Goal: Task Accomplishment & Management: Manage account settings

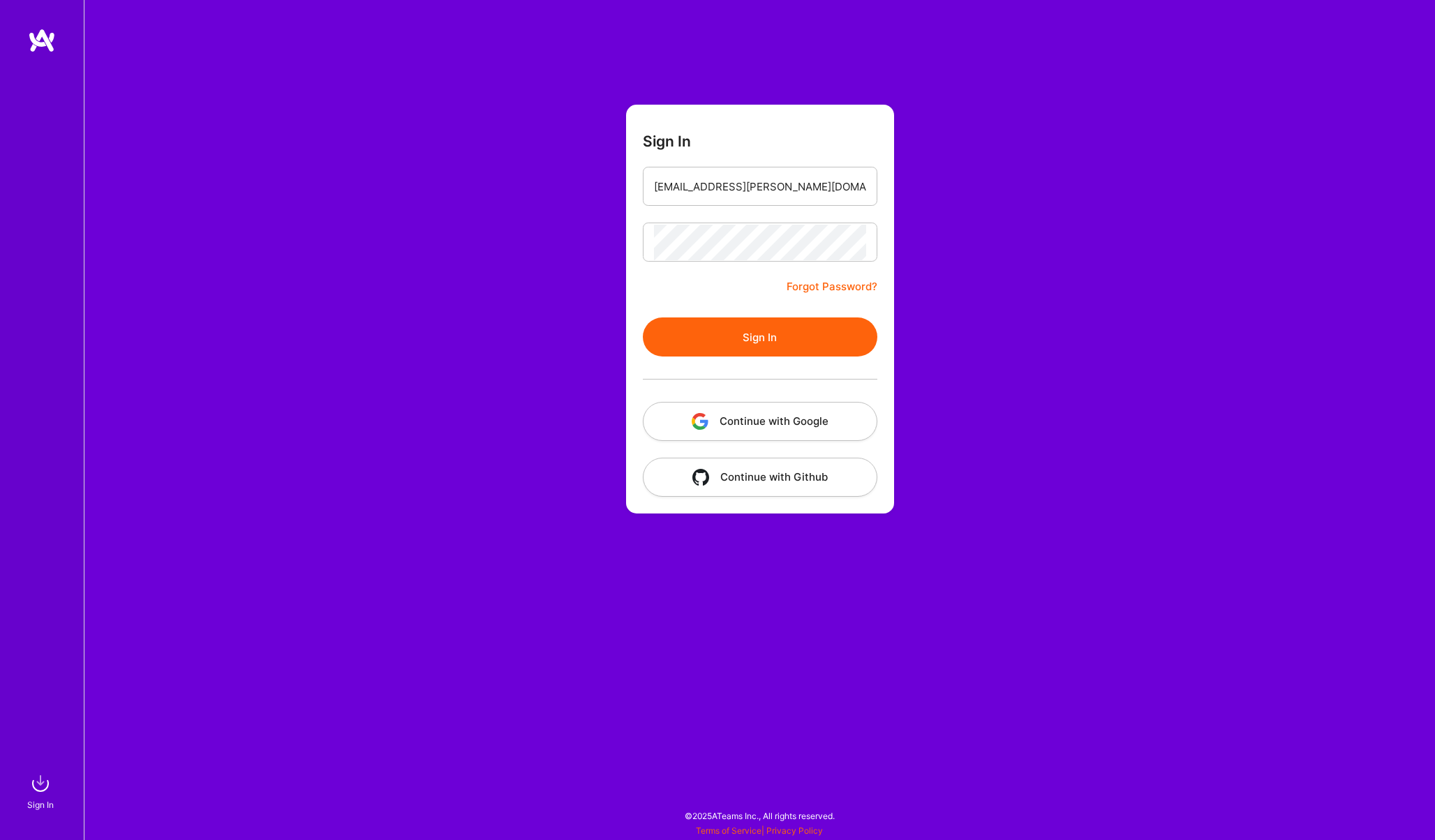
click at [725, 333] on button "Sign In" at bounding box center [760, 337] width 235 height 39
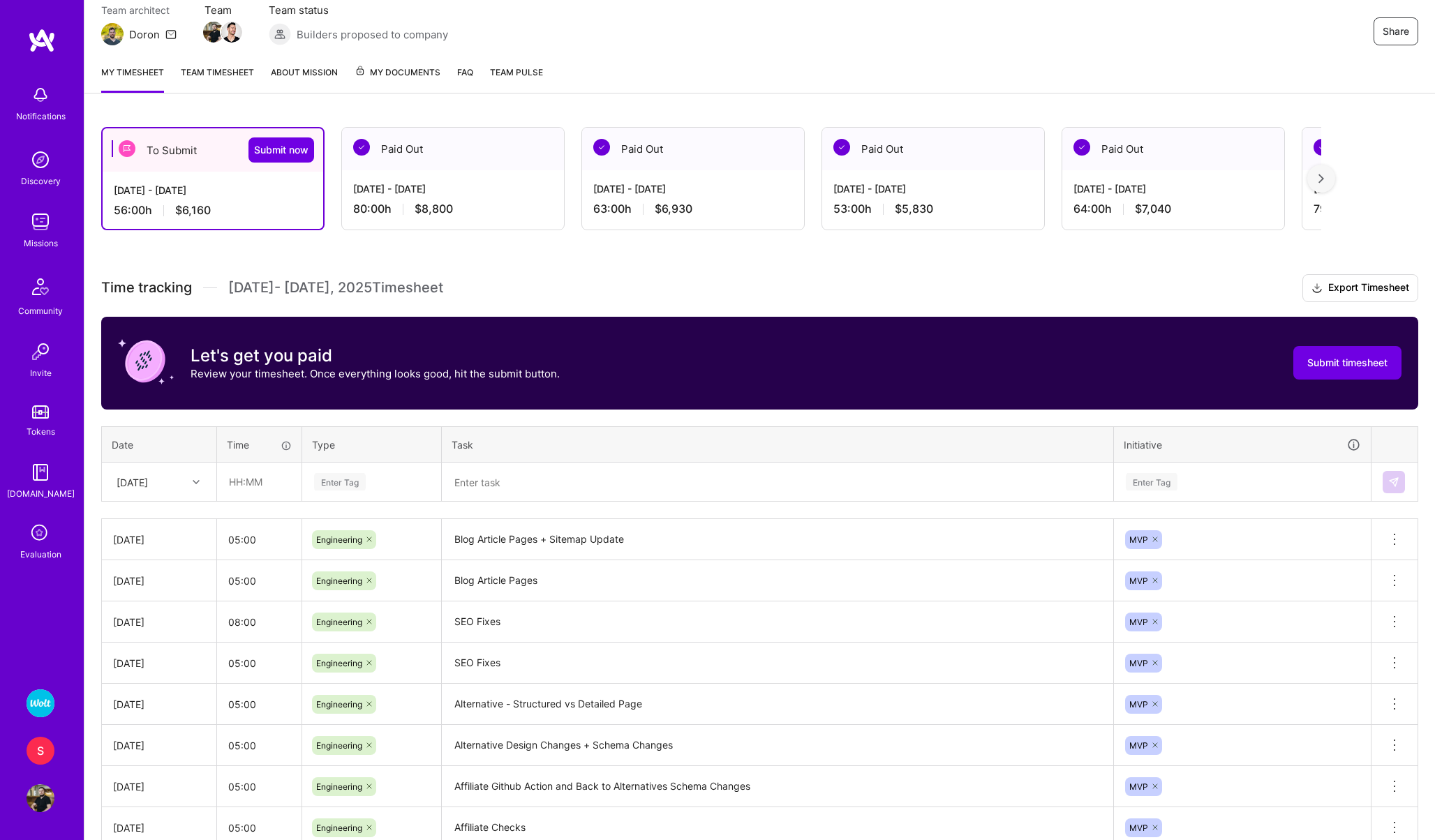
scroll to position [134, 0]
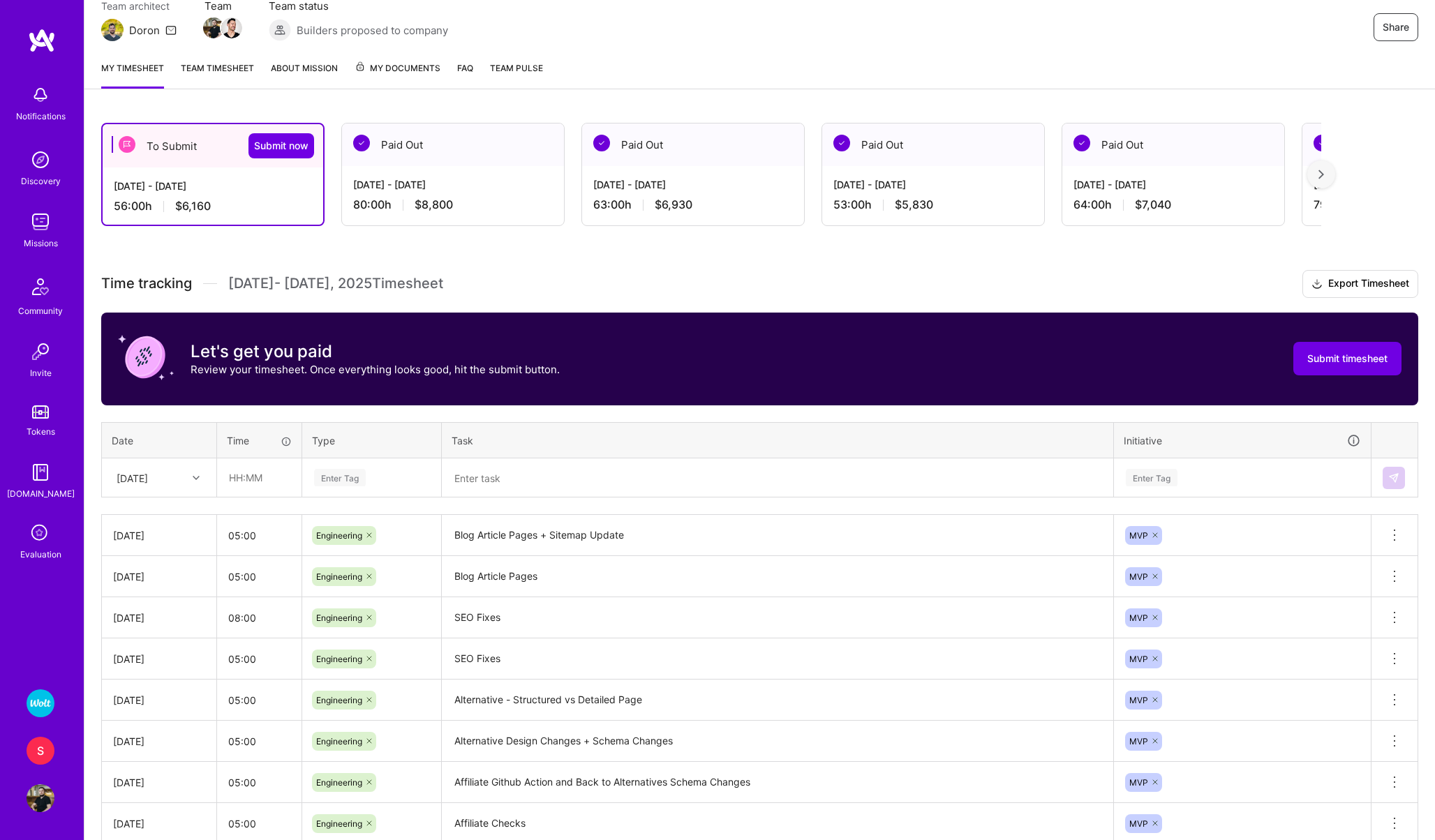
click at [163, 473] on div "[DATE]" at bounding box center [149, 478] width 77 height 23
click at [144, 696] on div "[DATE]" at bounding box center [159, 696] width 113 height 26
click at [241, 490] on input "text" at bounding box center [259, 478] width 83 height 37
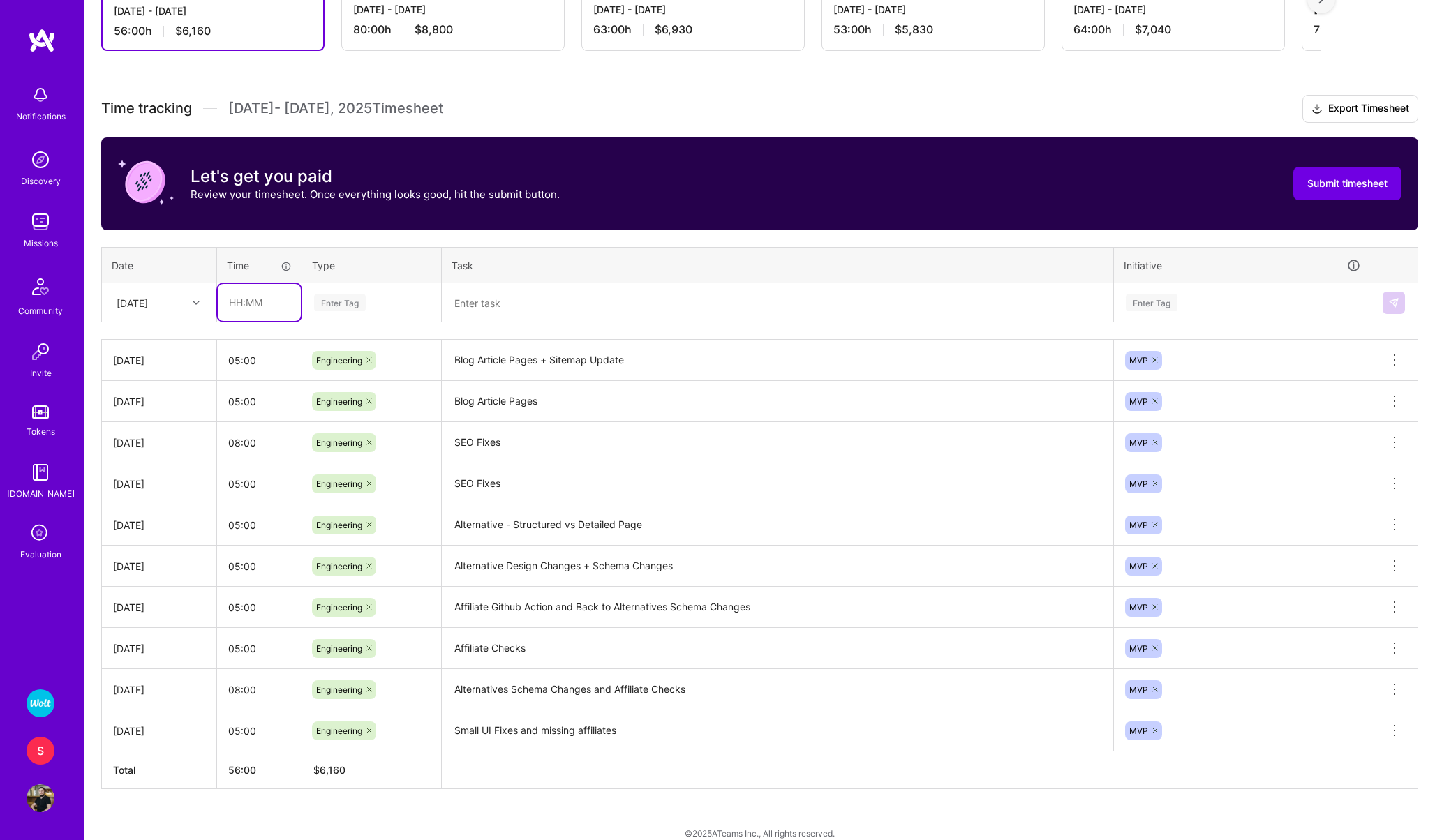
scroll to position [326, 0]
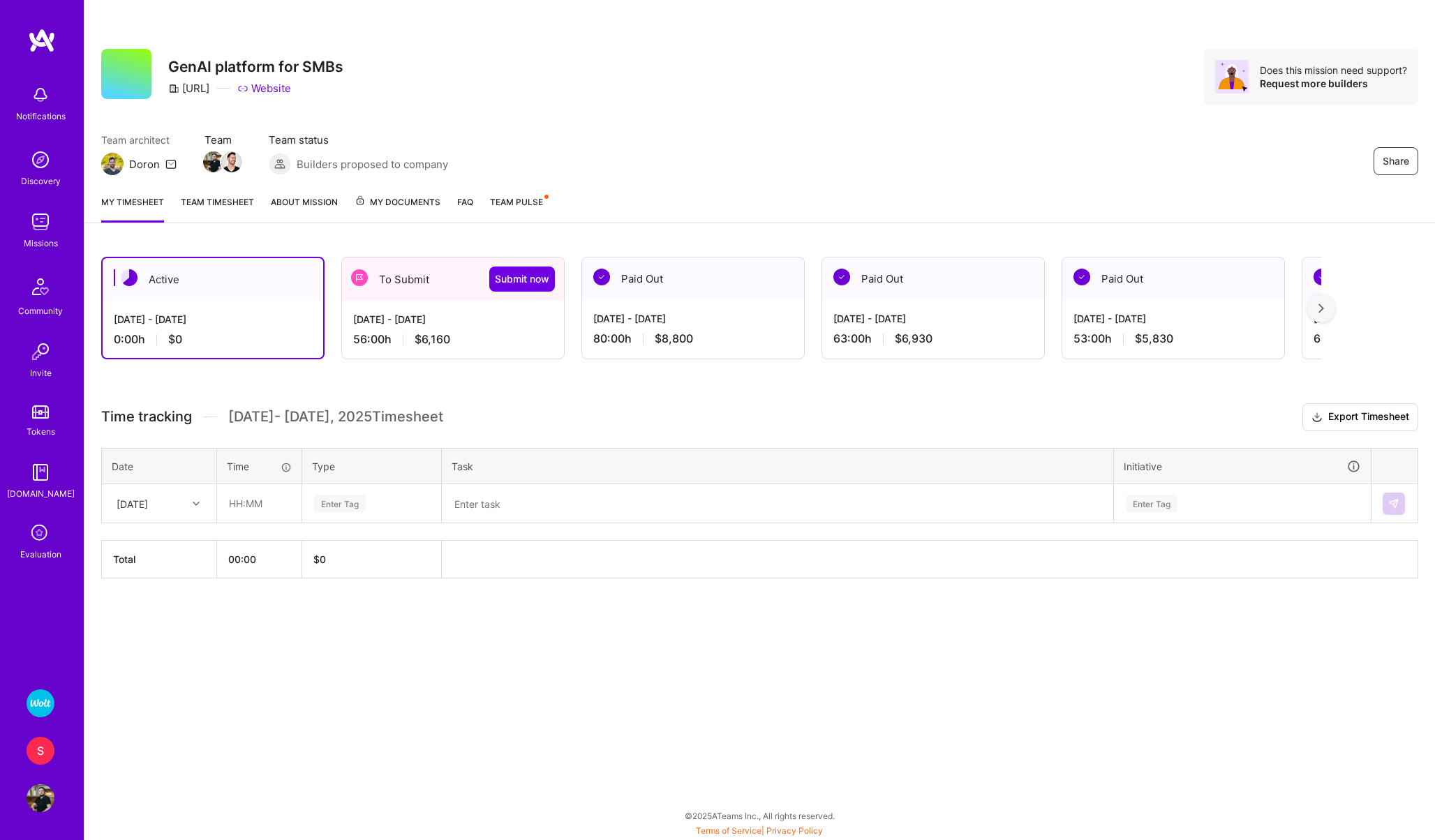
click at [396, 294] on div "To Submit Submit now" at bounding box center [453, 279] width 222 height 44
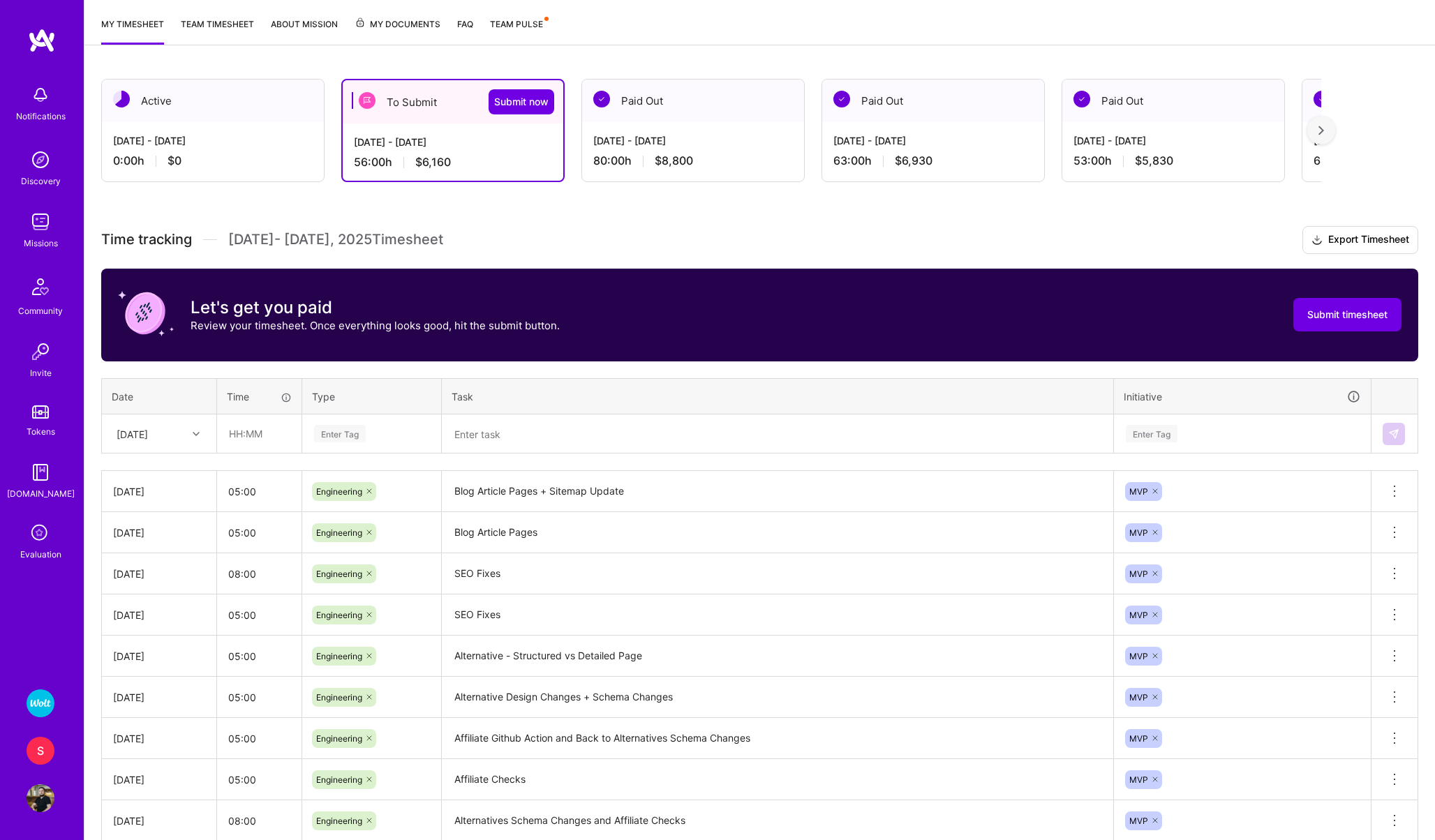
scroll to position [192, 0]
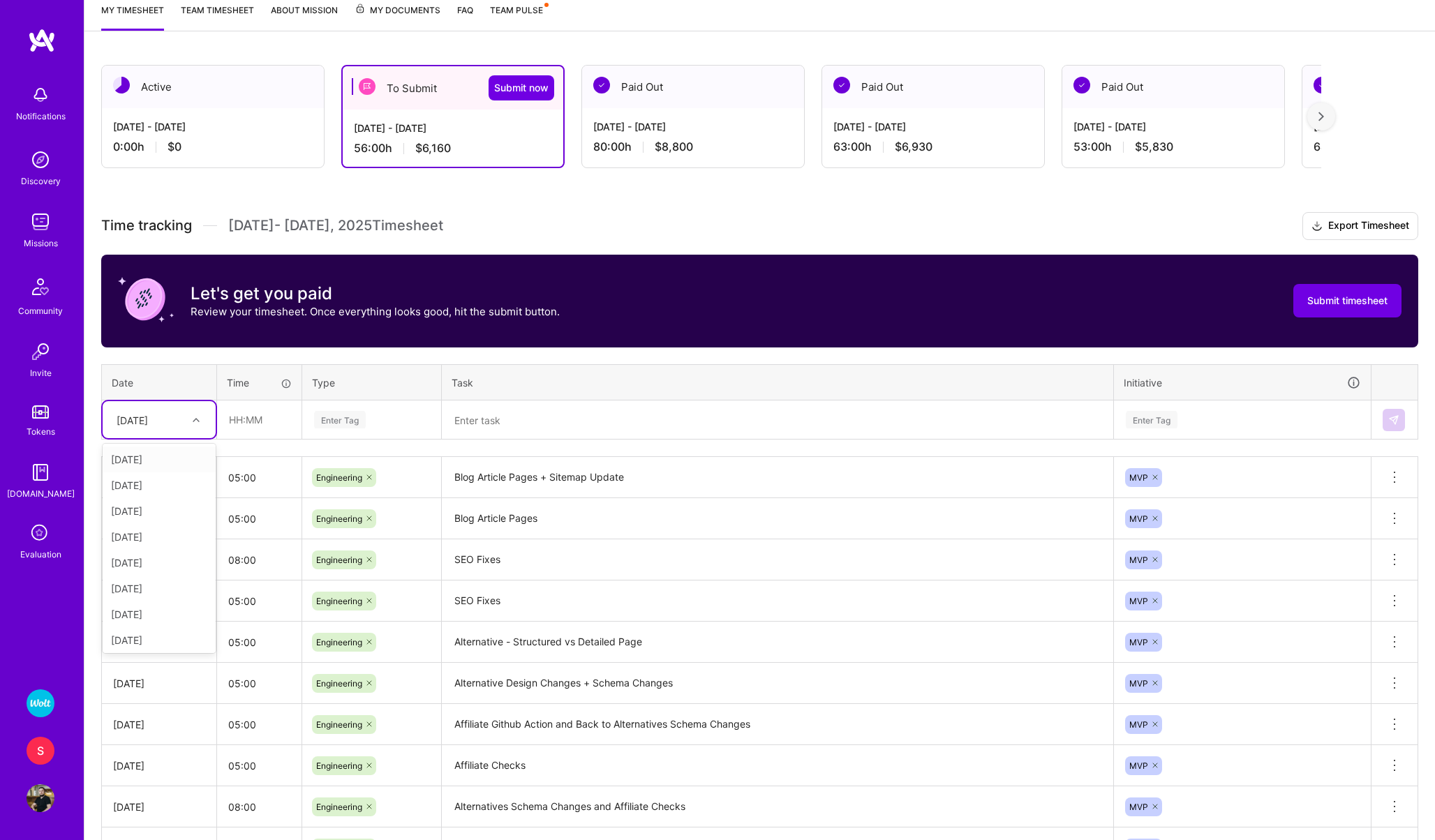
click at [142, 423] on div "[DATE]" at bounding box center [132, 420] width 31 height 15
click at [141, 566] on div "[DATE]" at bounding box center [159, 563] width 113 height 26
click at [253, 422] on input "text" at bounding box center [259, 420] width 83 height 37
type input "05:00"
click at [325, 421] on div "Enter Tag" at bounding box center [340, 420] width 52 height 22
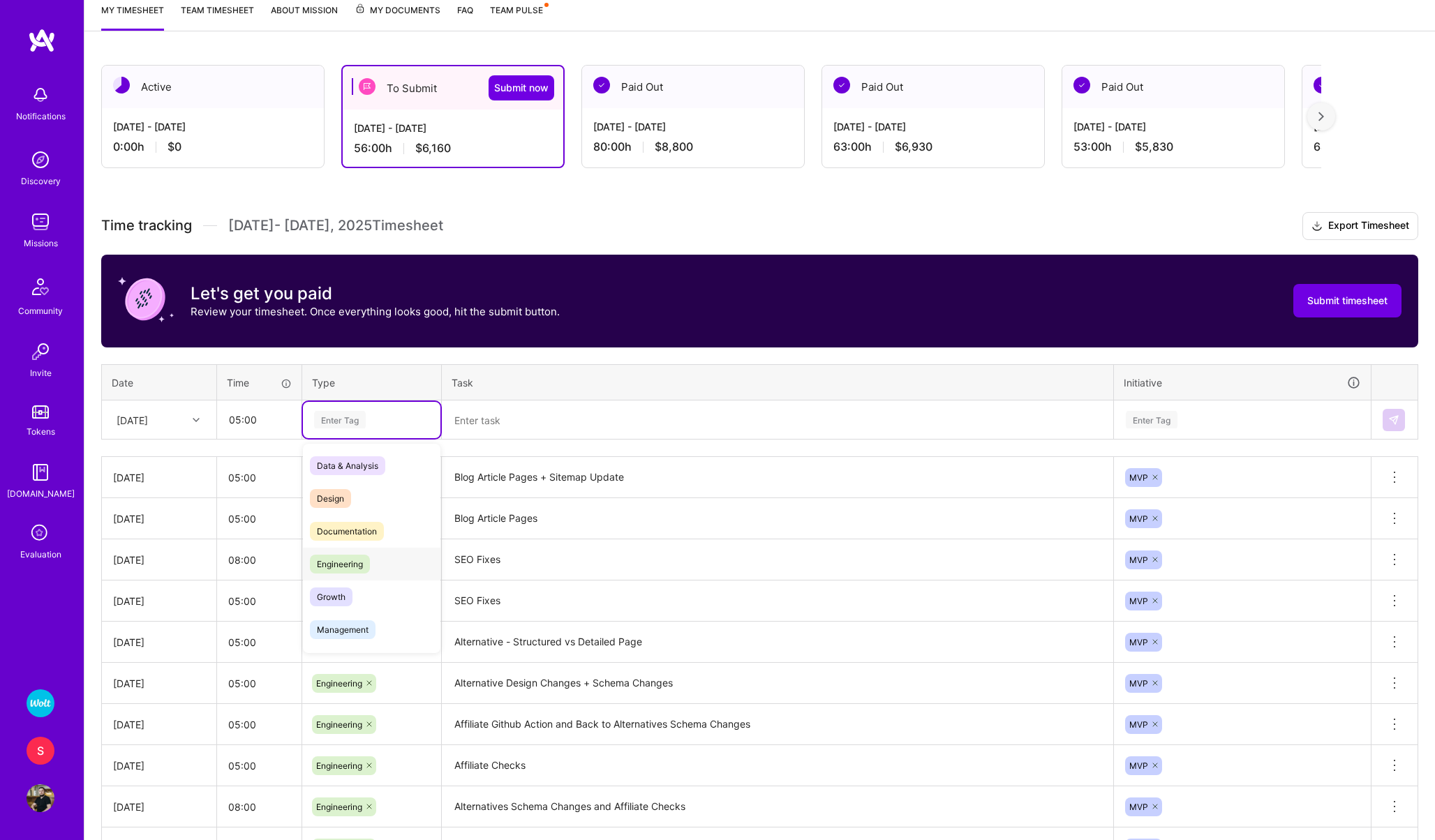
click at [341, 565] on span "Engineering" at bounding box center [340, 564] width 60 height 19
click at [499, 420] on textarea at bounding box center [777, 420] width 669 height 36
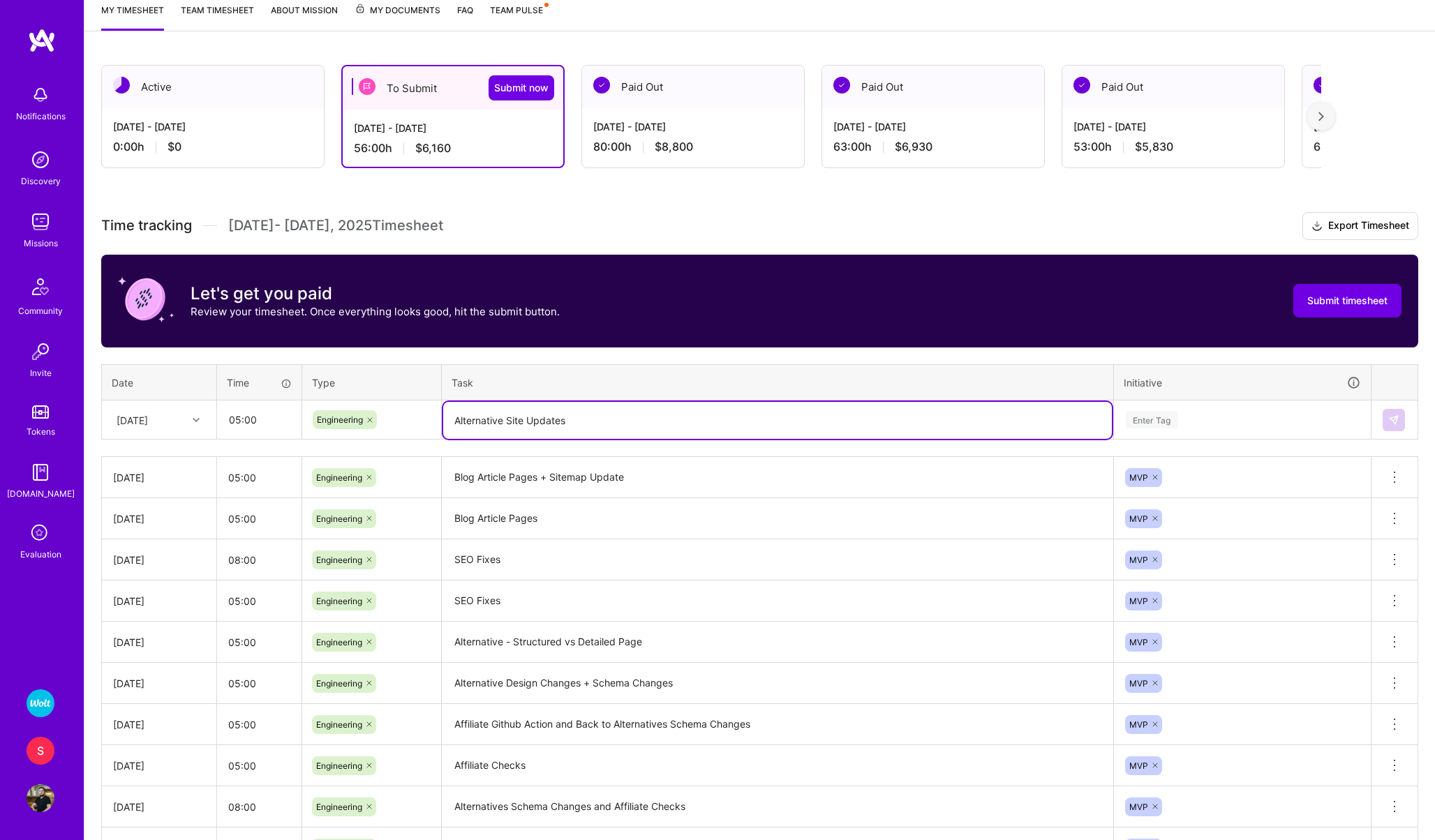
type textarea "Alternative Site Updates"
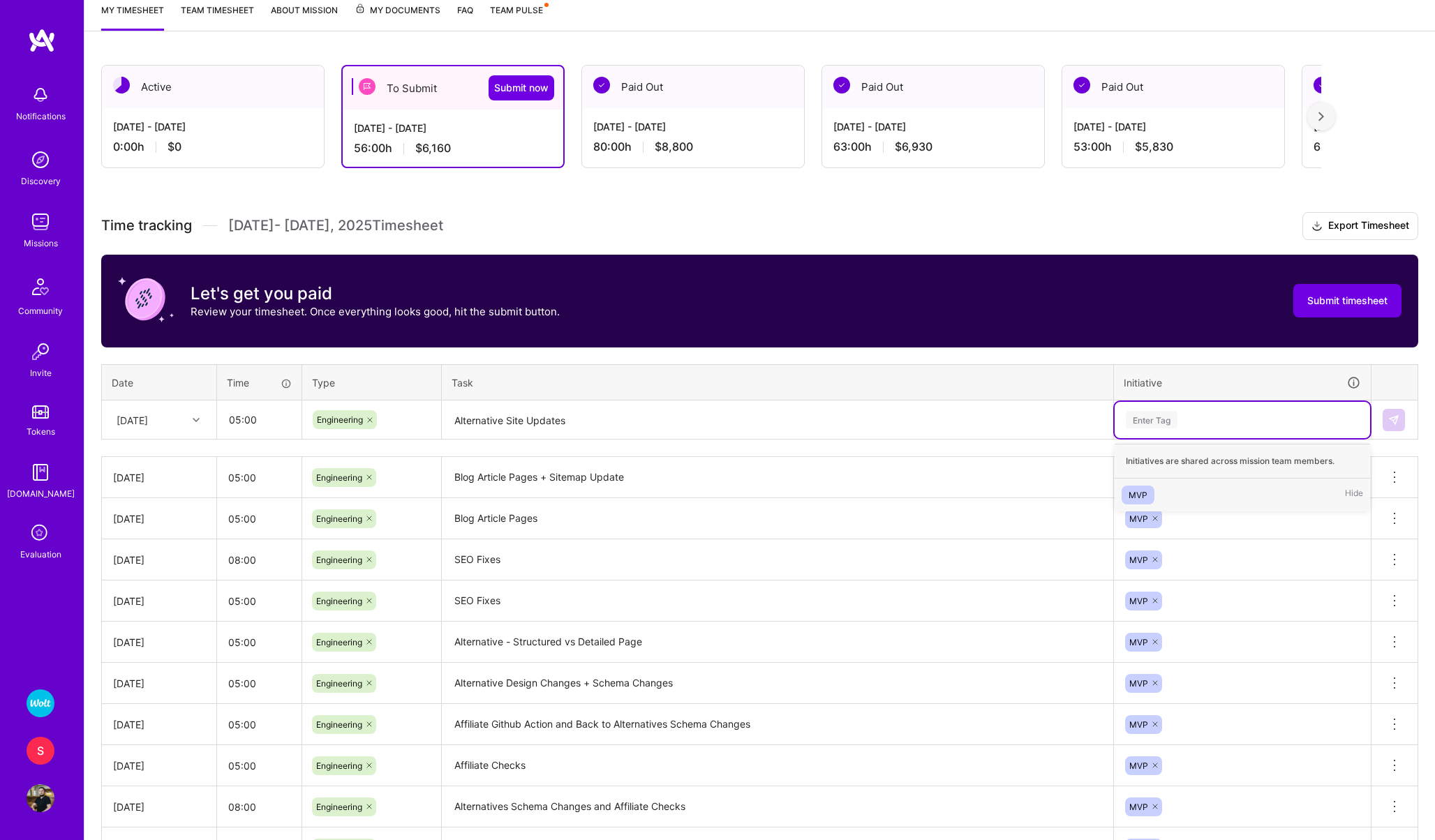
click at [1146, 421] on div "Enter Tag" at bounding box center [1152, 420] width 52 height 22
click at [1130, 490] on div "MVP" at bounding box center [1138, 495] width 19 height 15
click at [148, 424] on div "[DATE]" at bounding box center [132, 420] width 31 height 15
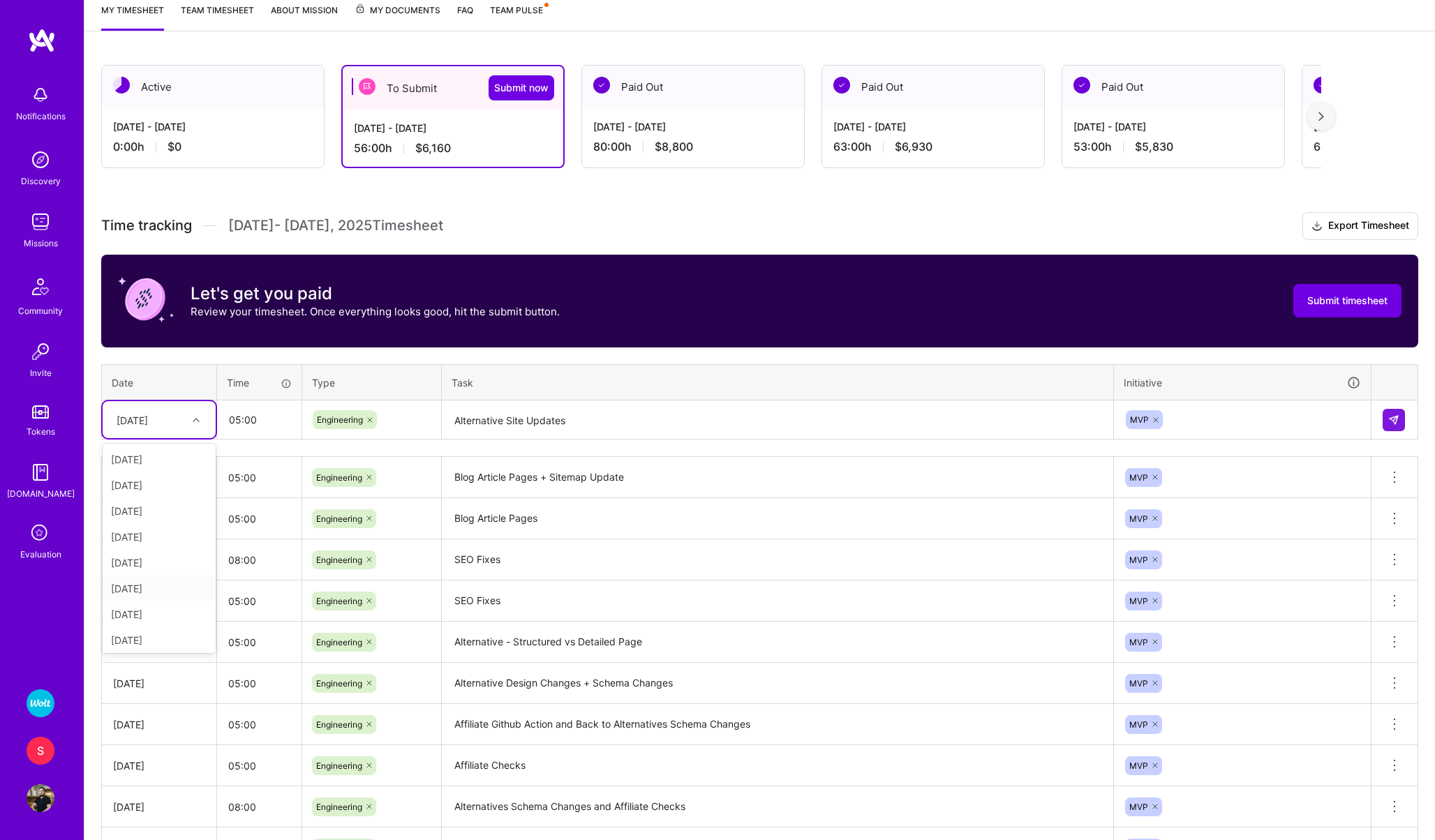
scroll to position [157, 0]
click at [147, 585] on div "[DATE]" at bounding box center [159, 586] width 113 height 26
click at [1393, 412] on button at bounding box center [1394, 420] width 23 height 23
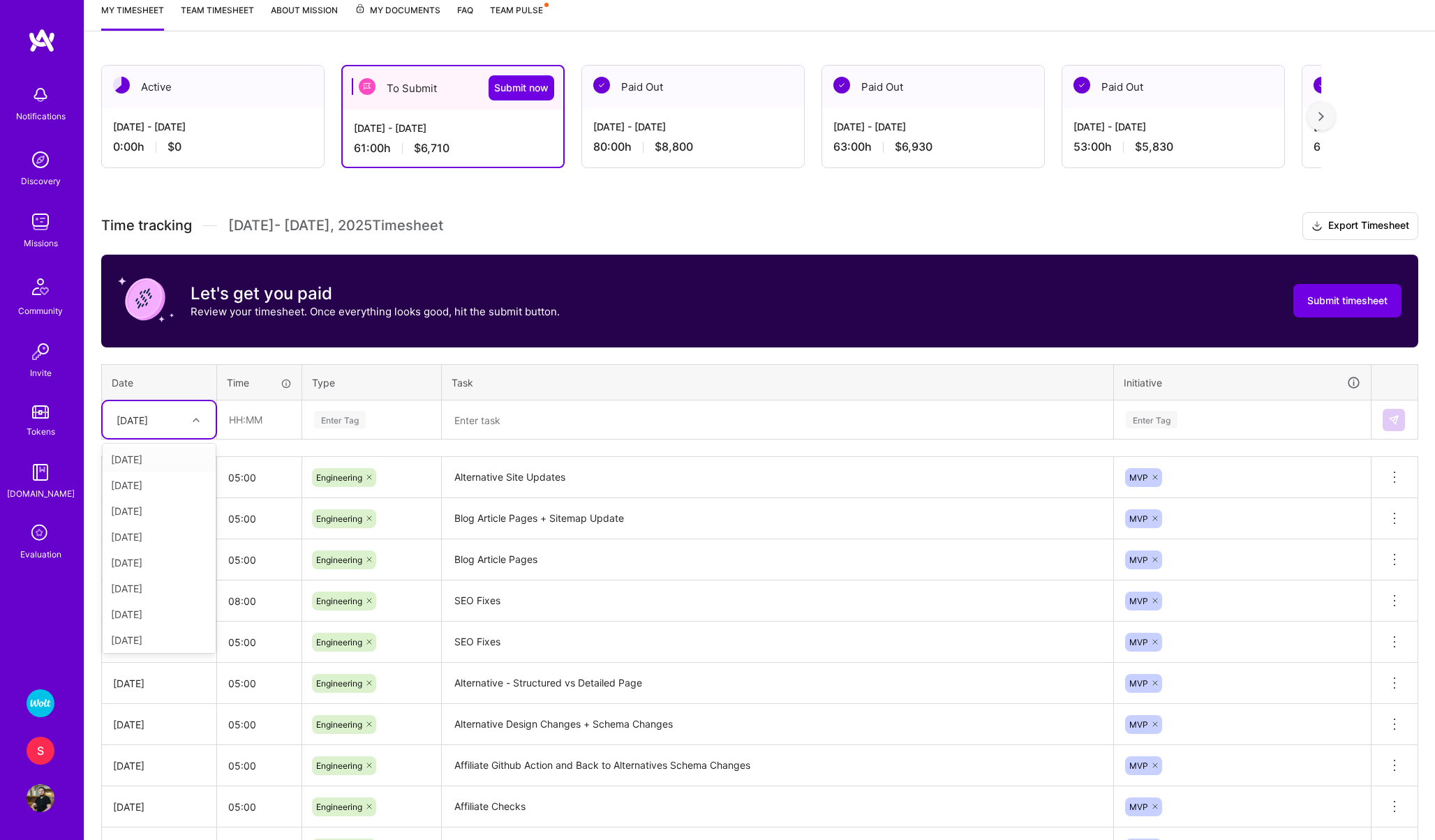
click at [145, 423] on div "[DATE]" at bounding box center [132, 420] width 31 height 15
click at [160, 612] on div "[DATE]" at bounding box center [159, 615] width 113 height 26
click at [153, 405] on div "[DATE]" at bounding box center [159, 420] width 113 height 37
click at [149, 613] on div "[DATE]" at bounding box center [159, 612] width 113 height 26
click at [241, 423] on input "text" at bounding box center [259, 420] width 83 height 37
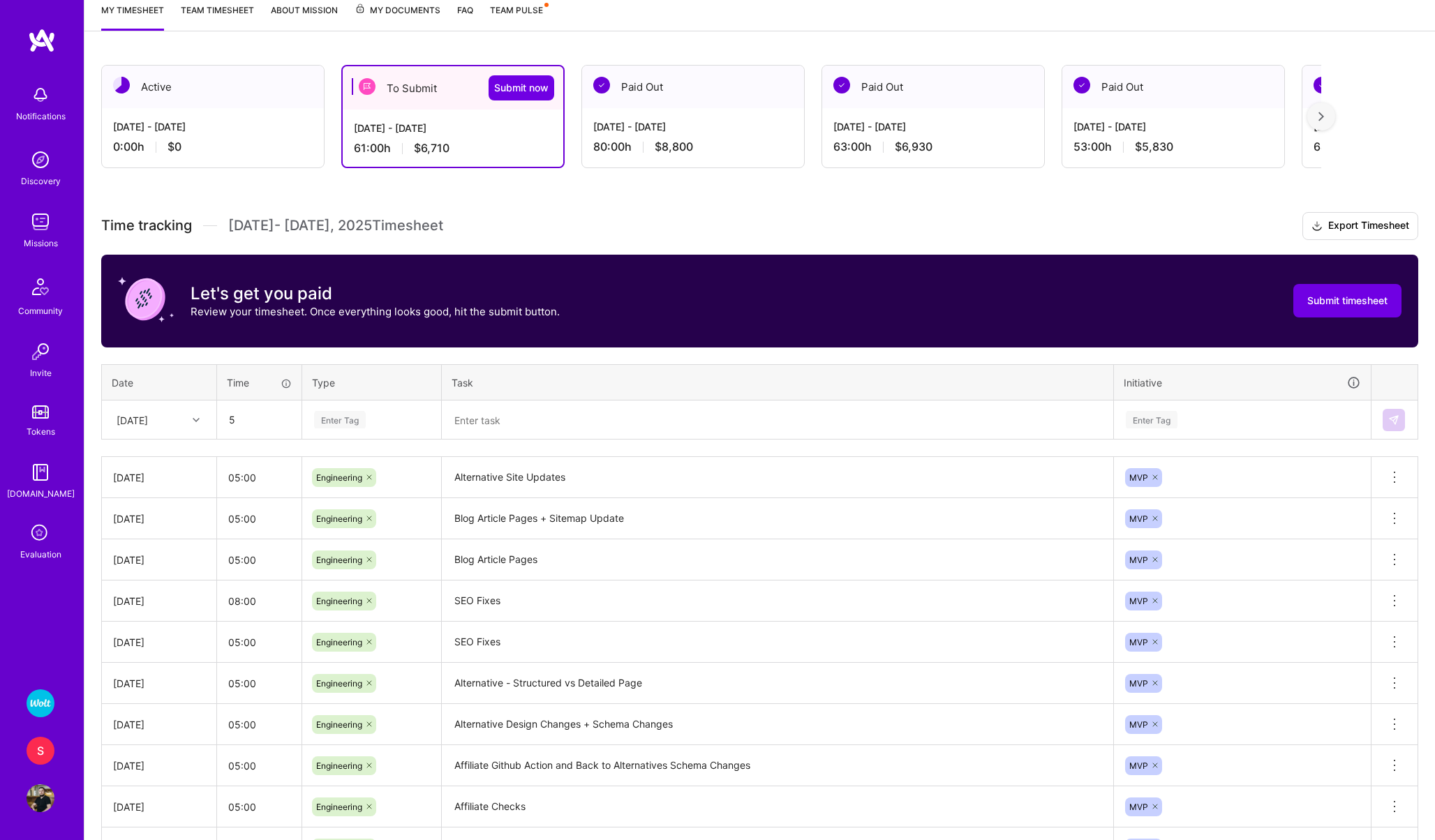
type input "05:00"
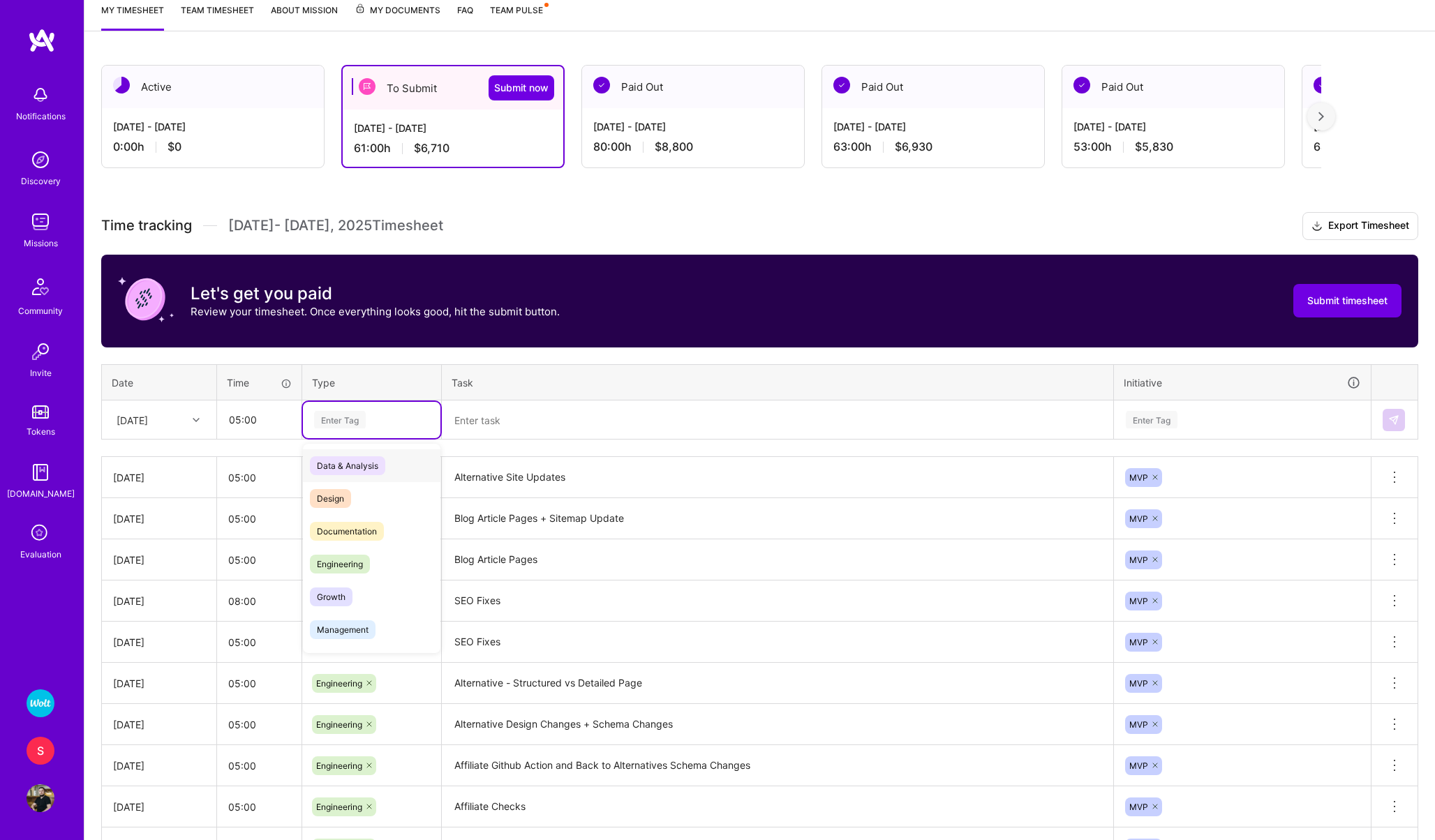
click at [350, 410] on div "Enter Tag" at bounding box center [371, 420] width 137 height 36
click at [344, 562] on span "Engineering" at bounding box center [340, 564] width 60 height 19
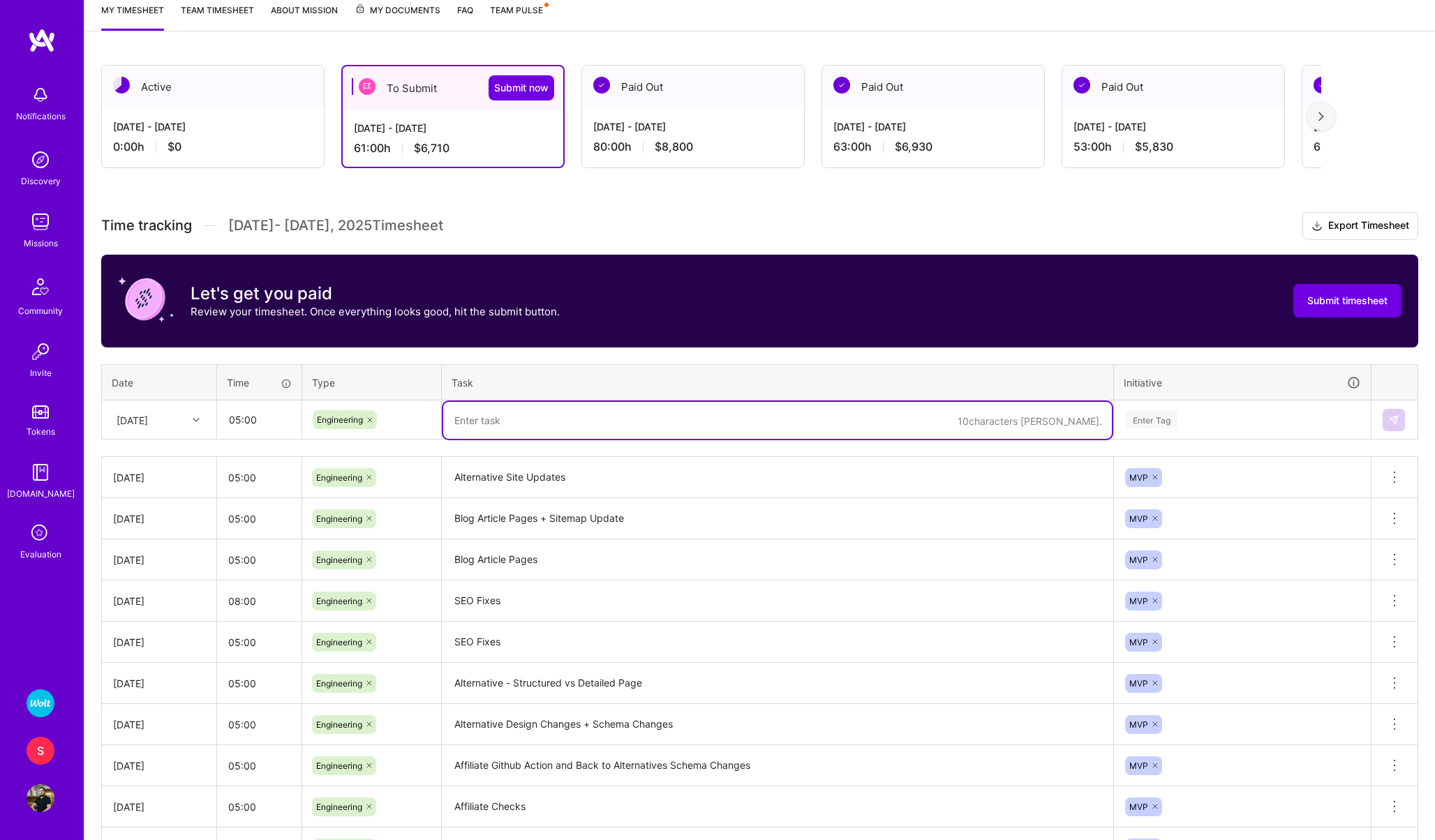
click at [496, 416] on textarea at bounding box center [777, 420] width 669 height 37
click at [450, 422] on textarea "Listicle Pages" at bounding box center [777, 420] width 669 height 37
type textarea "Small Bugfixes, Listicle Pages"
click at [1155, 409] on div "Enter Tag" at bounding box center [1242, 420] width 256 height 36
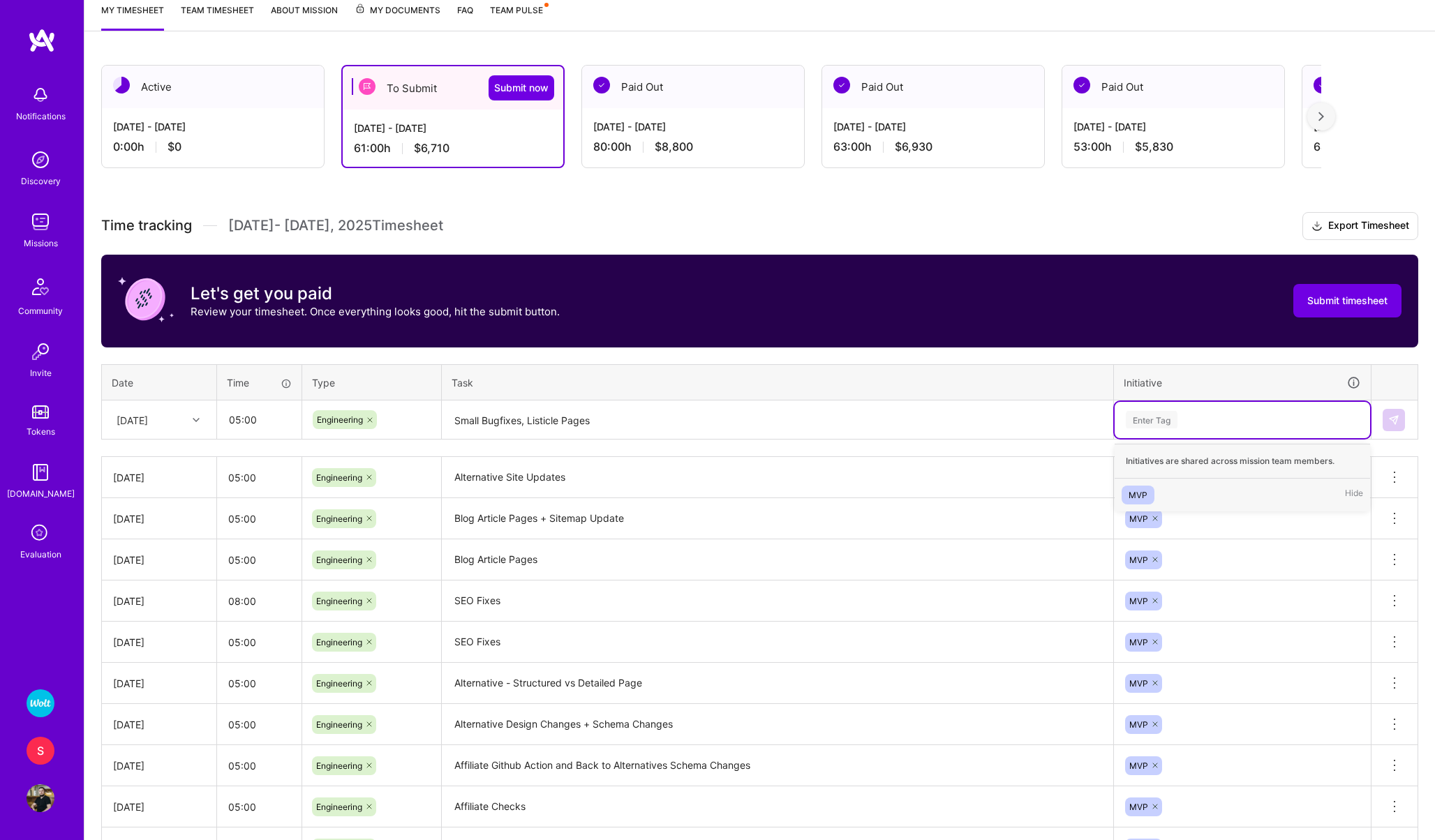
click at [1134, 493] on div "MVP" at bounding box center [1138, 495] width 19 height 15
click at [1395, 418] on img at bounding box center [1394, 420] width 11 height 11
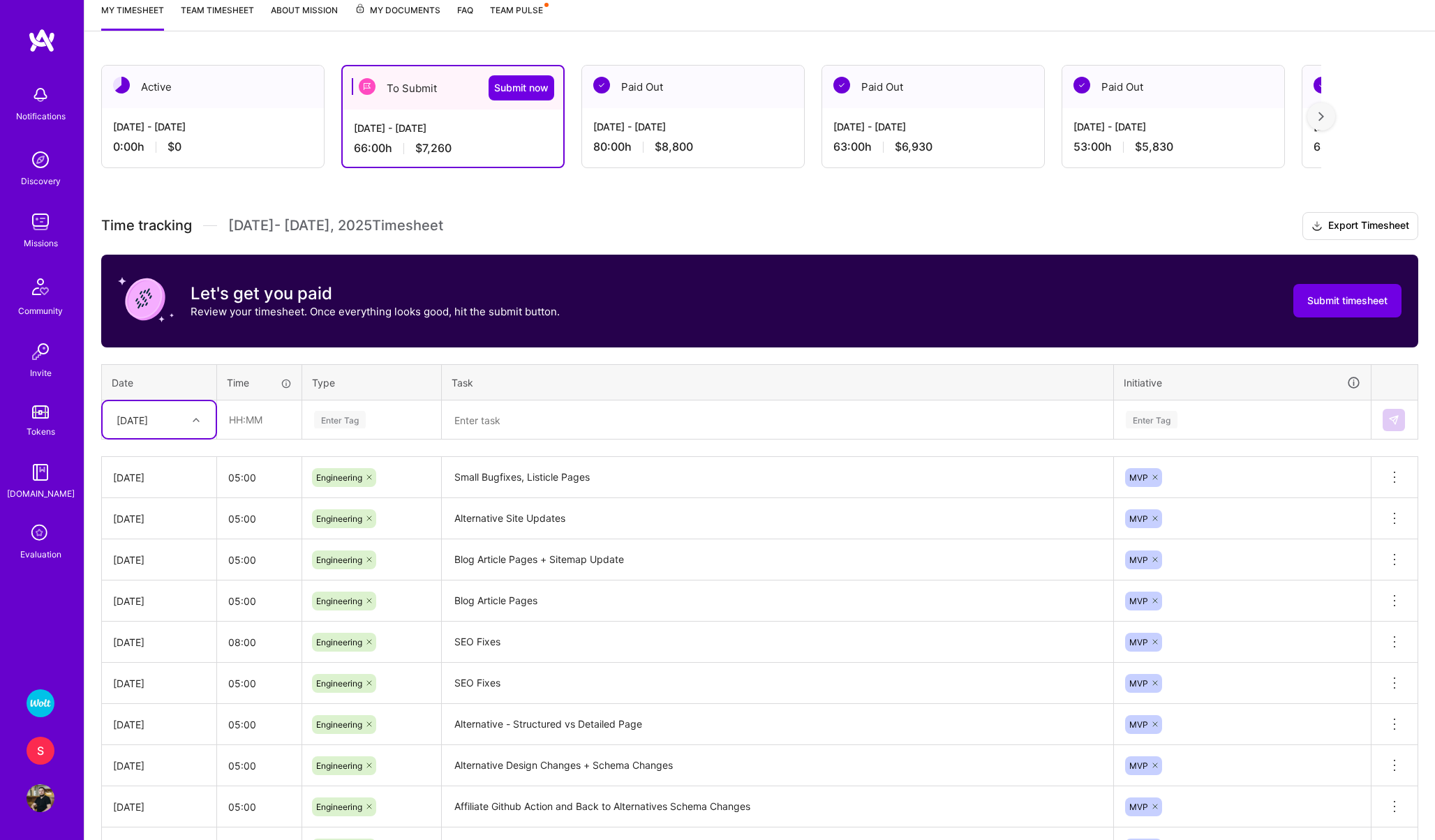
click at [137, 422] on div "[DATE]" at bounding box center [132, 420] width 31 height 15
click at [136, 637] on div "[DATE]" at bounding box center [159, 637] width 113 height 26
click at [255, 418] on input "text" at bounding box center [259, 420] width 83 height 37
type input "05:00"
click at [349, 427] on div "Enter Tag" at bounding box center [340, 420] width 52 height 22
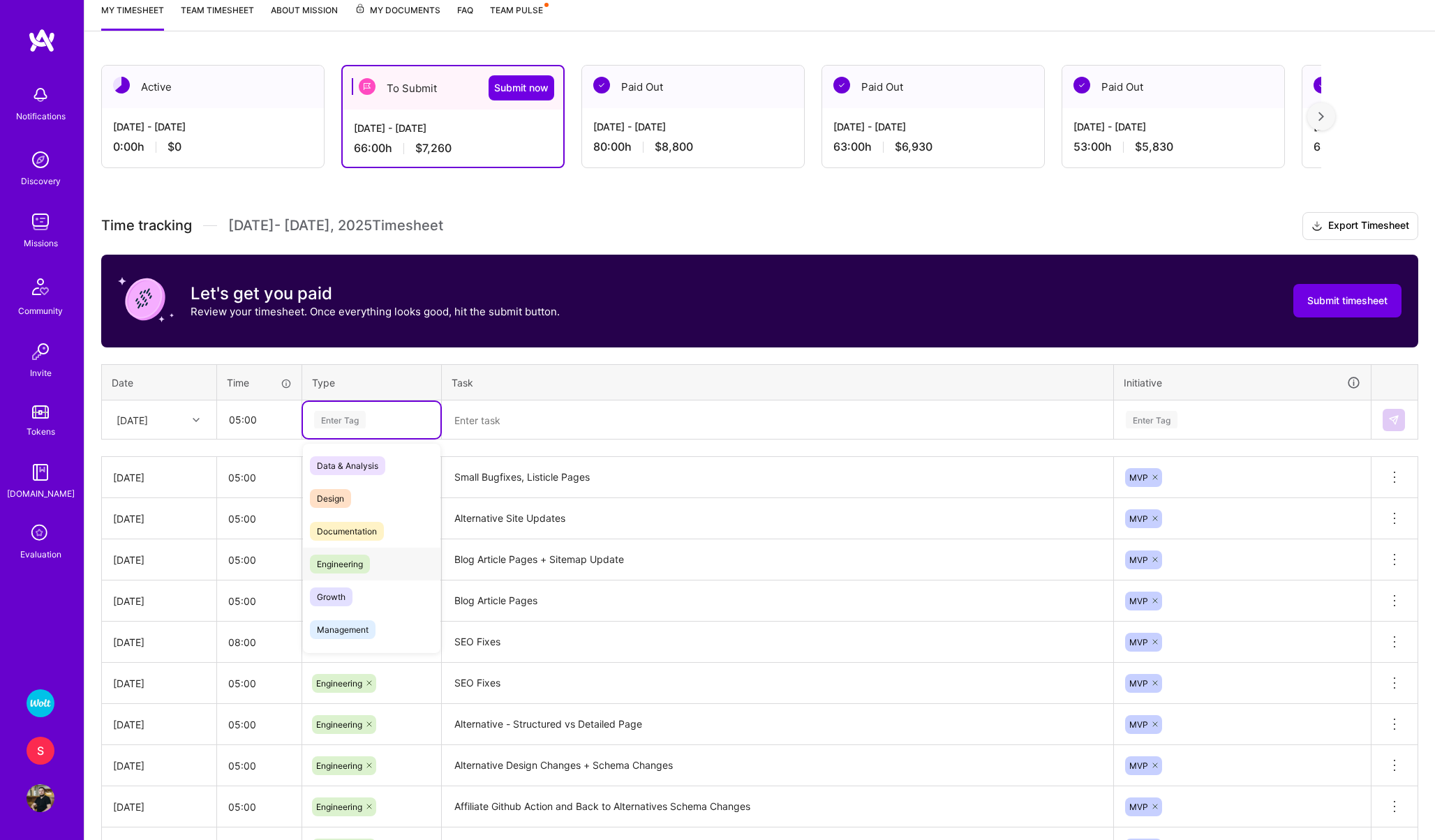
click at [347, 562] on span "Engineering" at bounding box center [340, 564] width 60 height 19
click at [482, 407] on textarea at bounding box center [777, 420] width 669 height 37
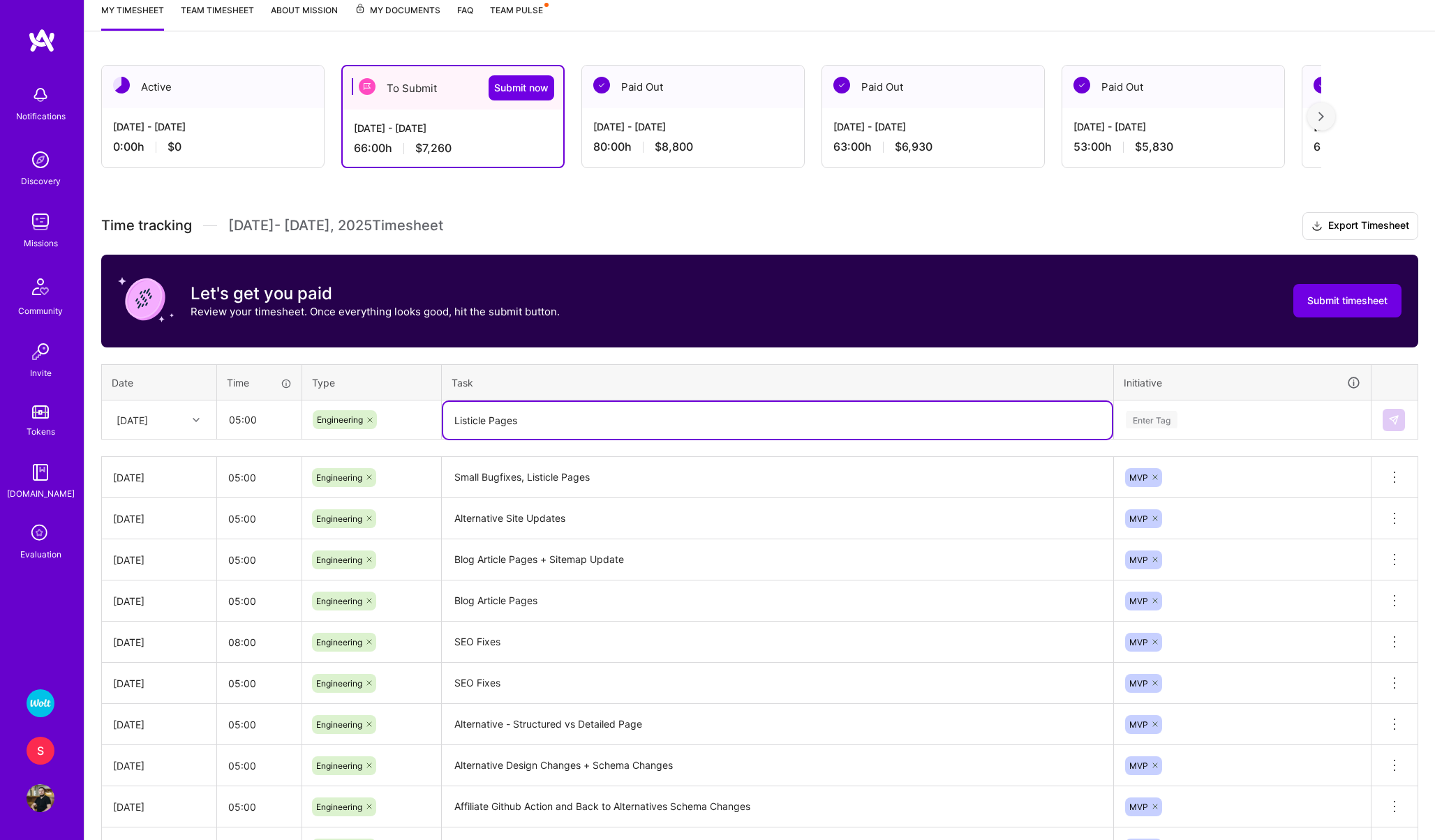
type textarea "Listicle Pages"
click at [1164, 421] on div "Enter Tag" at bounding box center [1152, 420] width 52 height 22
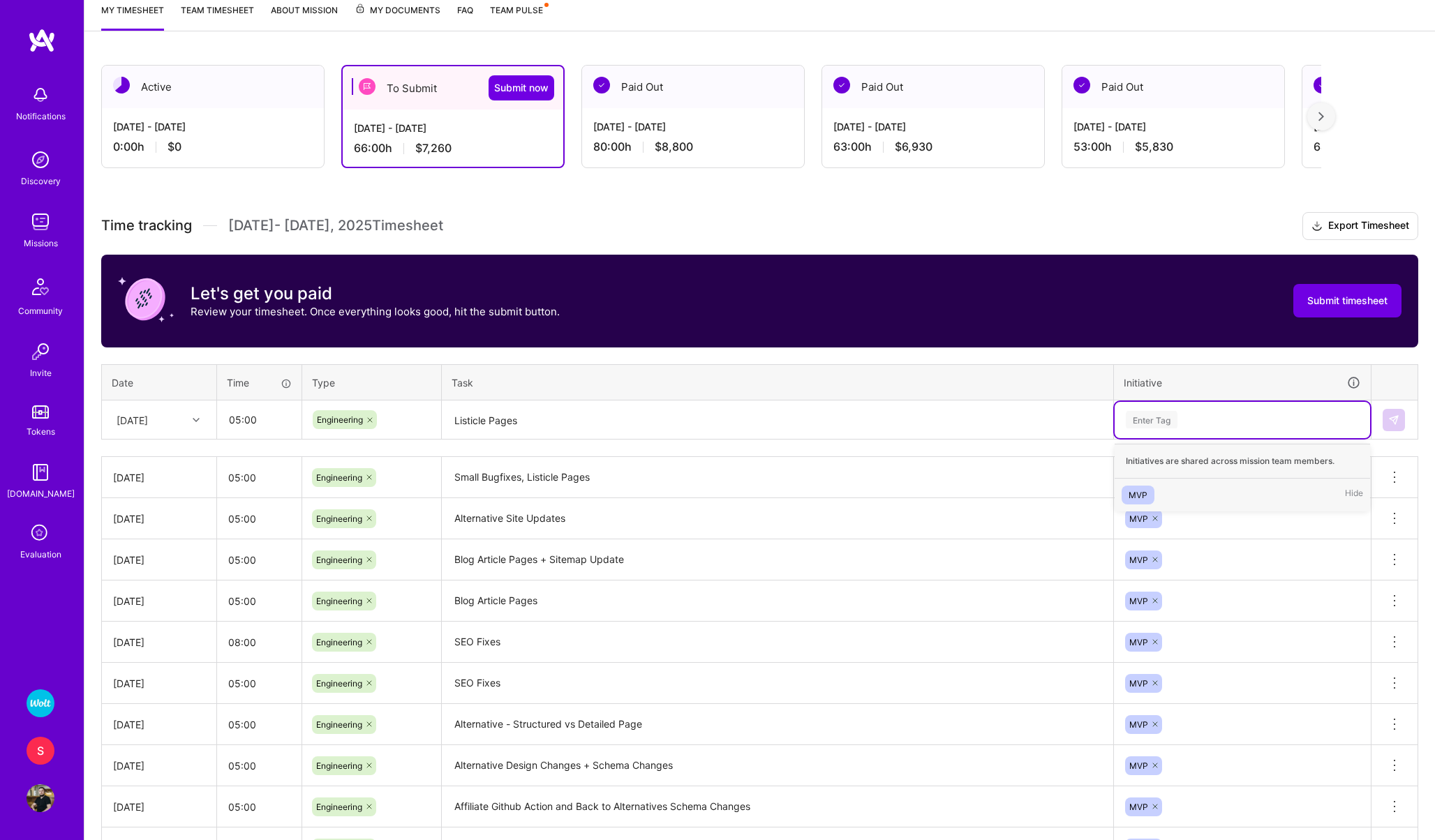
click at [1127, 488] on span "MVP" at bounding box center [1138, 495] width 33 height 19
click at [1394, 413] on button at bounding box center [1394, 420] width 23 height 23
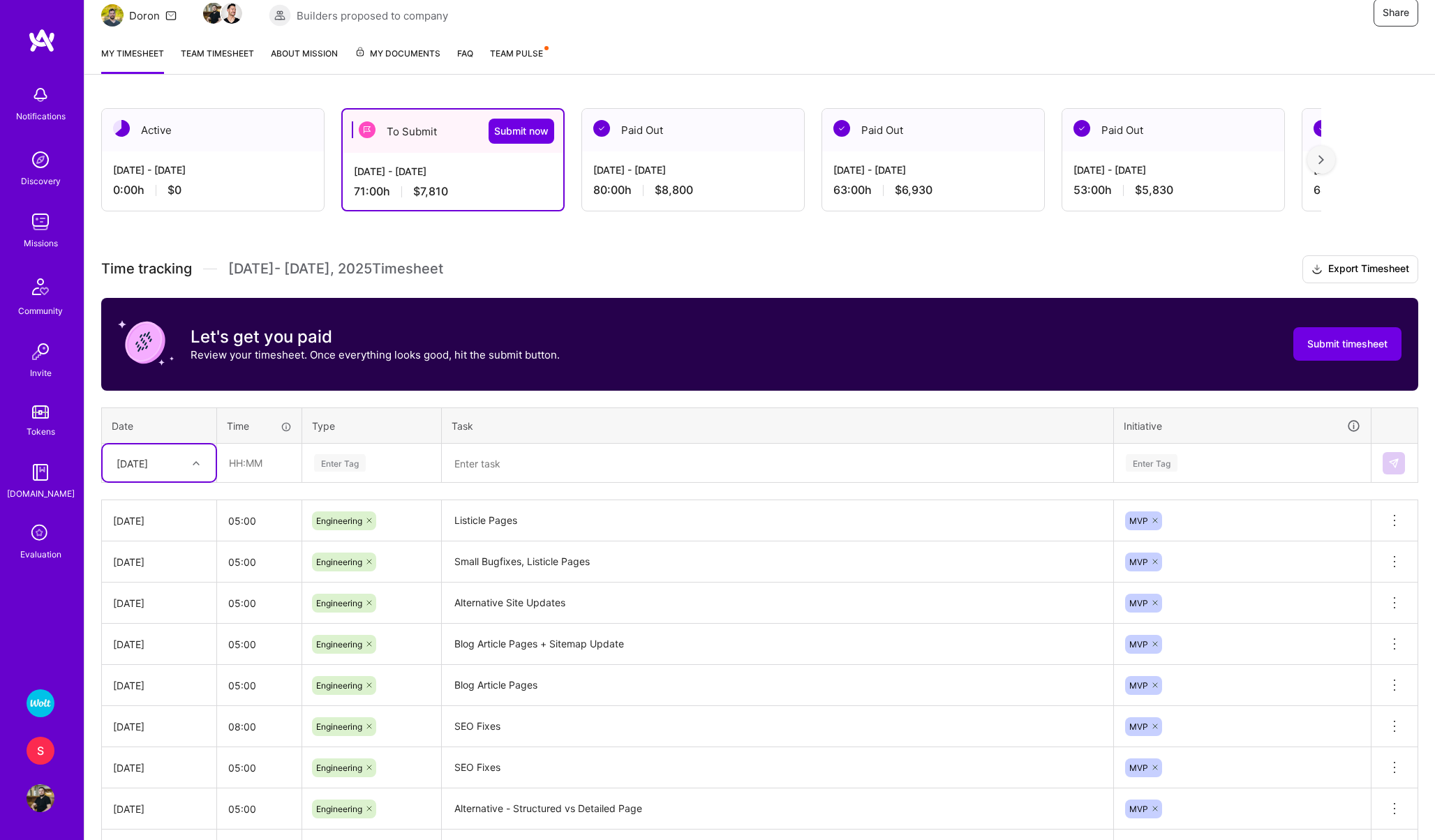
scroll to position [0, 0]
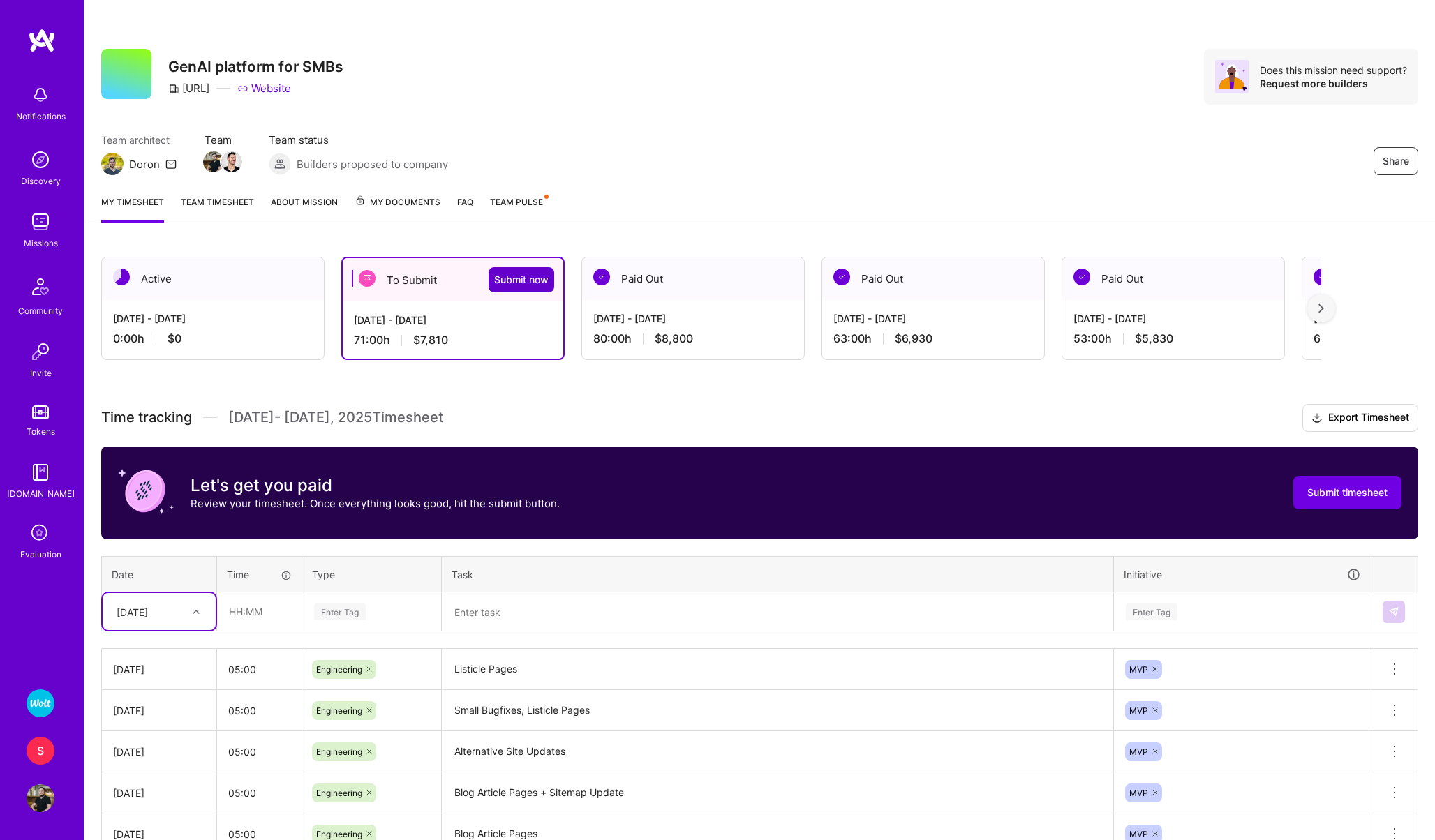
click at [512, 271] on button "Submit now" at bounding box center [521, 279] width 65 height 25
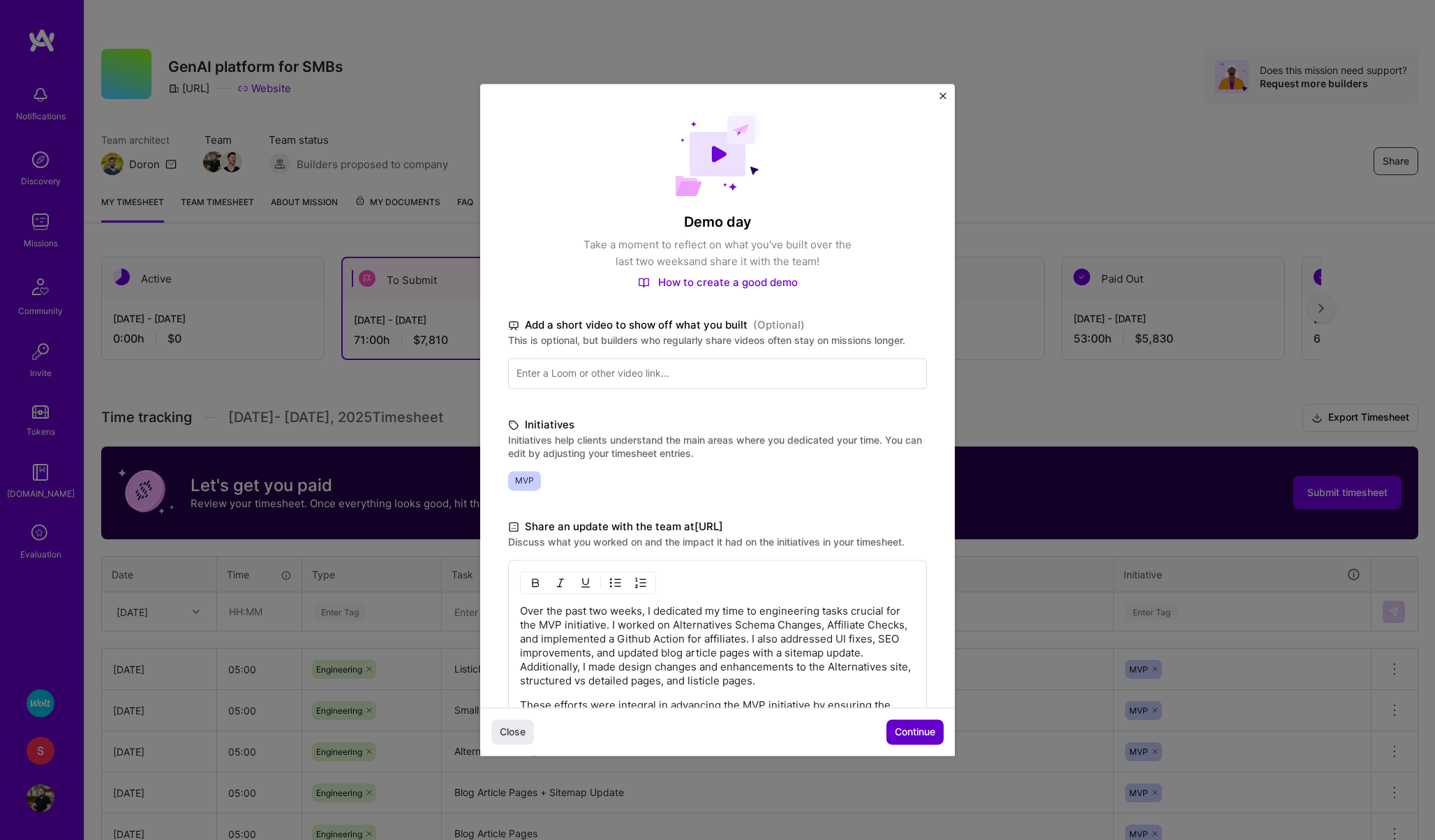
click at [918, 733] on span "Continue" at bounding box center [915, 733] width 40 height 14
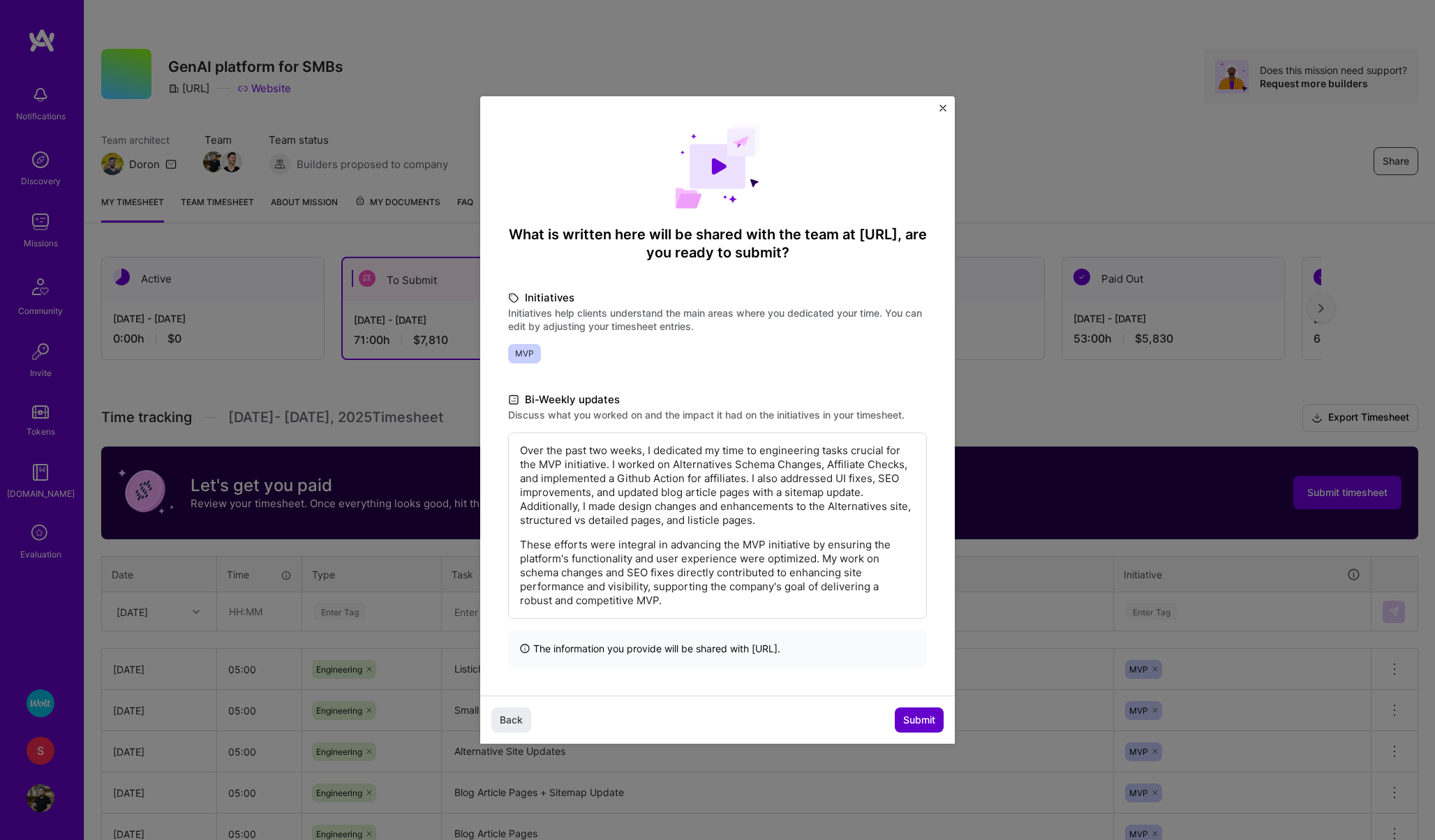
click at [918, 717] on span "Submit" at bounding box center [919, 720] width 32 height 14
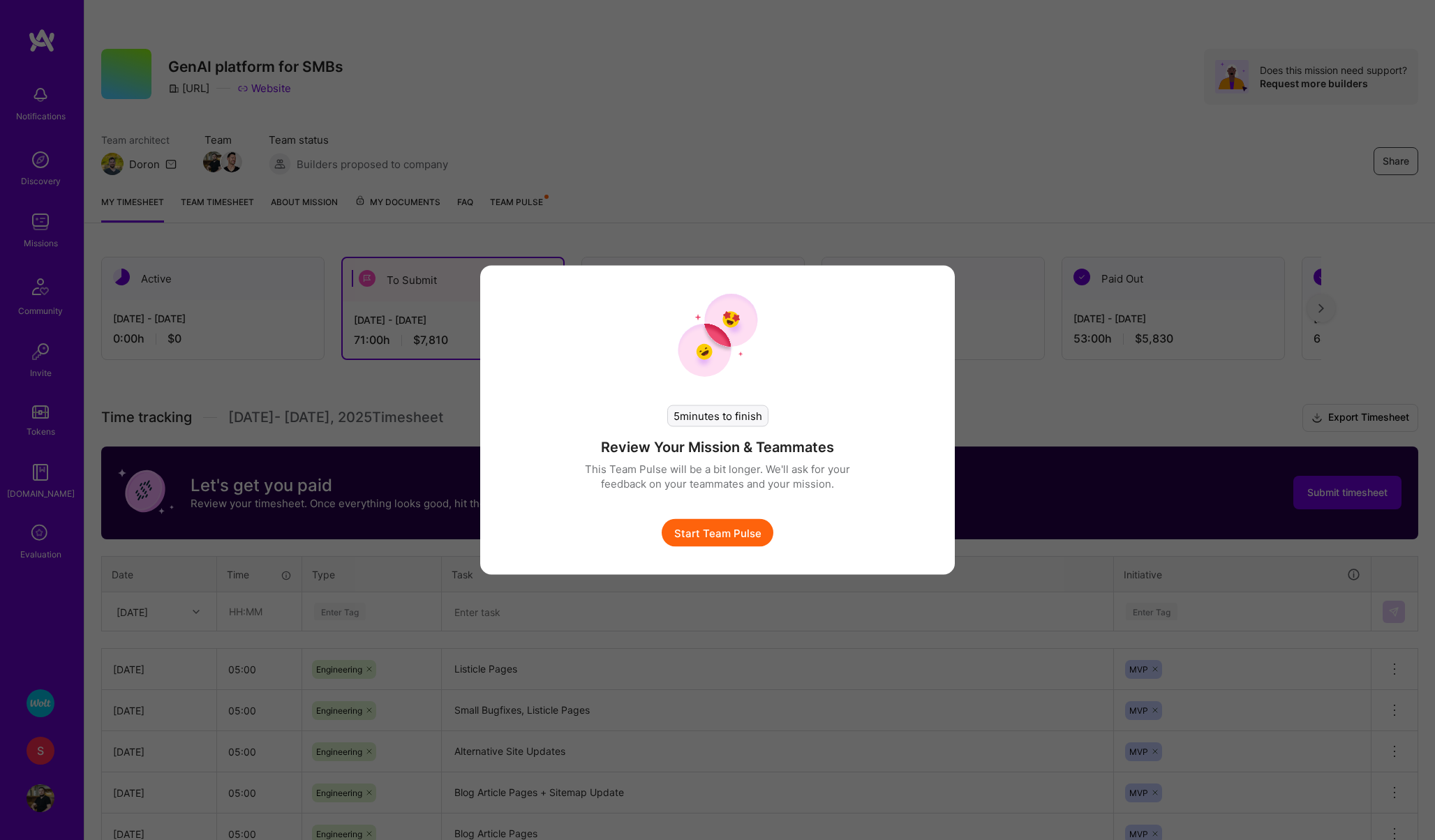
click at [705, 529] on button "Start Team Pulse" at bounding box center [718, 533] width 111 height 28
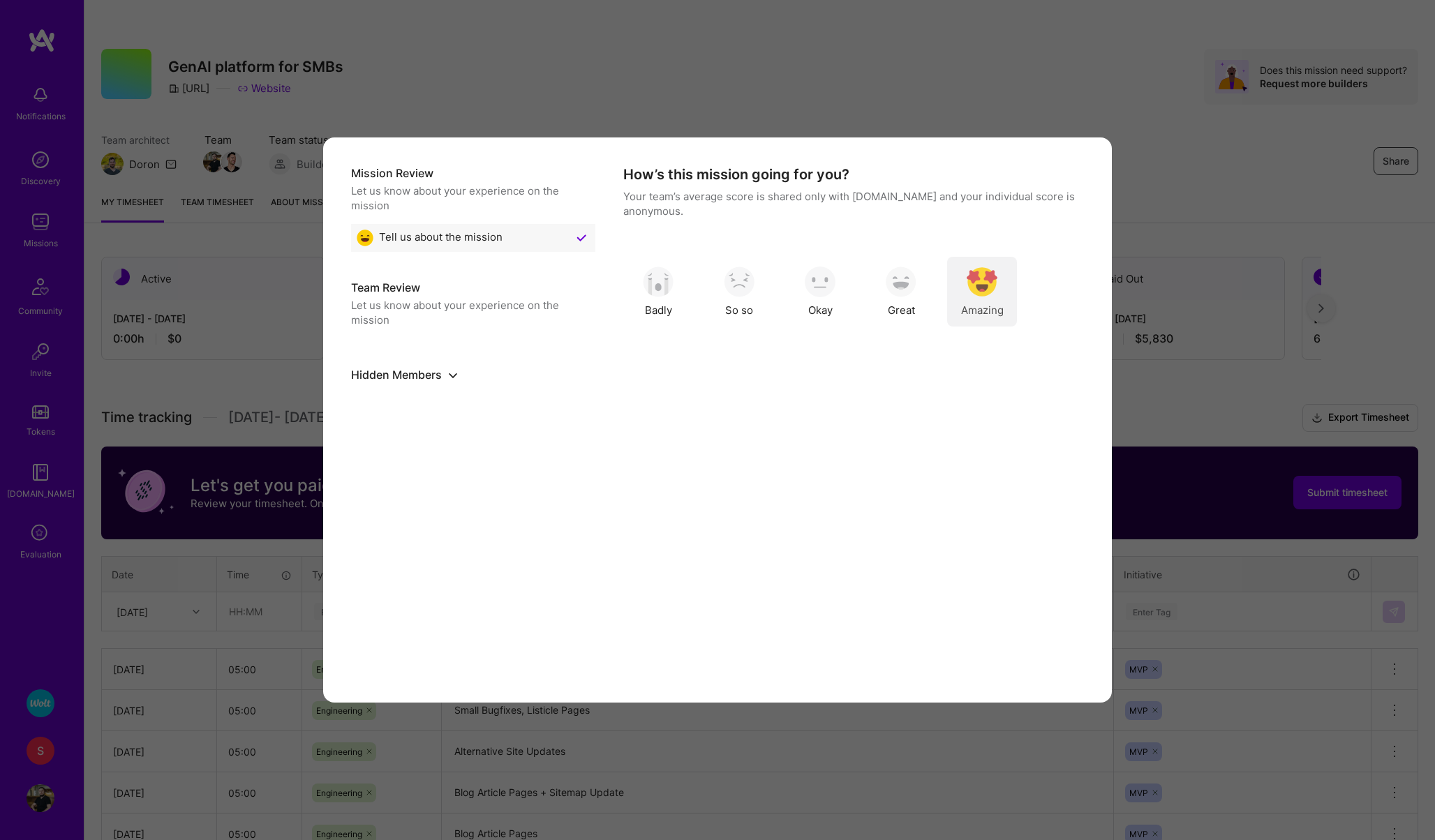
click at [981, 303] on span "Amazing" at bounding box center [982, 310] width 43 height 15
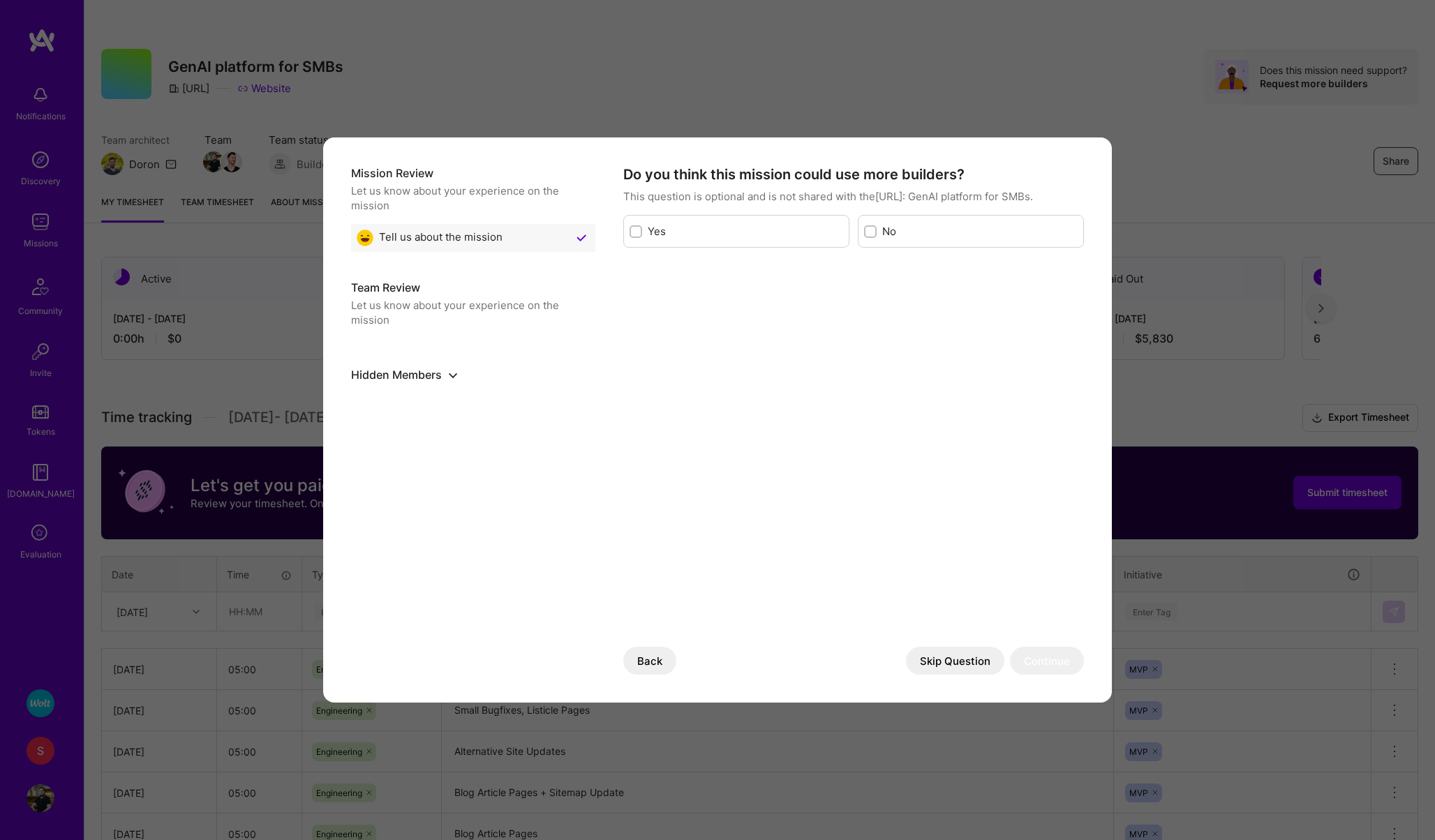
click at [908, 224] on div "No" at bounding box center [971, 231] width 226 height 33
click at [873, 235] on input "modal" at bounding box center [872, 232] width 10 height 10
checkbox input "true"
click at [1048, 660] on button "Continue" at bounding box center [1048, 661] width 74 height 28
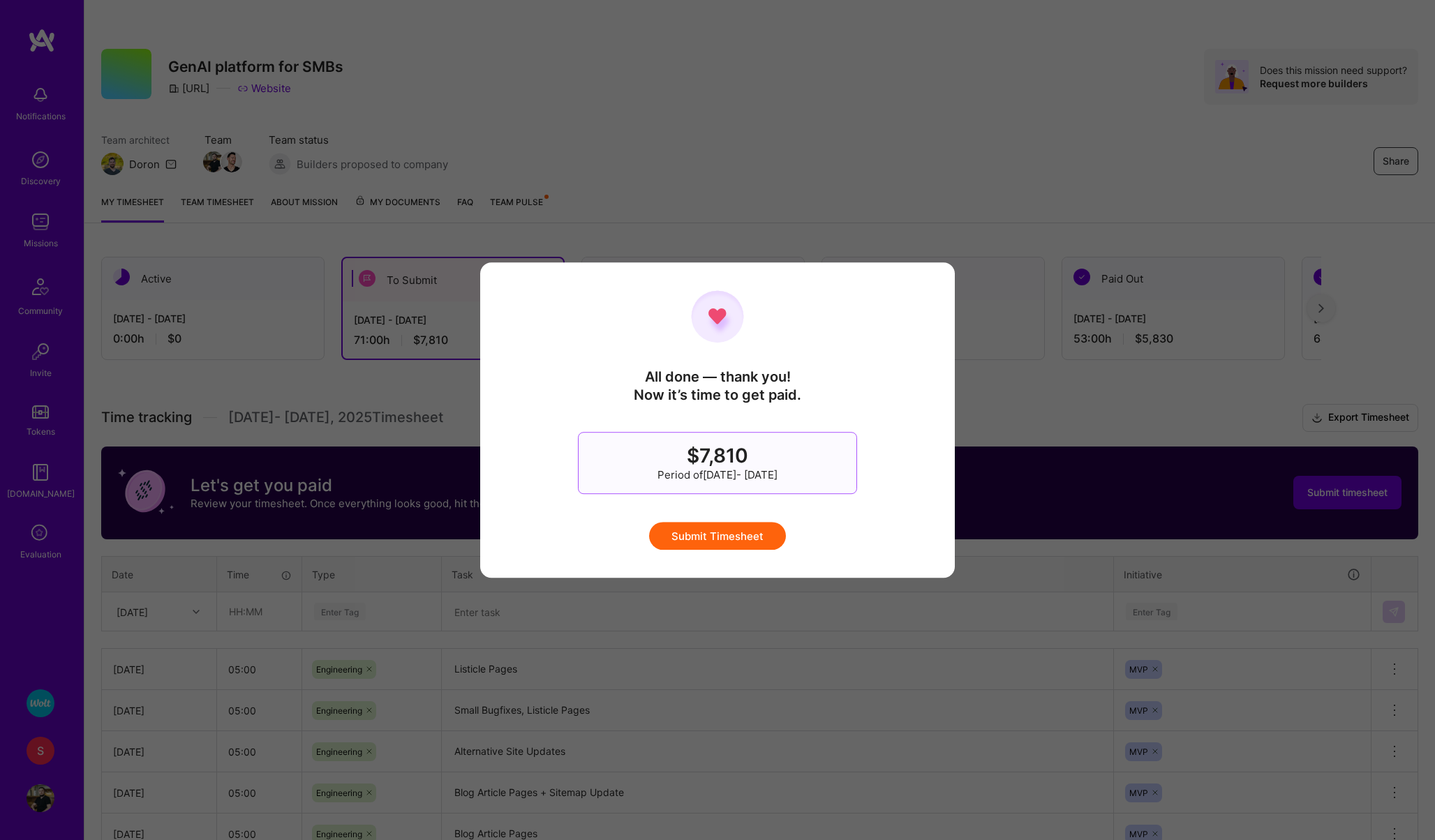
click at [749, 535] on button "Submit Timesheet" at bounding box center [718, 536] width 137 height 28
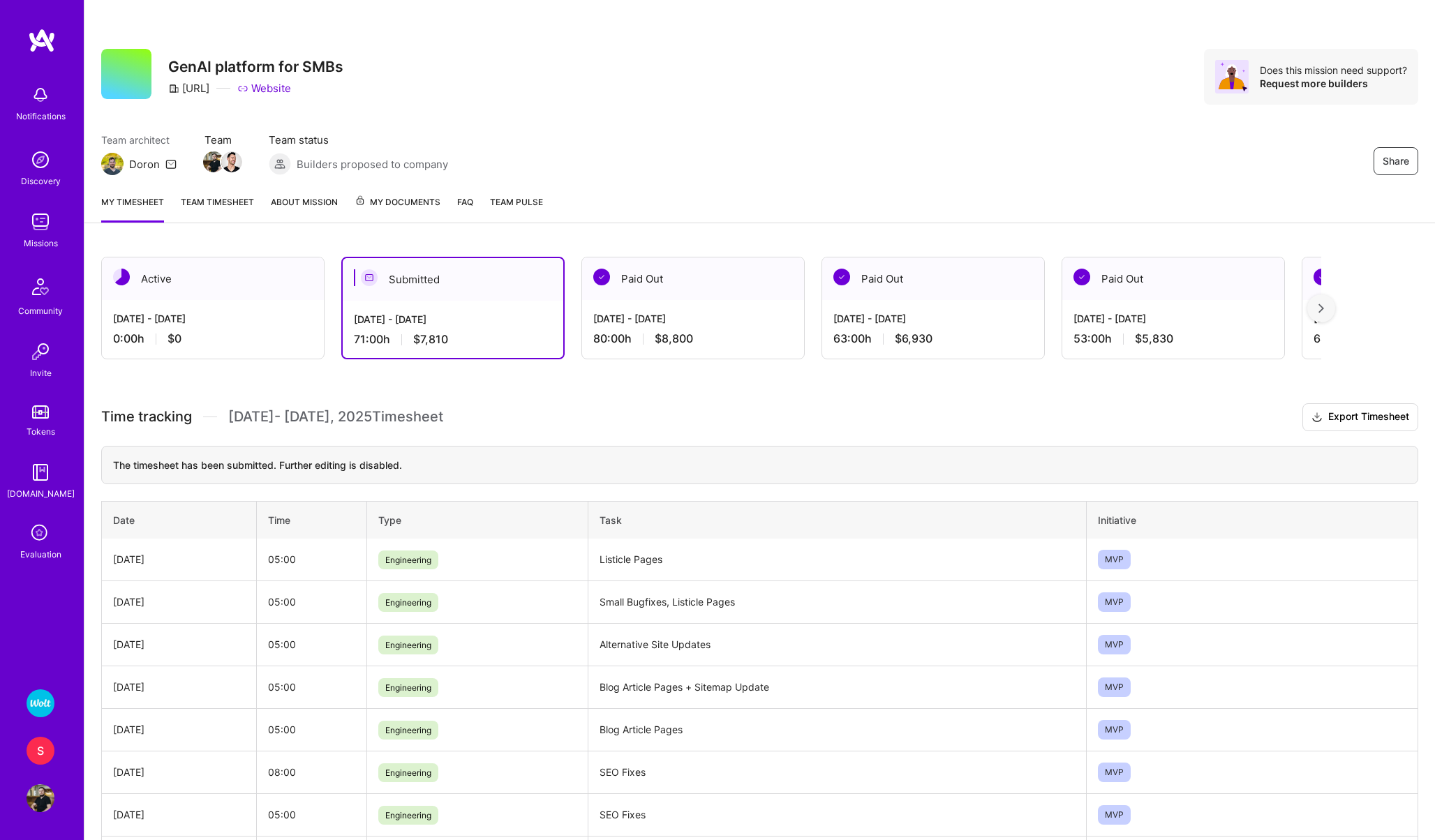
click at [171, 297] on div "Active" at bounding box center [212, 278] width 222 height 43
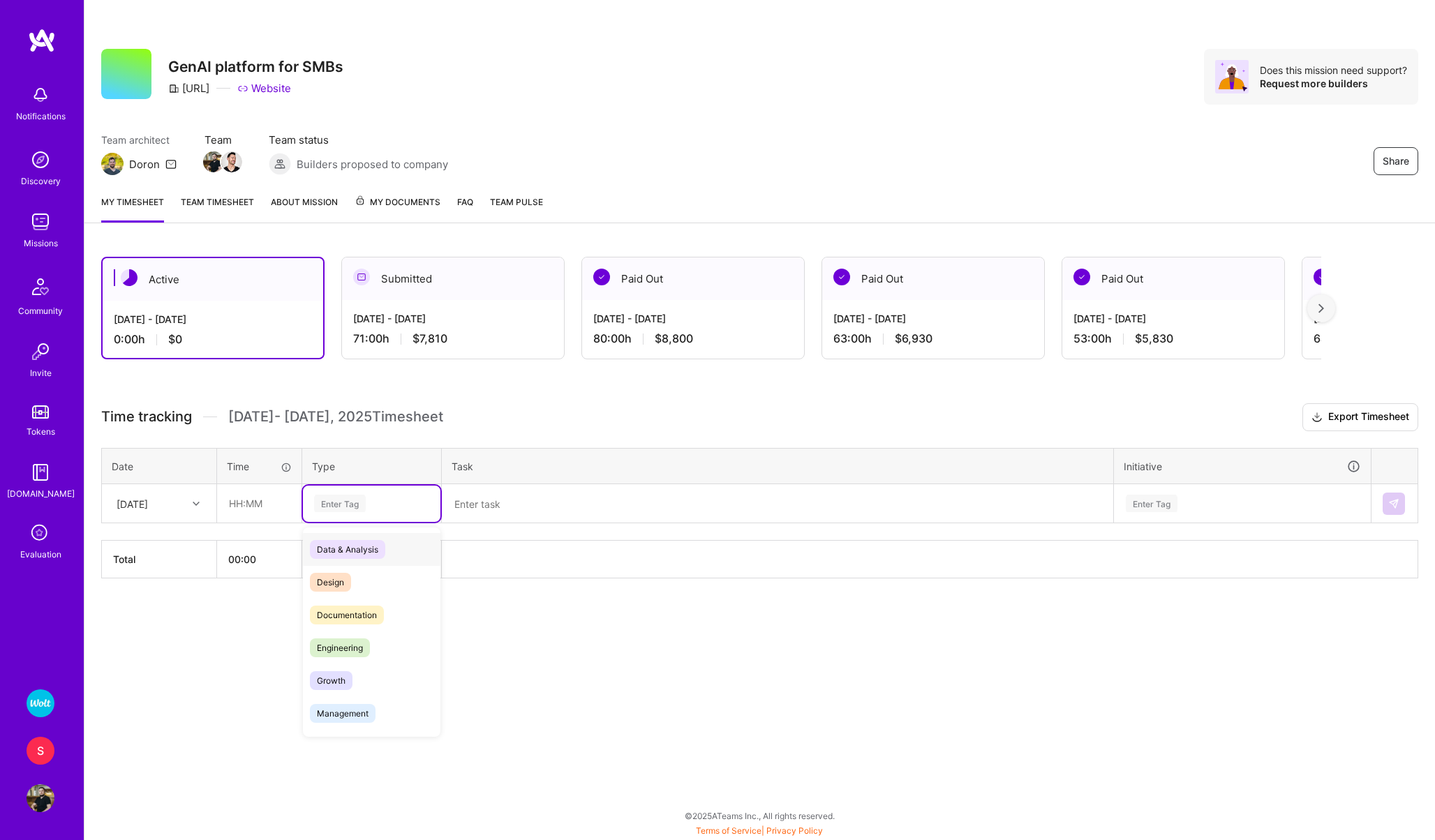
click at [337, 506] on div "Enter Tag" at bounding box center [340, 504] width 52 height 22
click at [348, 642] on span "Engineering" at bounding box center [340, 647] width 60 height 19
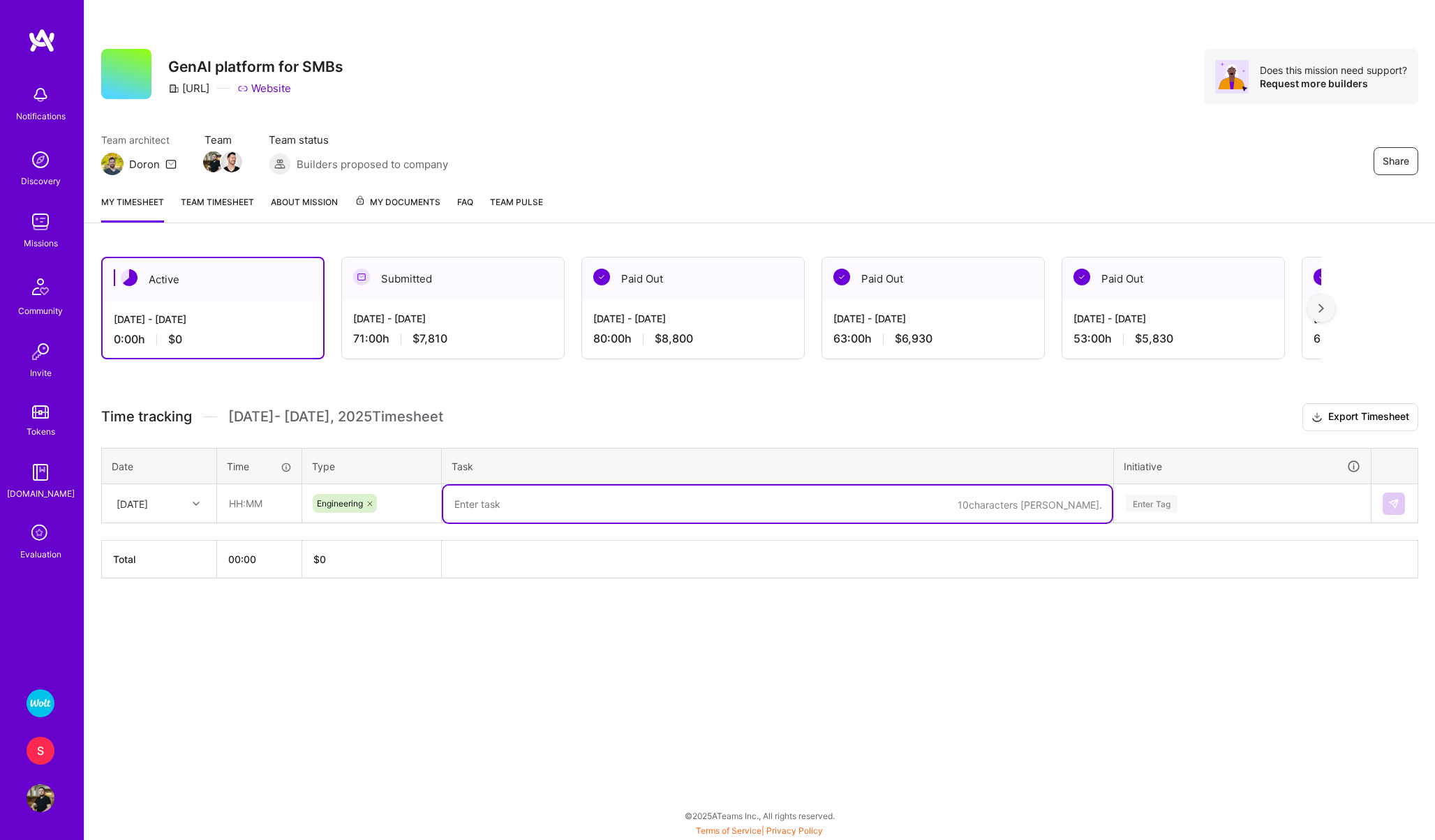
click at [487, 509] on textarea at bounding box center [777, 504] width 669 height 37
type textarea "Listicle Pages; New Affiliates, Styling Fixes"
click at [248, 511] on input "text" at bounding box center [259, 504] width 83 height 37
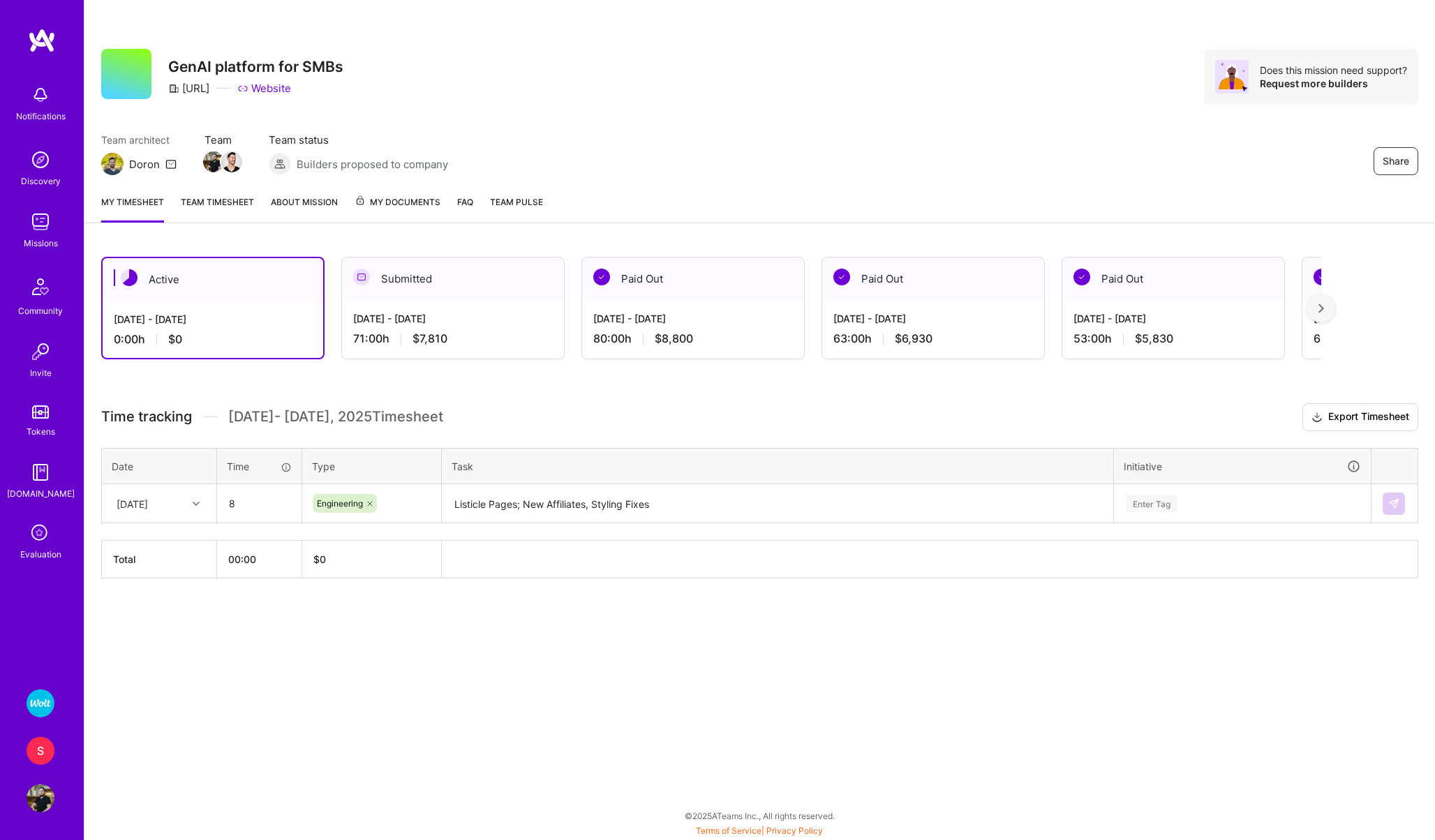
type input "08:00"
click at [1080, 573] on th at bounding box center [930, 559] width 977 height 38
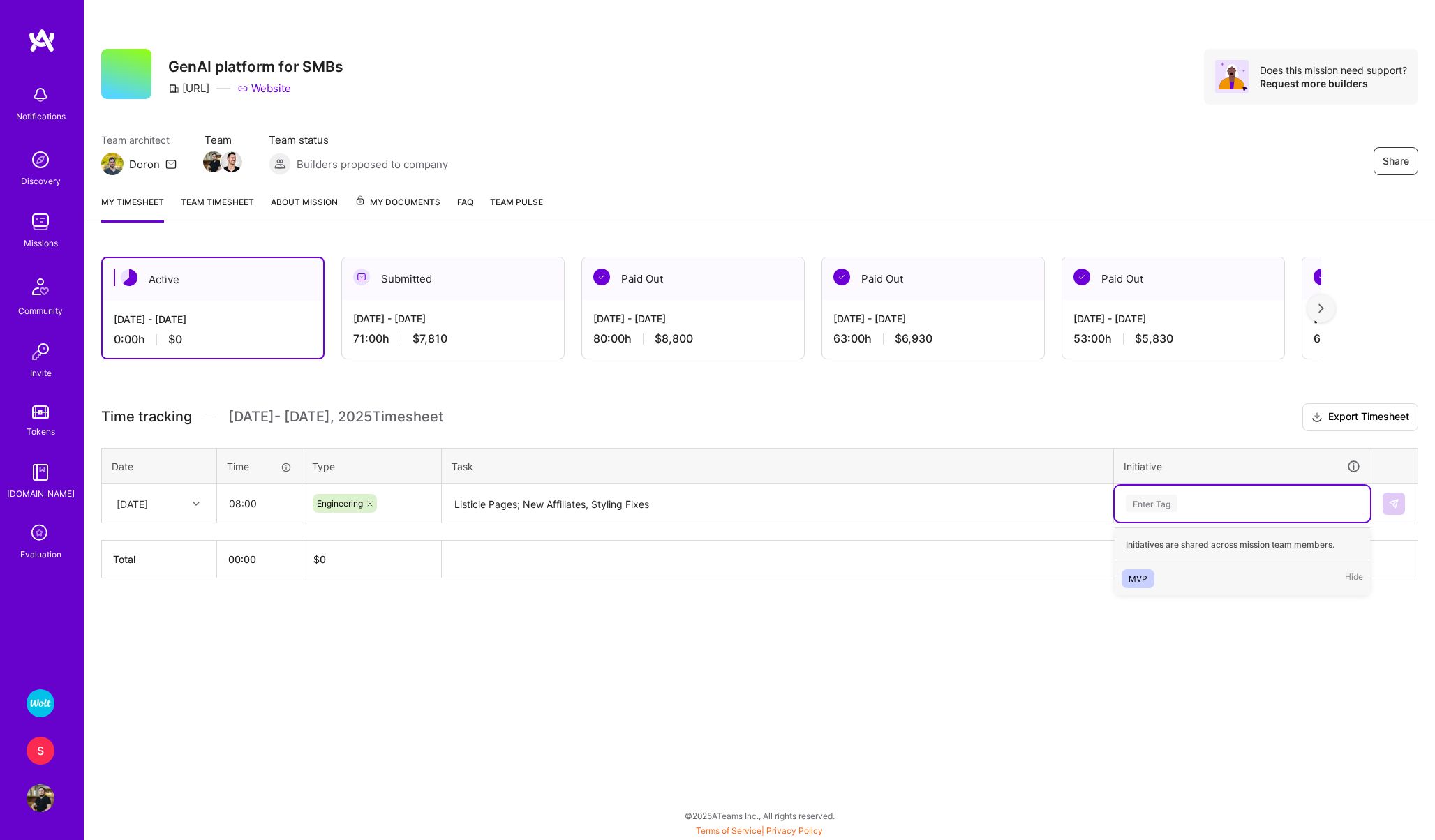
click at [1151, 500] on div "Enter Tag" at bounding box center [1152, 504] width 52 height 22
click at [1142, 571] on div "MVP" at bounding box center [1138, 579] width 19 height 15
click at [1395, 503] on img at bounding box center [1394, 504] width 11 height 11
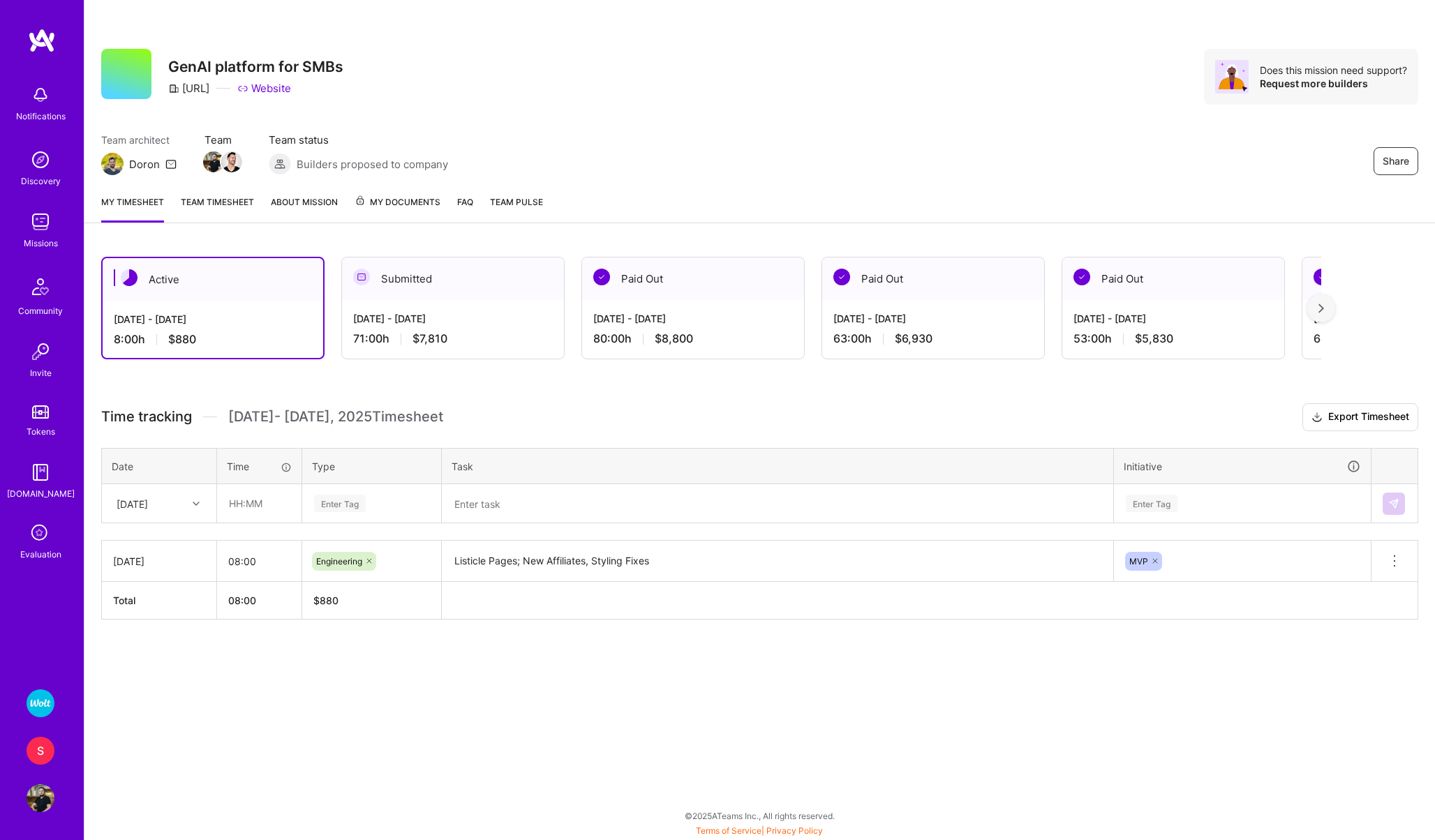
click at [36, 701] on img at bounding box center [40, 704] width 28 height 28
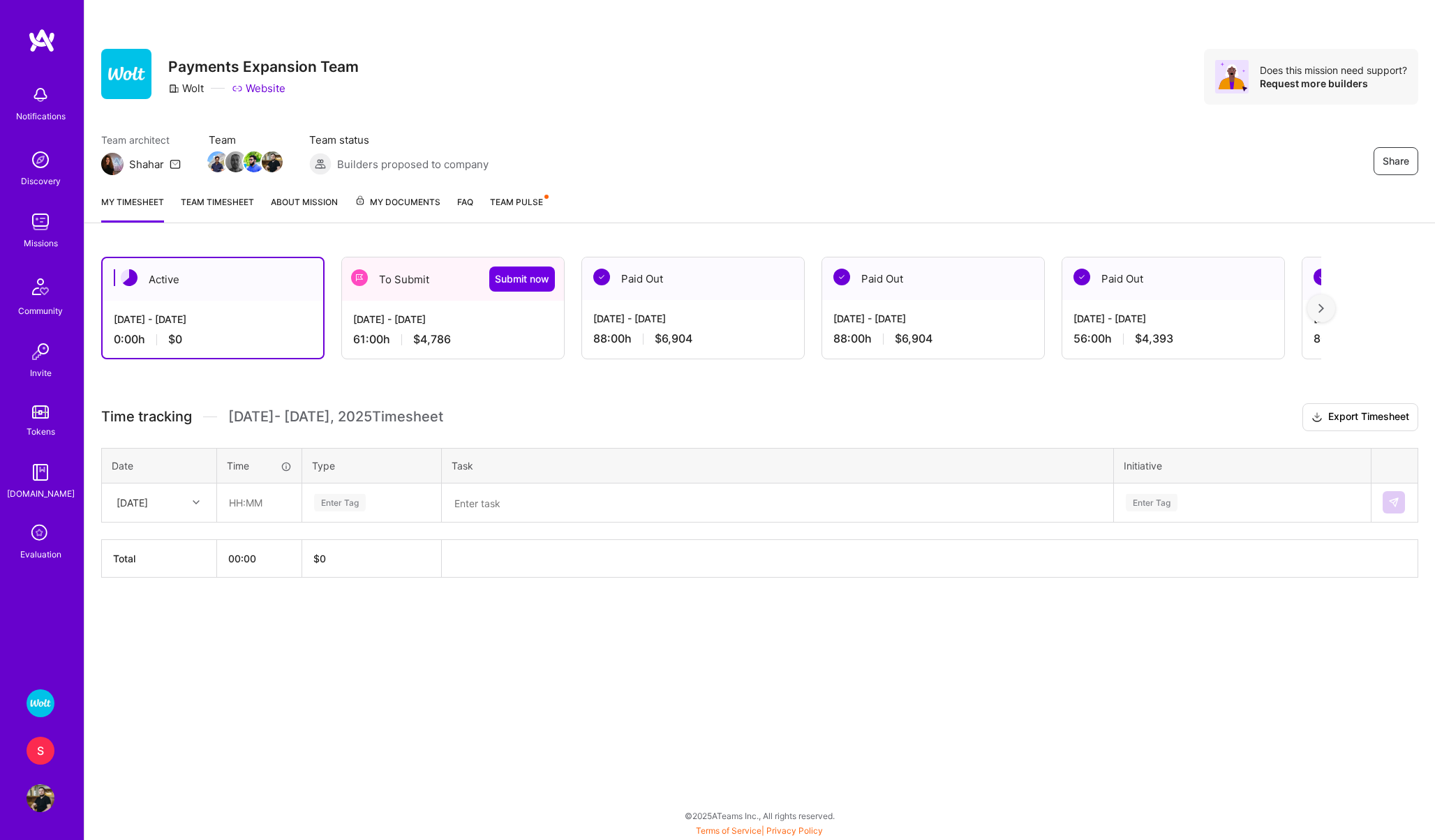
click at [404, 322] on div "[DATE] - [DATE]" at bounding box center [453, 320] width 199 height 15
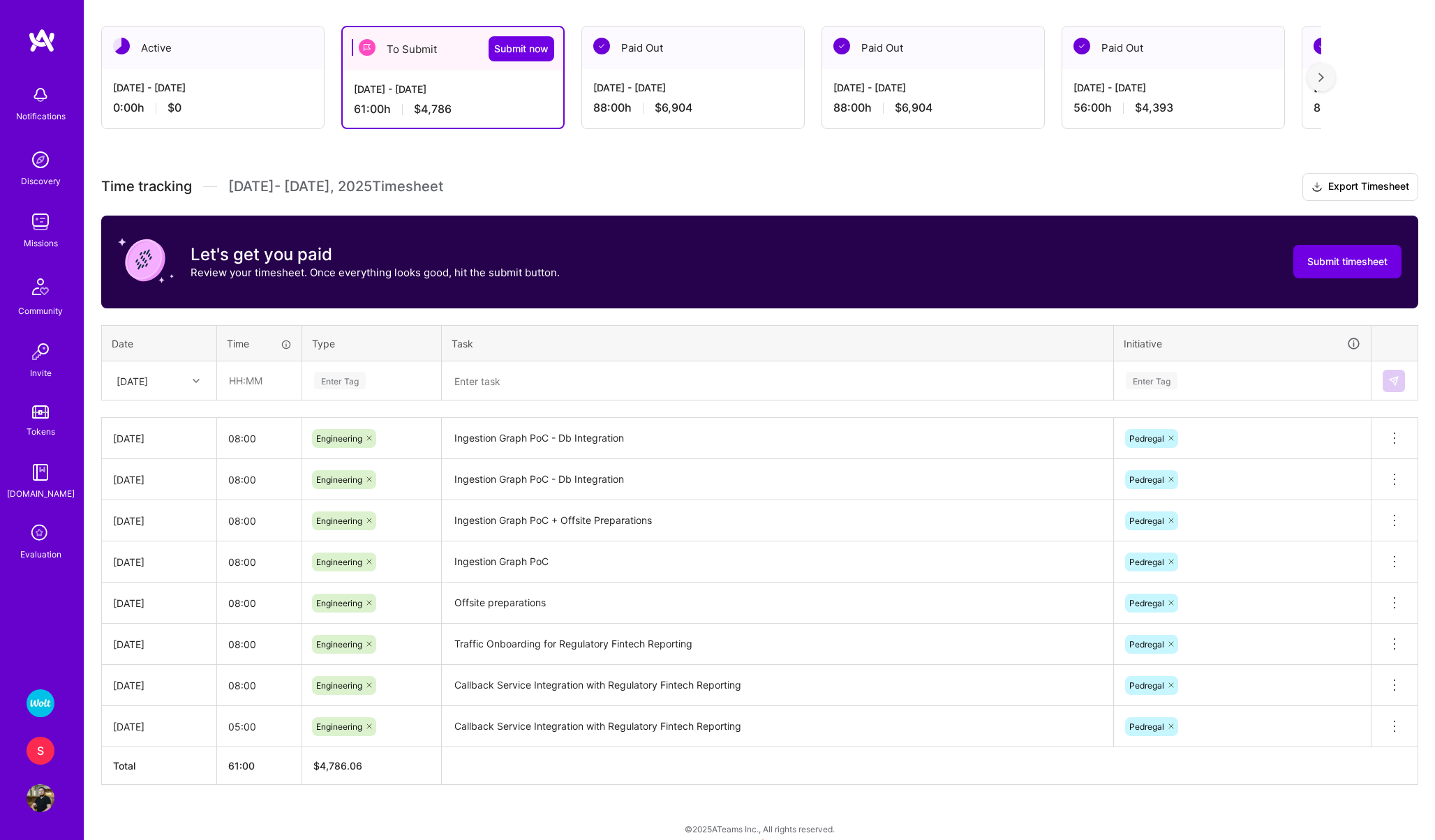
scroll to position [244, 0]
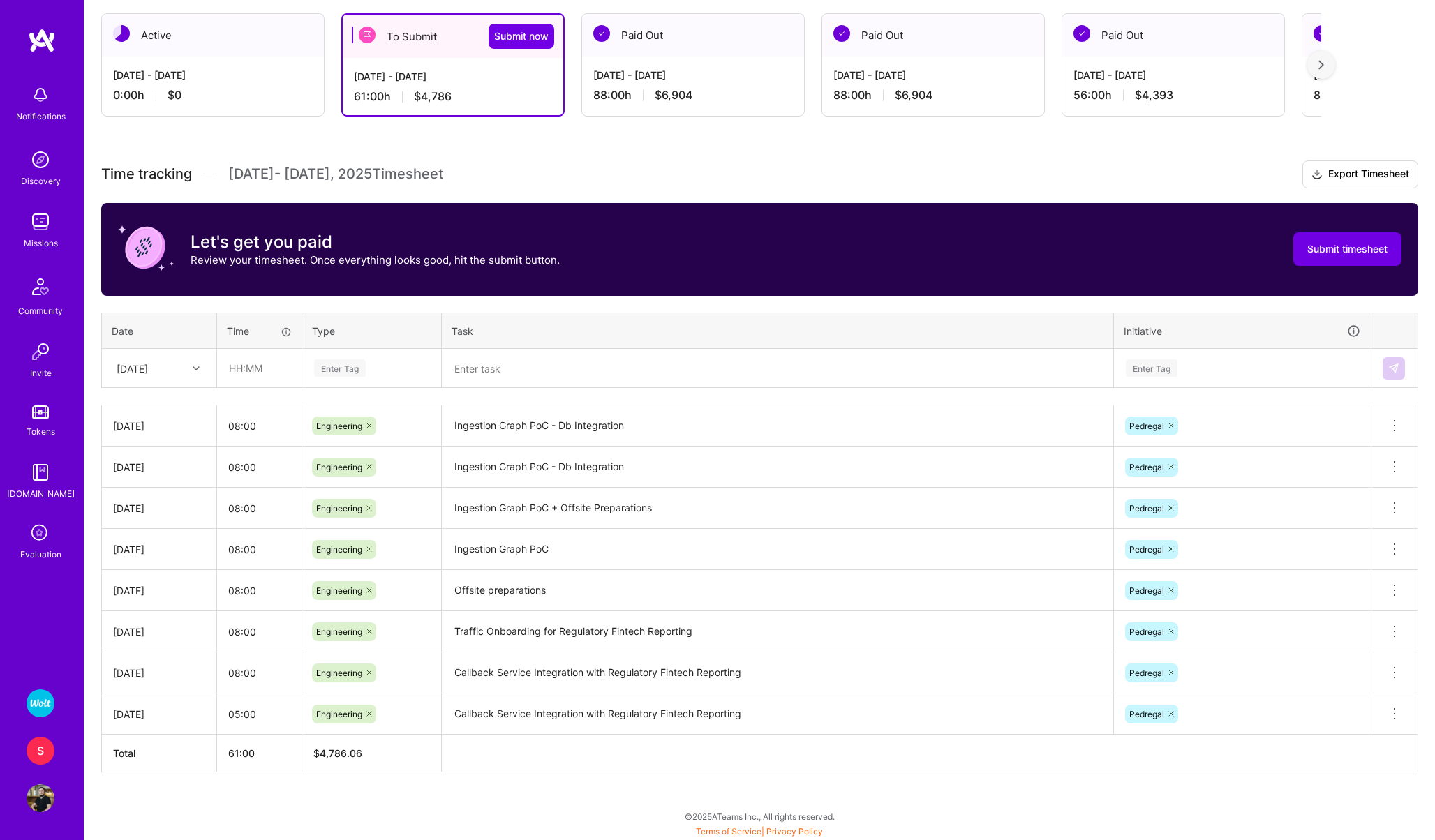
click at [134, 361] on div "[DATE]" at bounding box center [132, 368] width 31 height 15
click at [132, 531] on div "[DATE]" at bounding box center [159, 534] width 113 height 26
click at [236, 368] on input "text" at bounding box center [259, 368] width 83 height 37
type input "08:00"
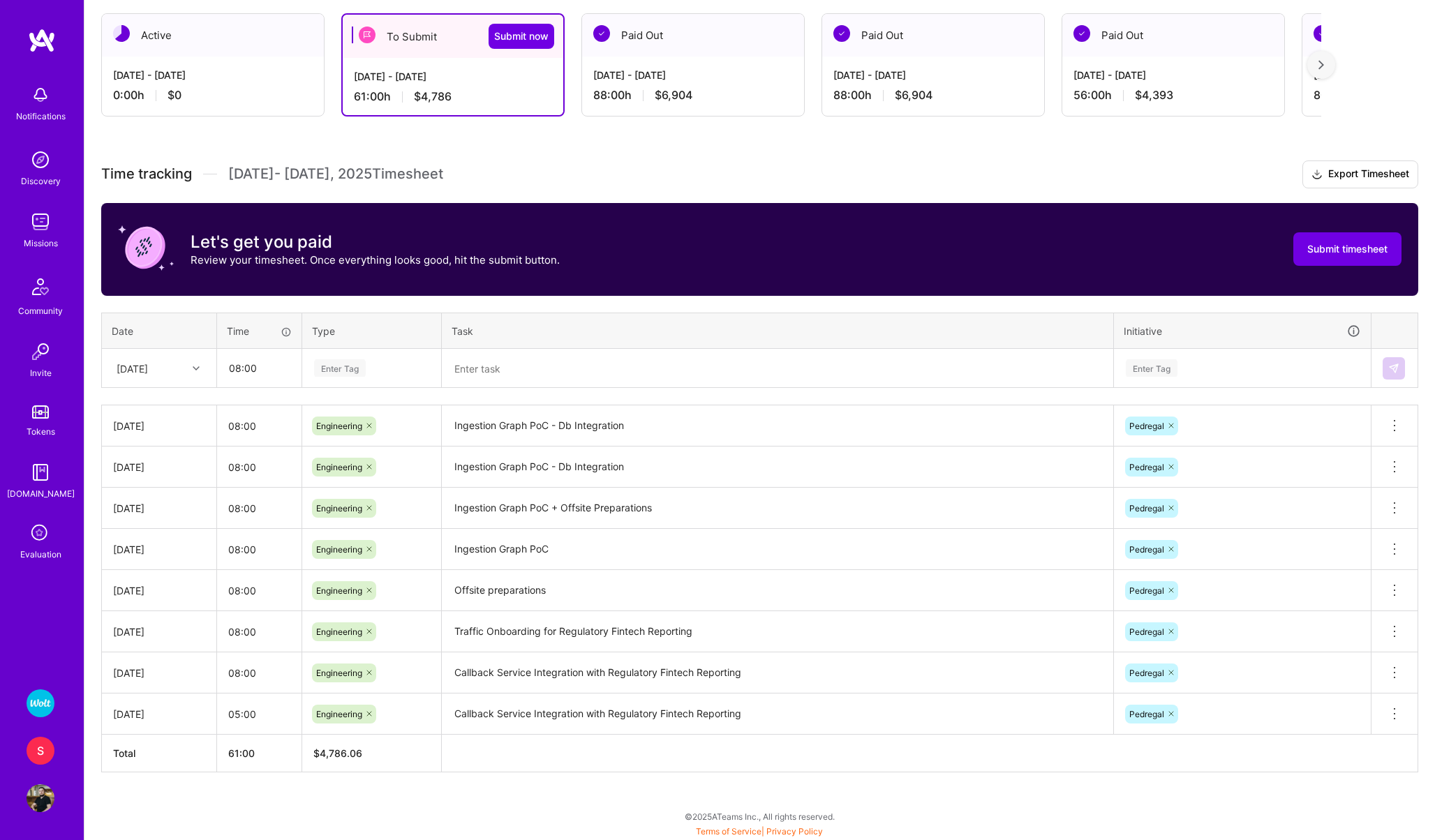
click at [335, 364] on div "Enter Tag" at bounding box center [340, 368] width 52 height 22
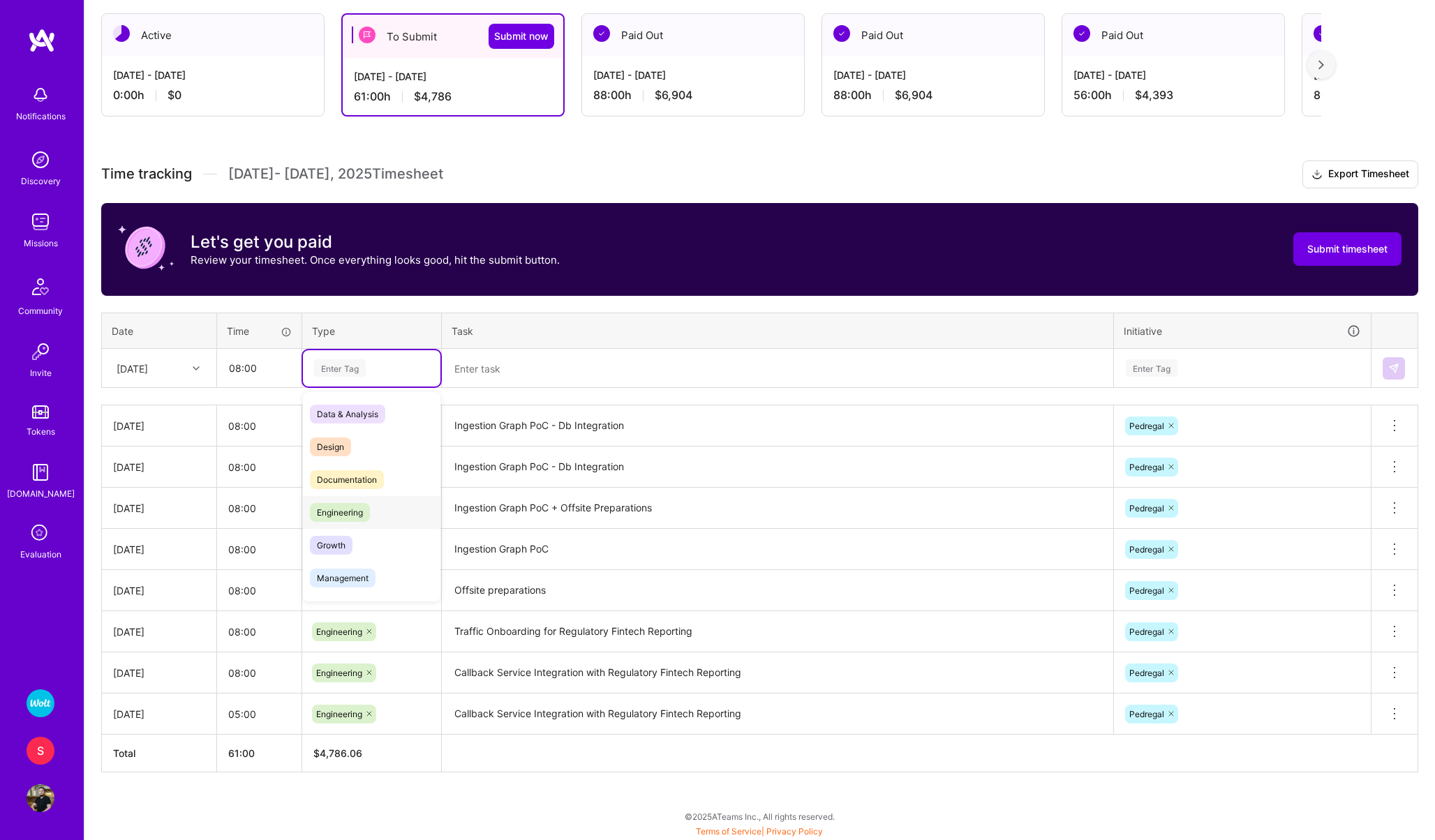
click at [348, 509] on span "Engineering" at bounding box center [340, 512] width 60 height 19
click at [496, 366] on textarea at bounding box center [777, 368] width 669 height 36
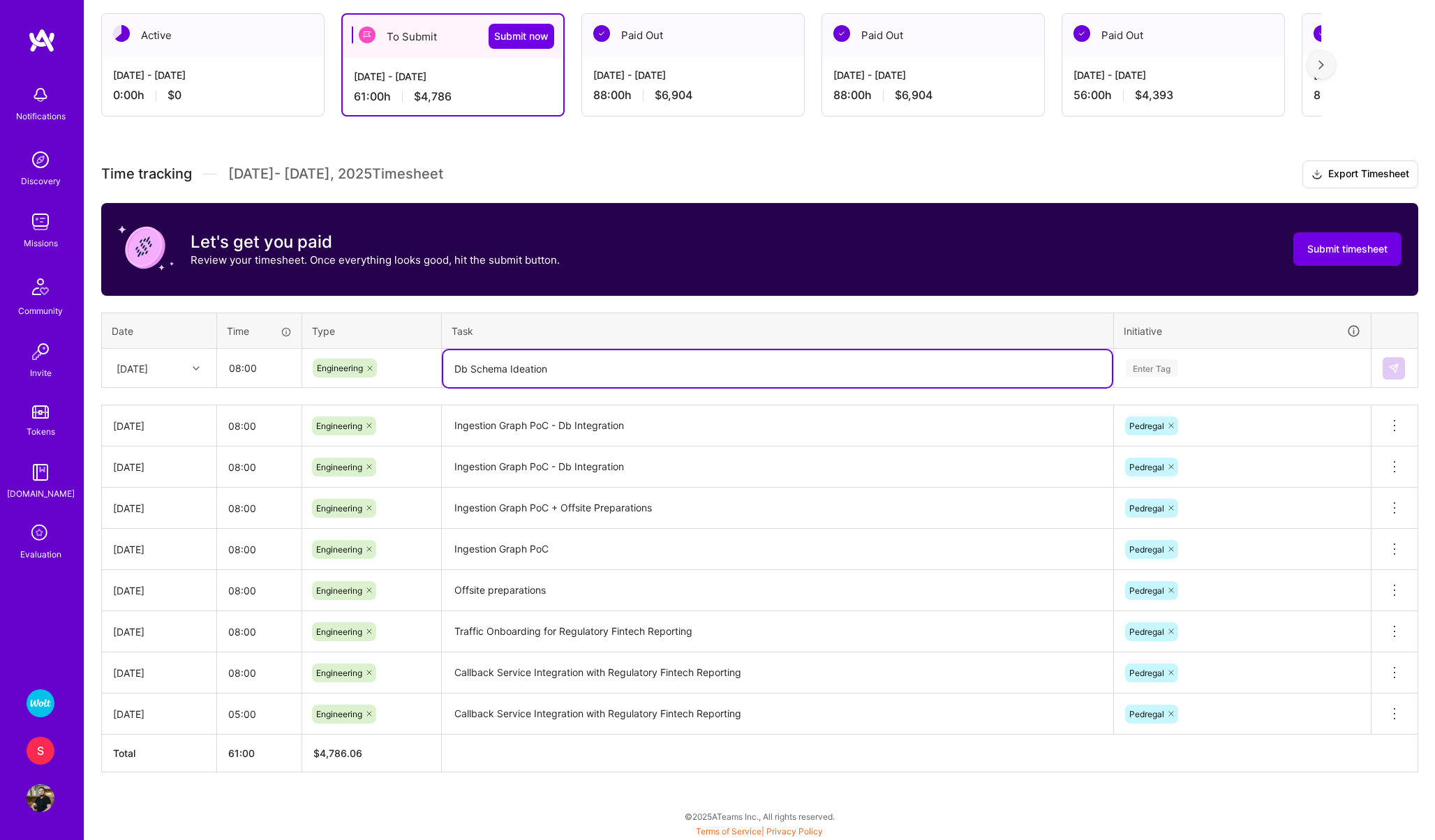
click at [479, 370] on textarea "Db Schema Ideation" at bounding box center [777, 369] width 669 height 37
type textarea "Db Approach Ideation"
click at [1144, 380] on div "Enter Tag" at bounding box center [1242, 368] width 256 height 36
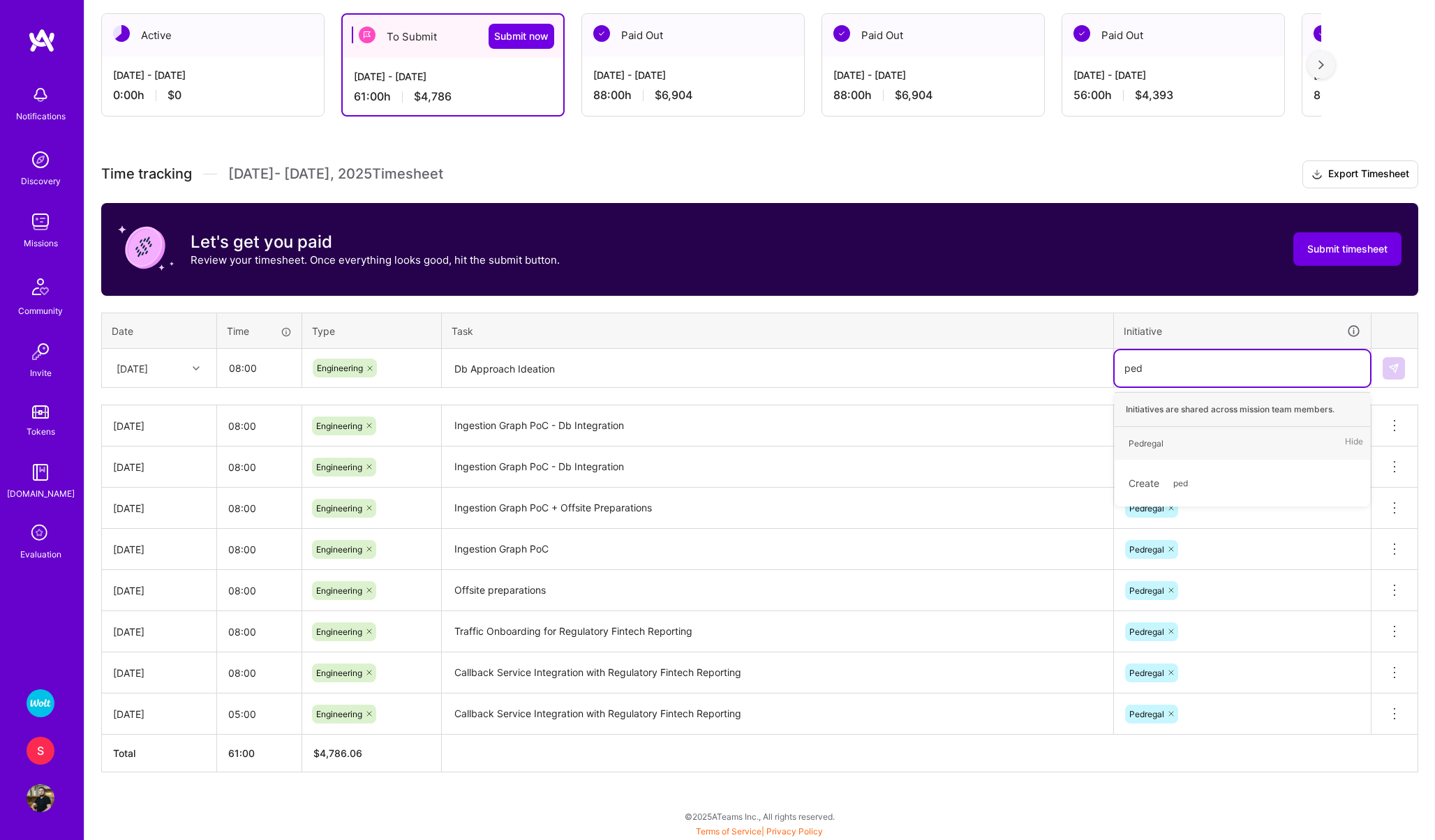
type input "pedre"
click at [1145, 448] on div "Pedregal" at bounding box center [1146, 444] width 35 height 15
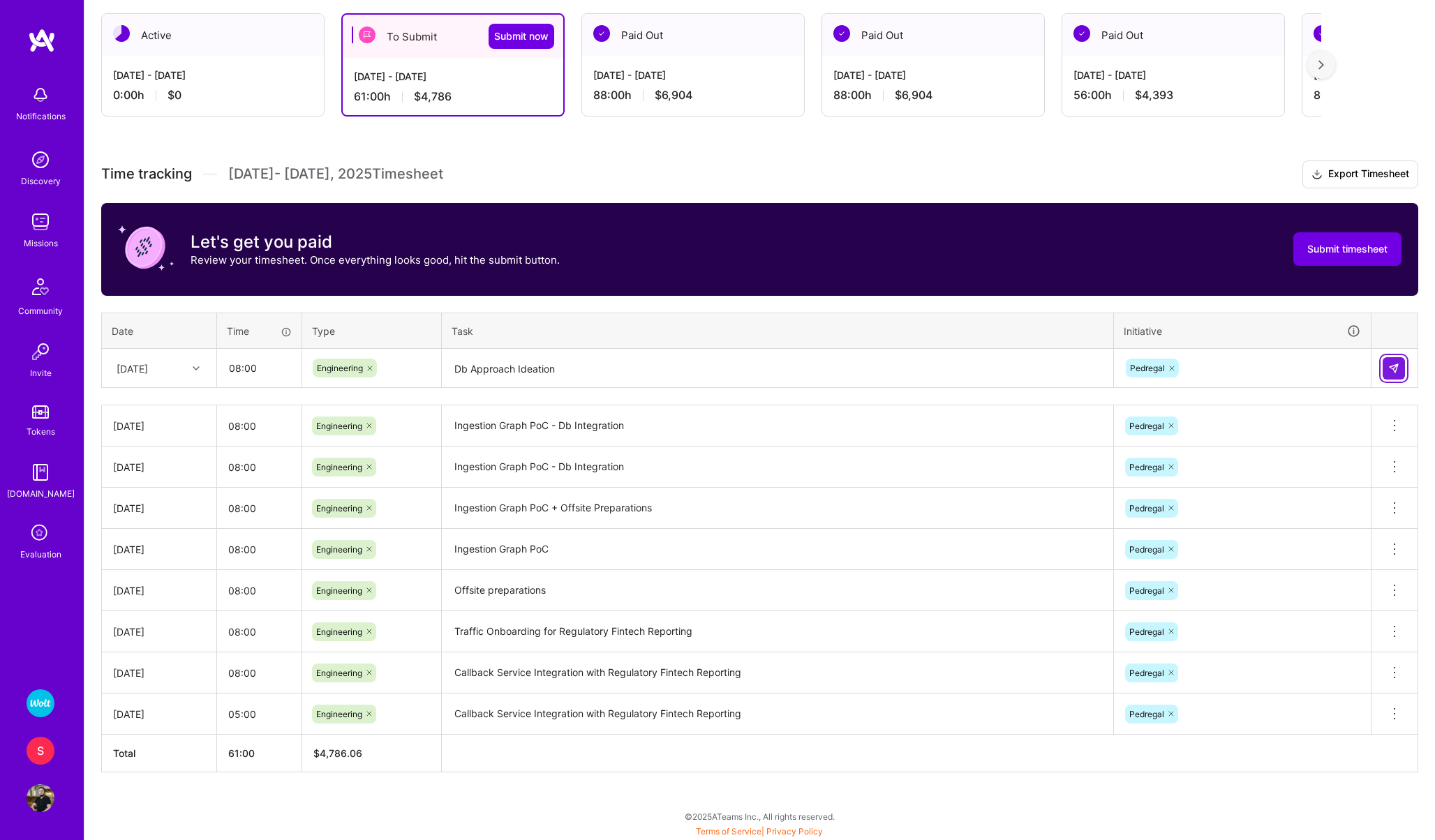
click at [1402, 361] on button at bounding box center [1394, 369] width 23 height 23
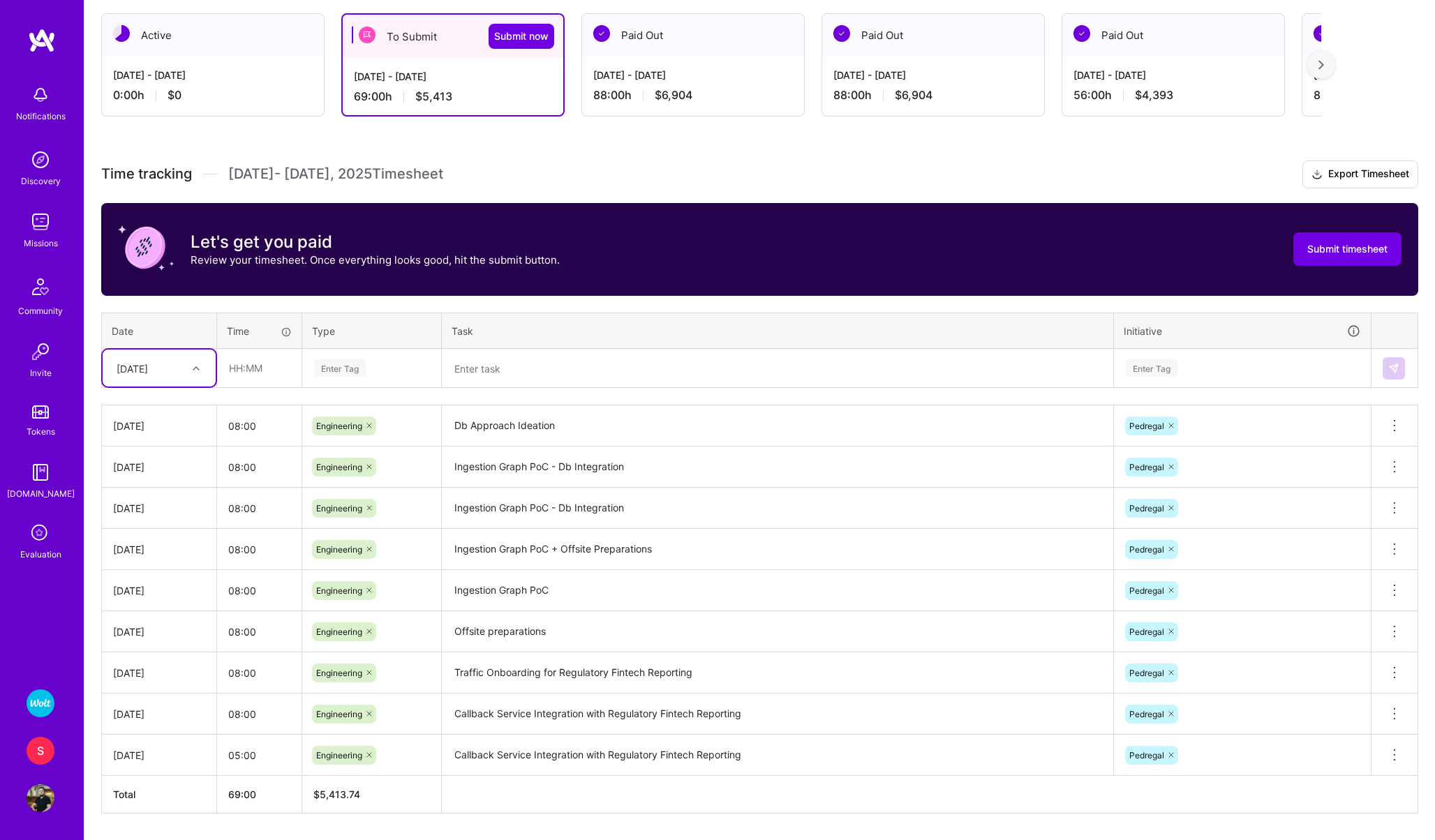
click at [132, 365] on div "[DATE]" at bounding box center [132, 368] width 31 height 15
click at [134, 563] on div "[DATE]" at bounding box center [159, 560] width 113 height 26
click at [259, 364] on input "text" at bounding box center [259, 368] width 83 height 37
type input "08:00"
click at [328, 365] on div "Enter Tag" at bounding box center [340, 368] width 52 height 22
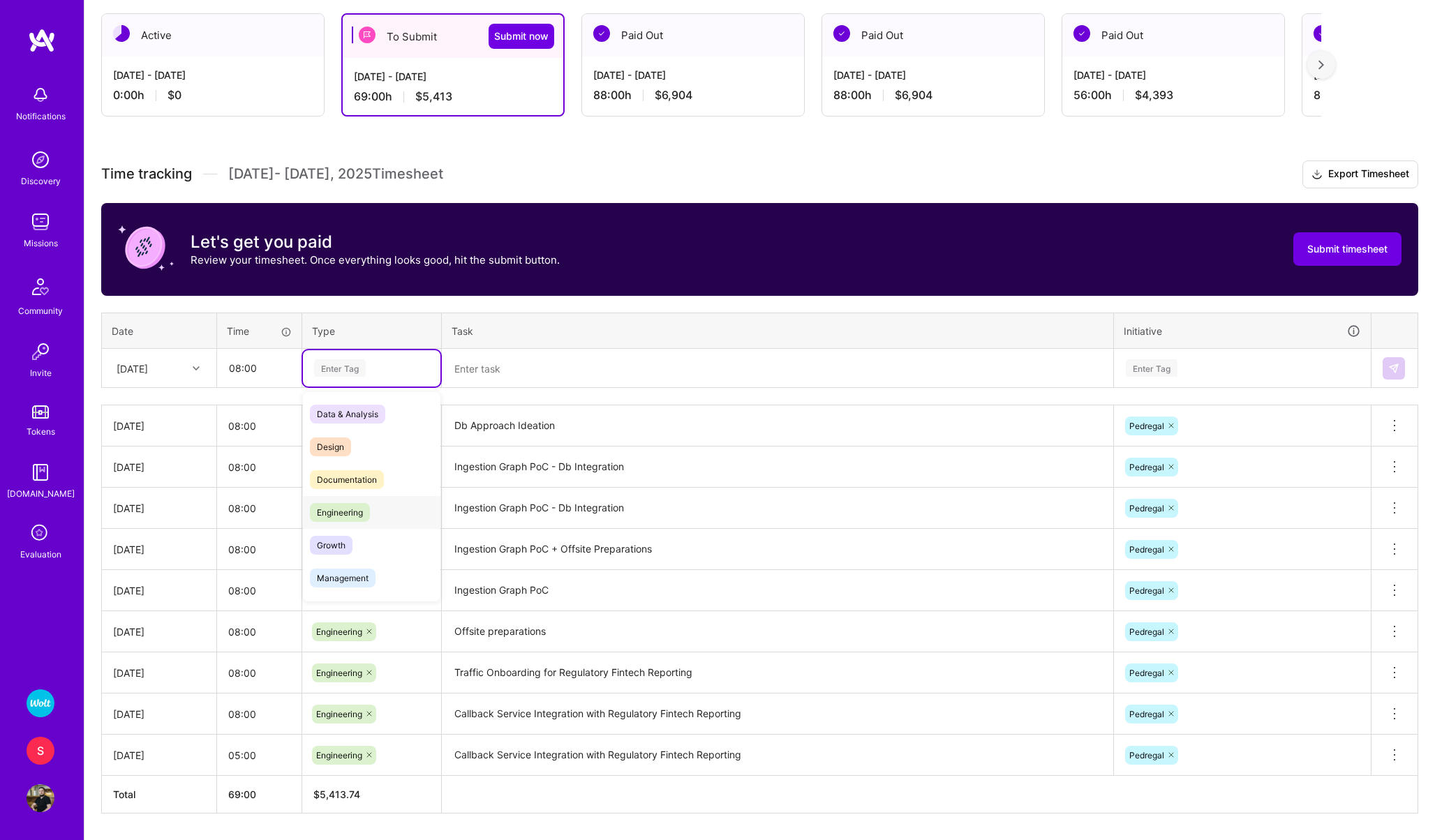
click at [339, 514] on span "Engineering" at bounding box center [340, 512] width 60 height 19
click at [470, 371] on textarea at bounding box center [777, 369] width 669 height 37
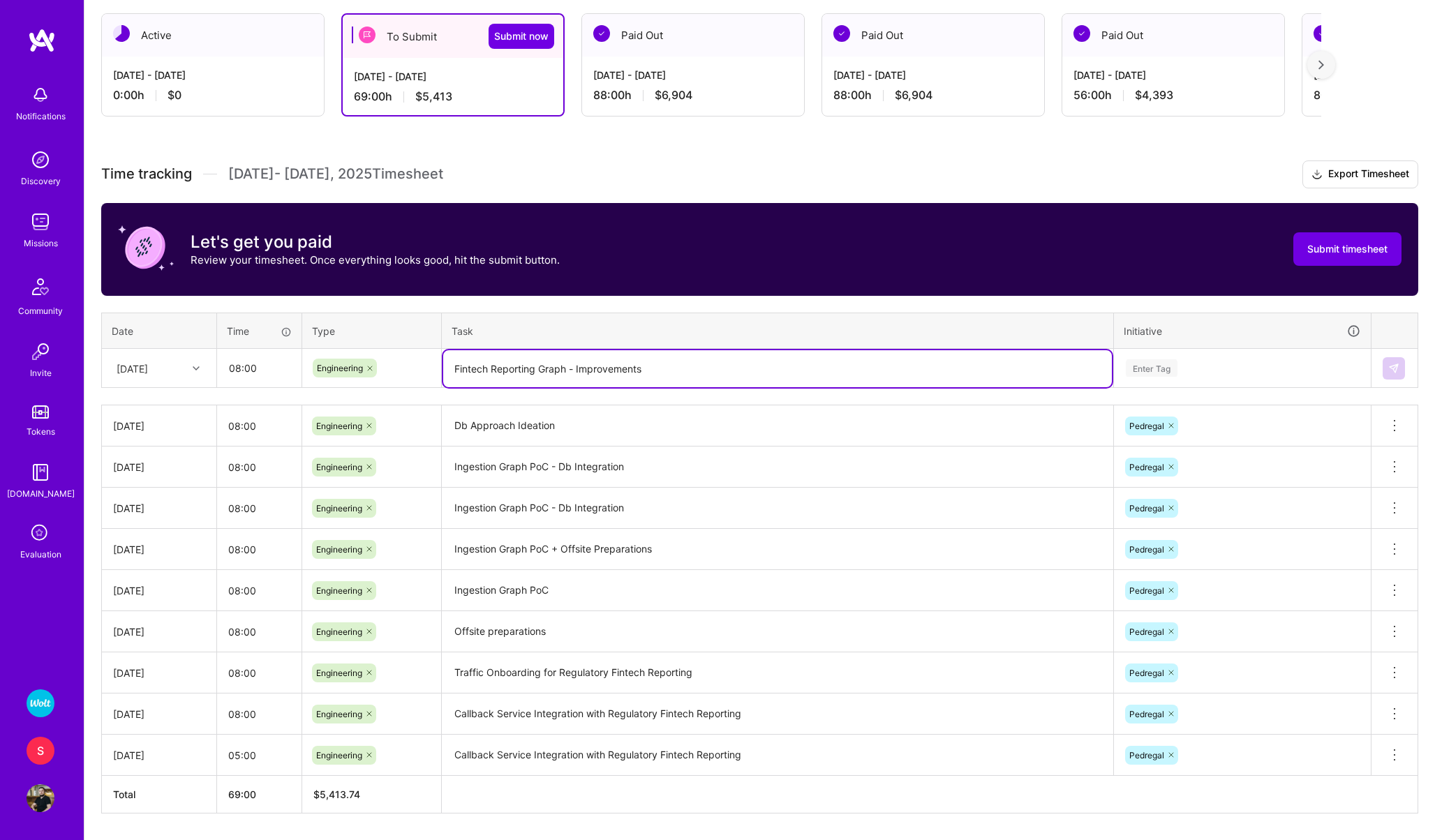
type textarea "Fintech Reporting Graph - Improvements"
click at [1144, 376] on div "Enter Tag" at bounding box center [1242, 368] width 256 height 36
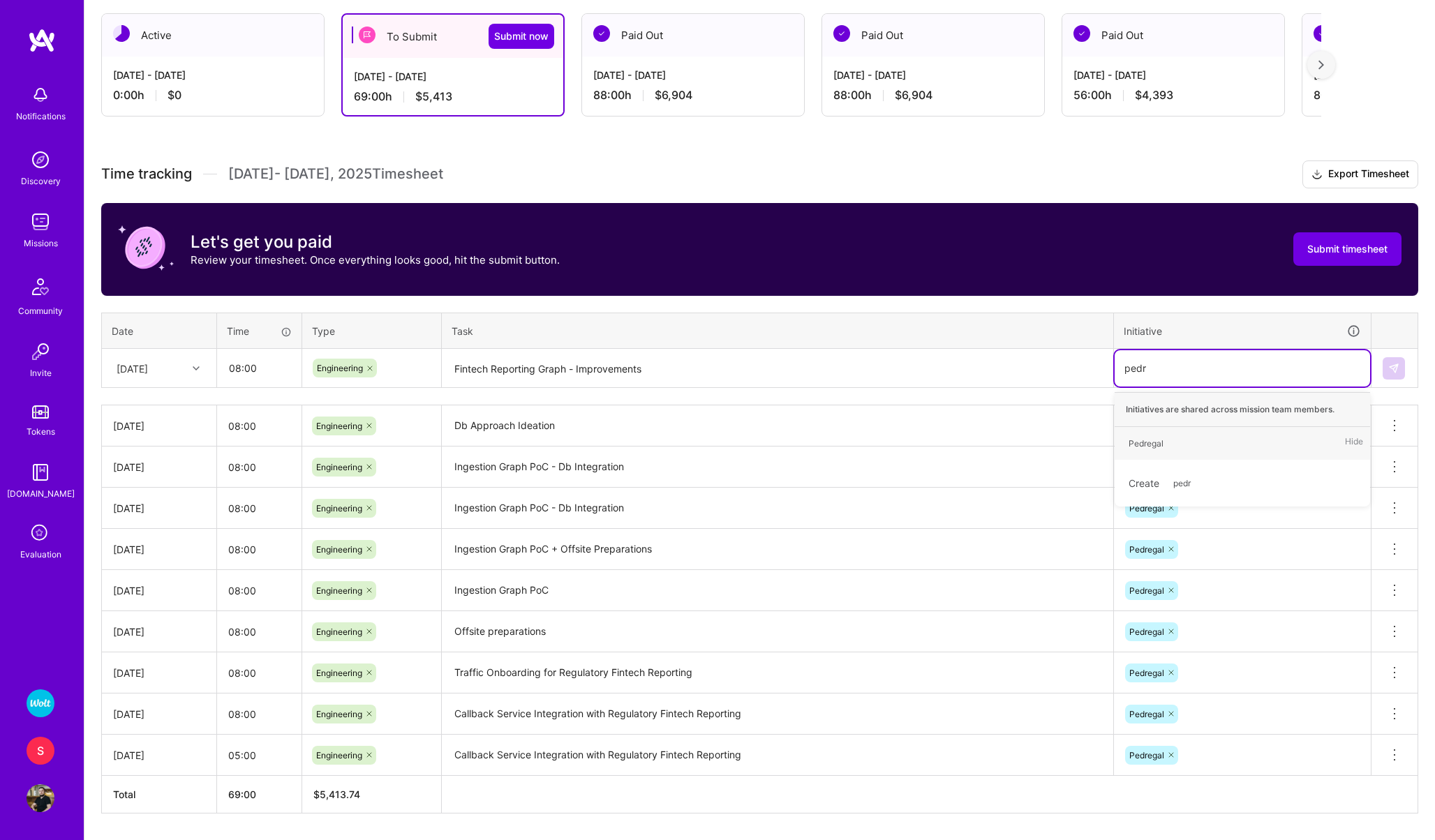
type input "pedre"
click at [1154, 440] on div "Pedregal" at bounding box center [1146, 444] width 35 height 15
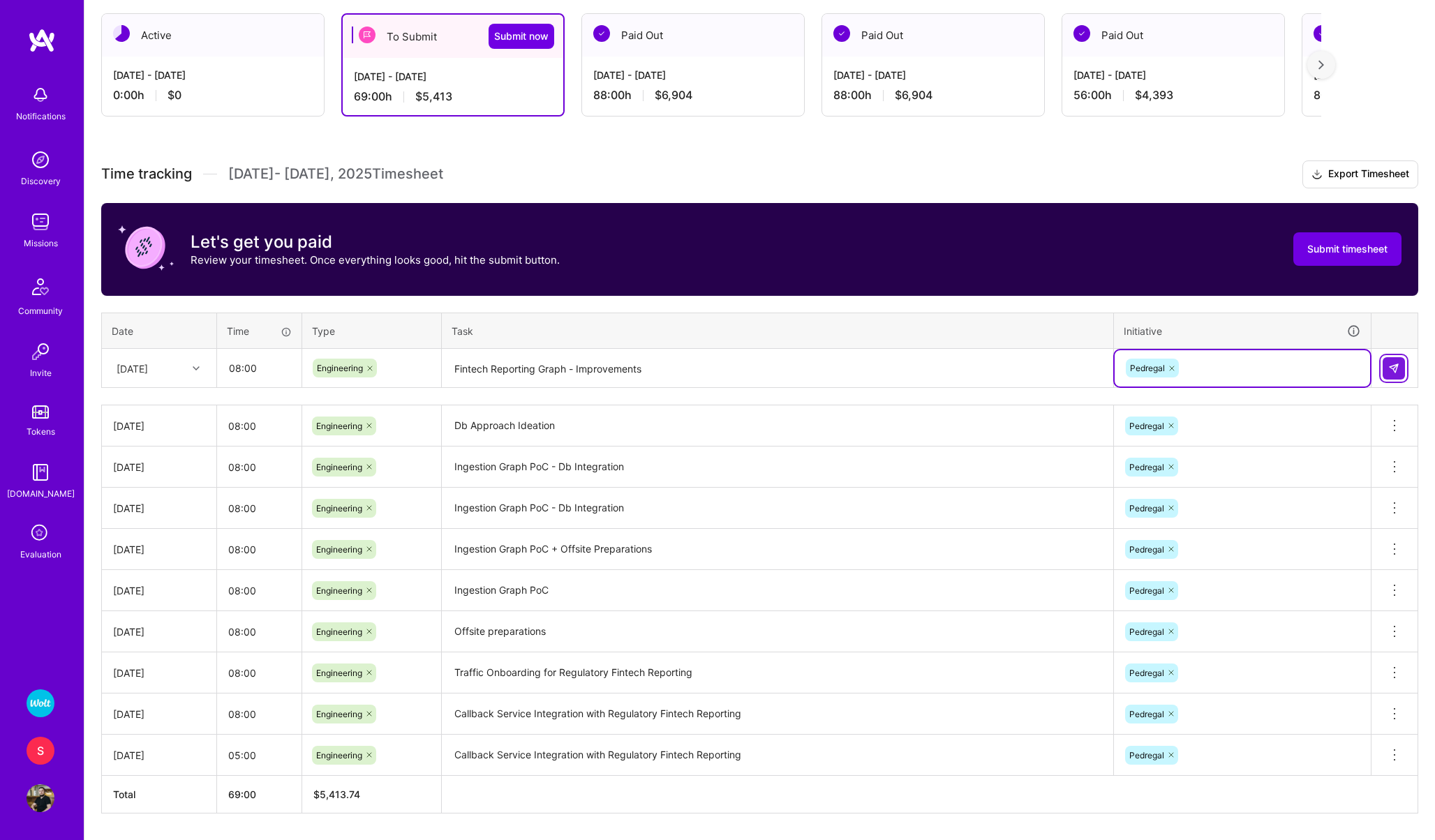
click at [1404, 370] on button at bounding box center [1394, 369] width 23 height 23
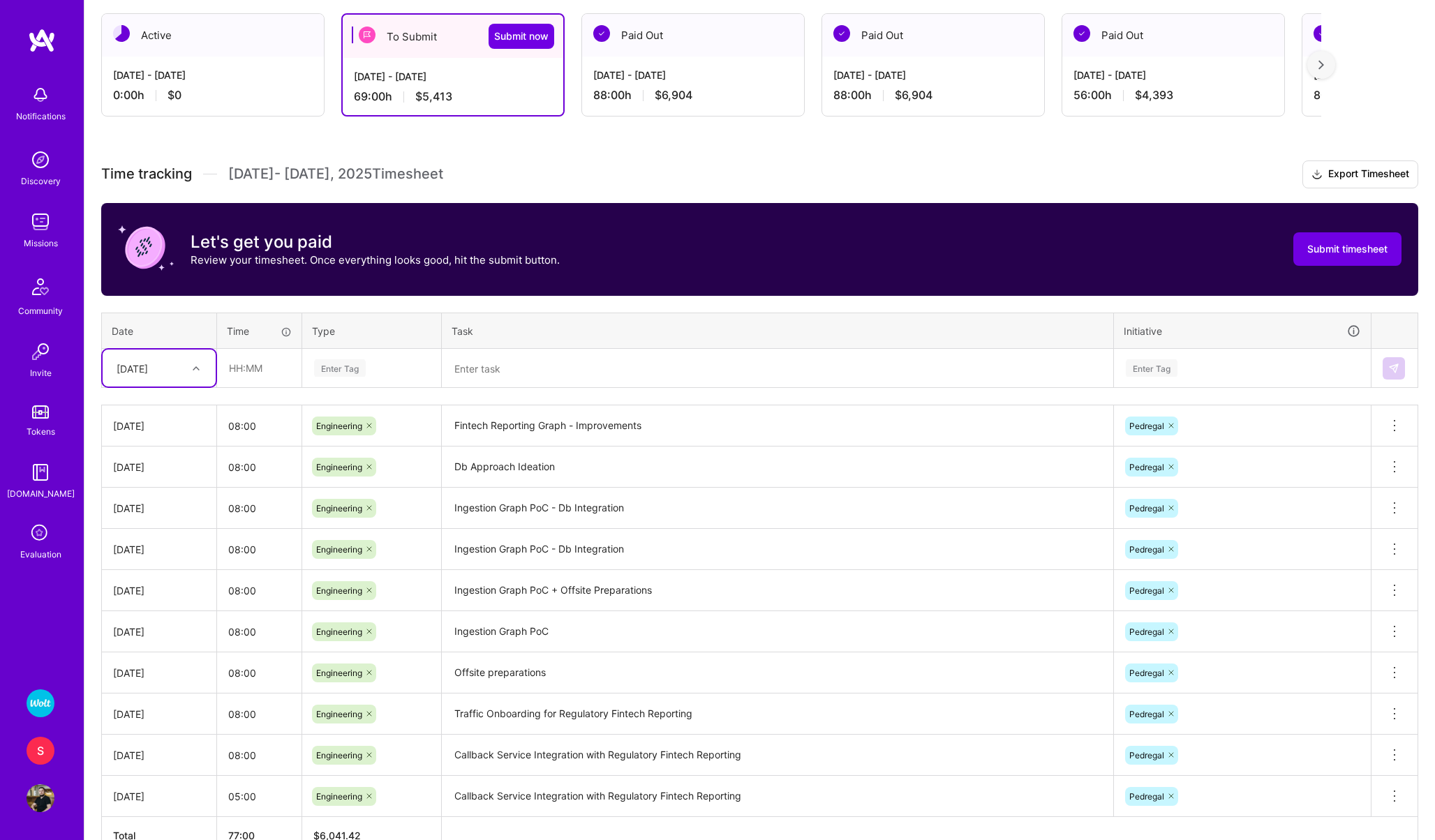
click at [136, 366] on div "[DATE]" at bounding box center [132, 368] width 31 height 15
click at [140, 581] on div "[DATE]" at bounding box center [159, 586] width 113 height 26
click at [242, 361] on input "text" at bounding box center [259, 368] width 83 height 37
type input "08:00"
click at [333, 368] on div "Enter Tag" at bounding box center [340, 368] width 52 height 22
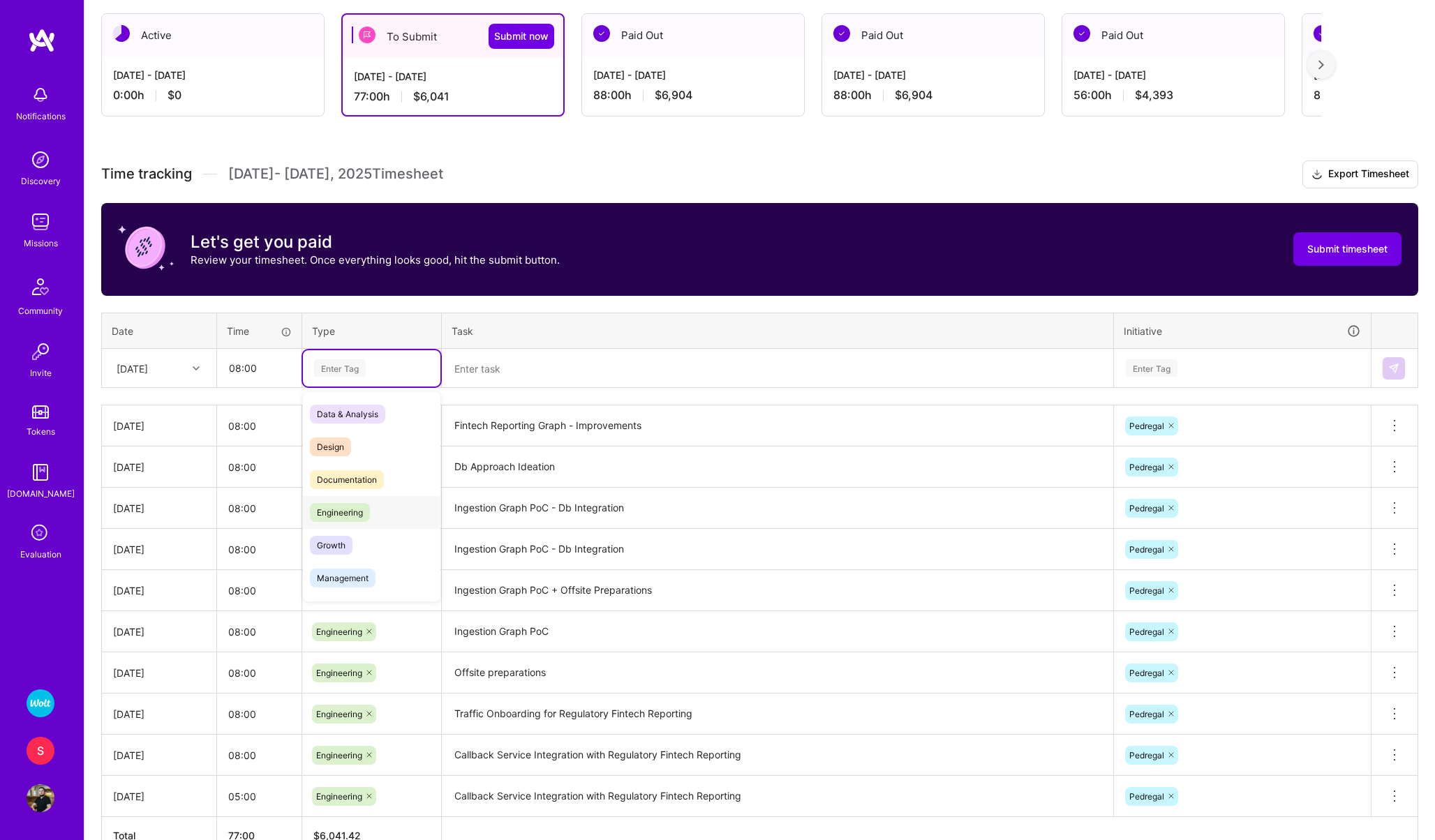
click at [333, 515] on span "Engineering" at bounding box center [340, 512] width 60 height 19
click at [495, 359] on textarea at bounding box center [777, 369] width 669 height 37
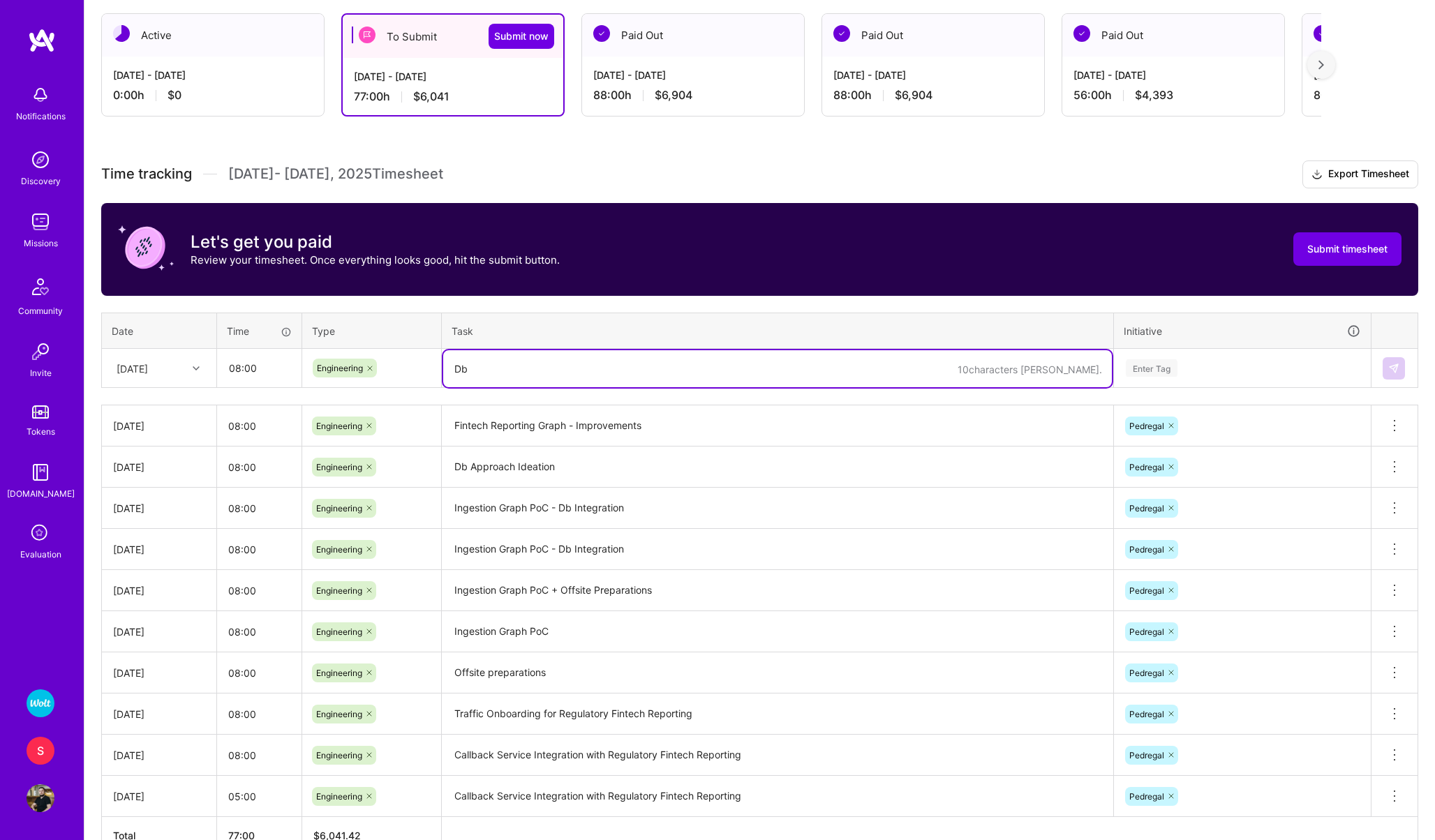
type textarea "D"
type textarea "State MAchine Db - PoC"
click at [1150, 373] on div "Enter Tag" at bounding box center [1152, 368] width 52 height 22
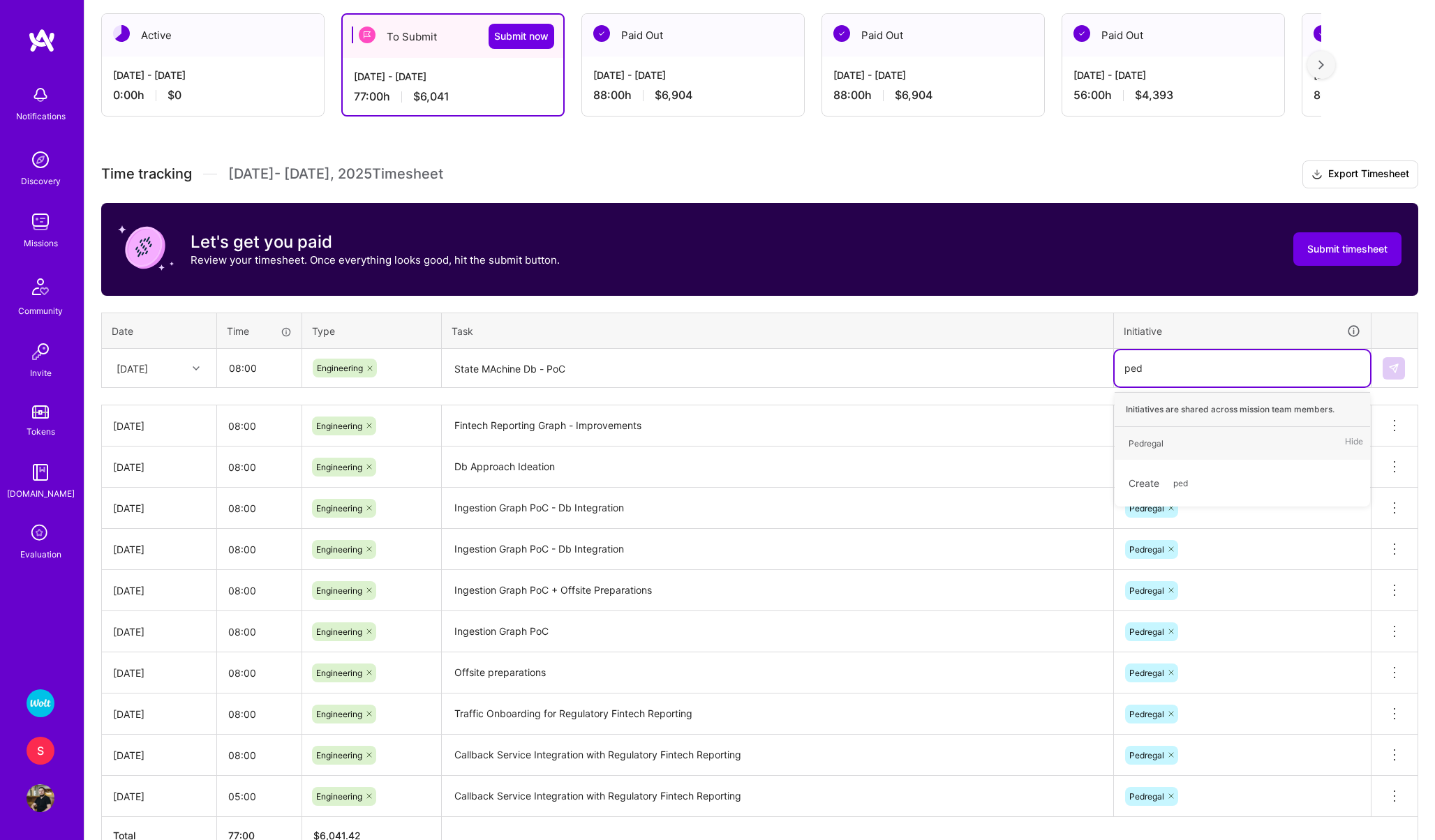
type input "pedr"
click at [1140, 441] on div "Pedregal" at bounding box center [1146, 444] width 35 height 15
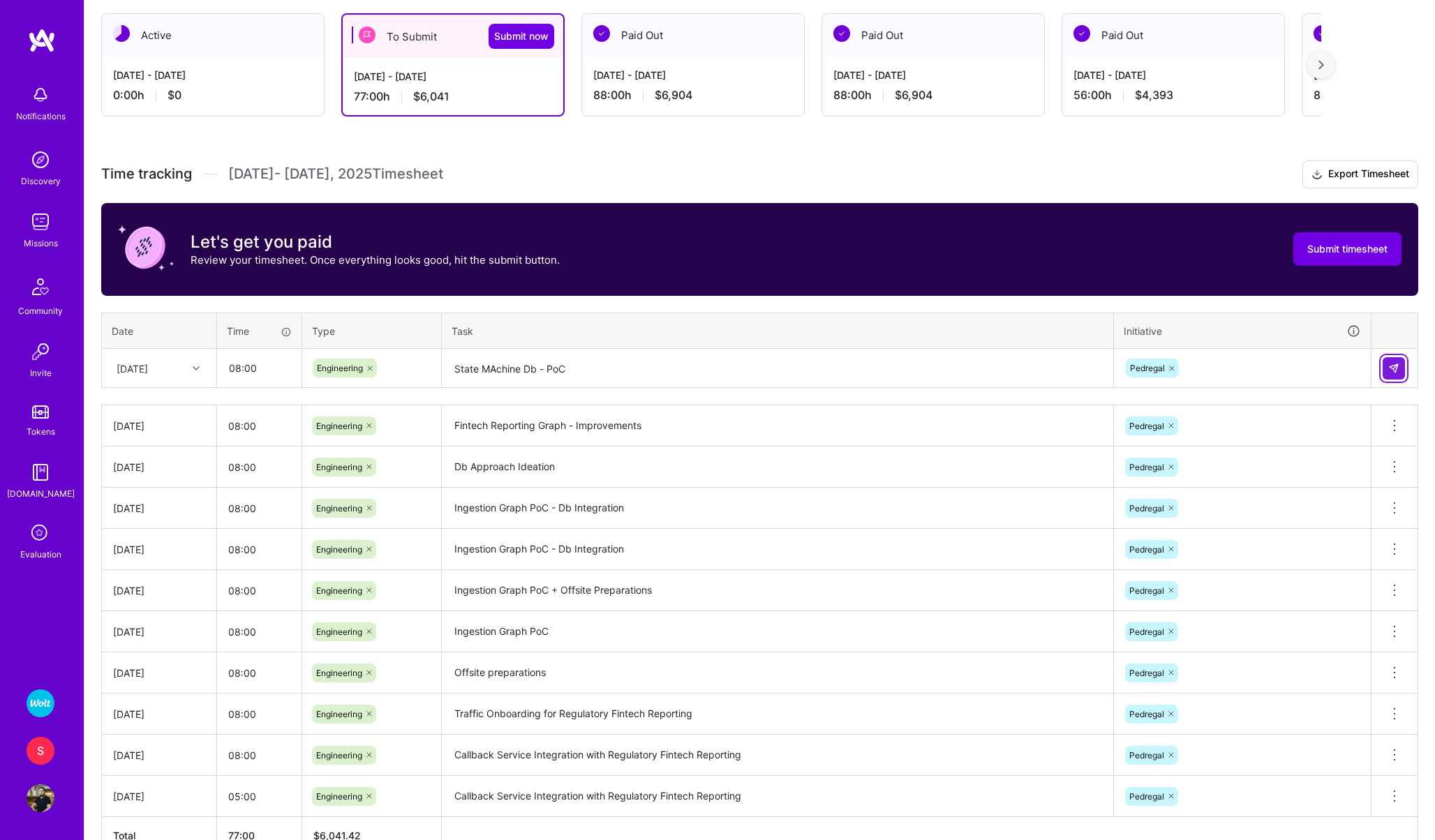
click at [1400, 359] on button at bounding box center [1394, 369] width 23 height 23
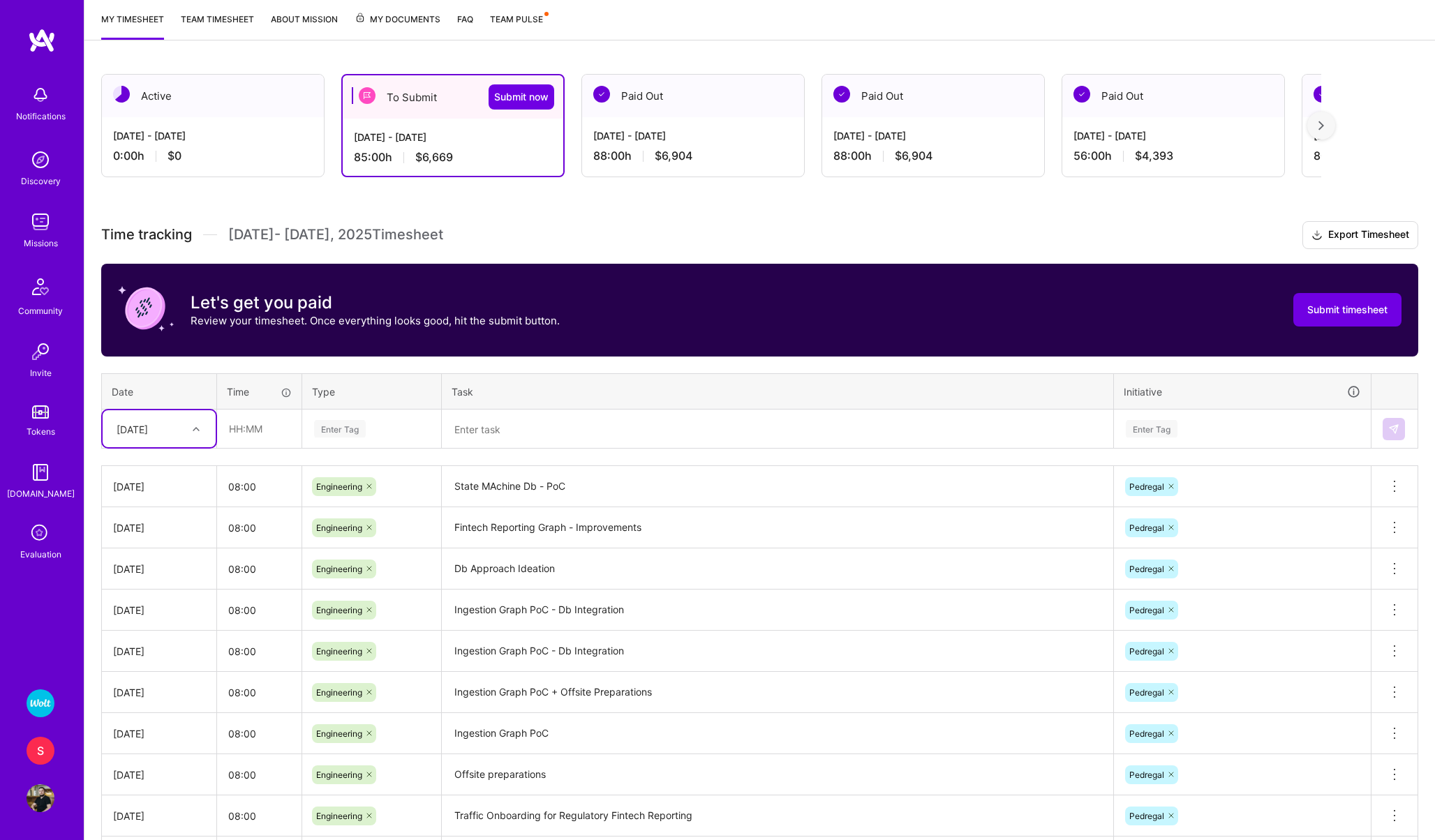
scroll to position [0, 0]
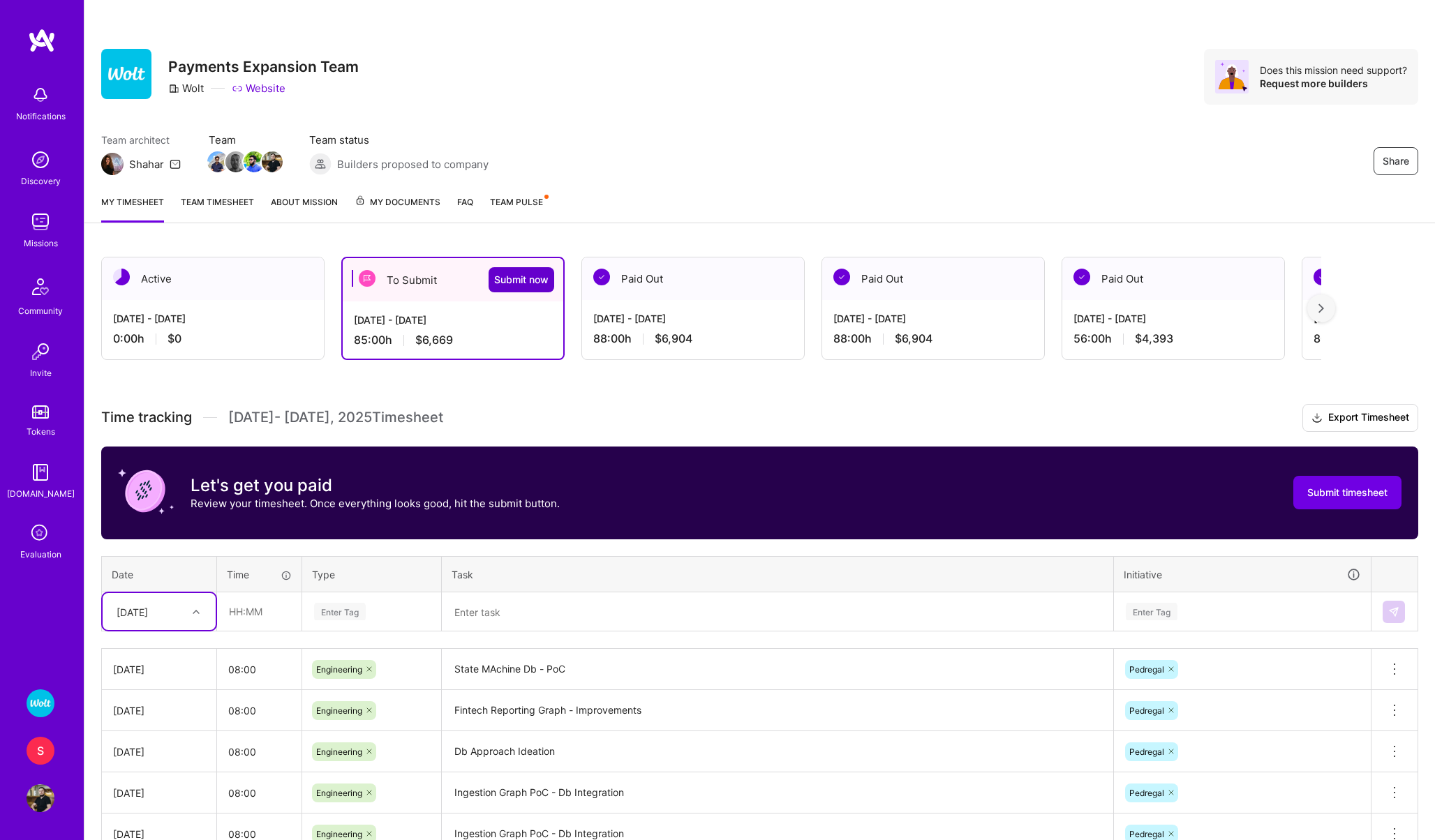
click at [518, 279] on span "Submit now" at bounding box center [521, 279] width 54 height 14
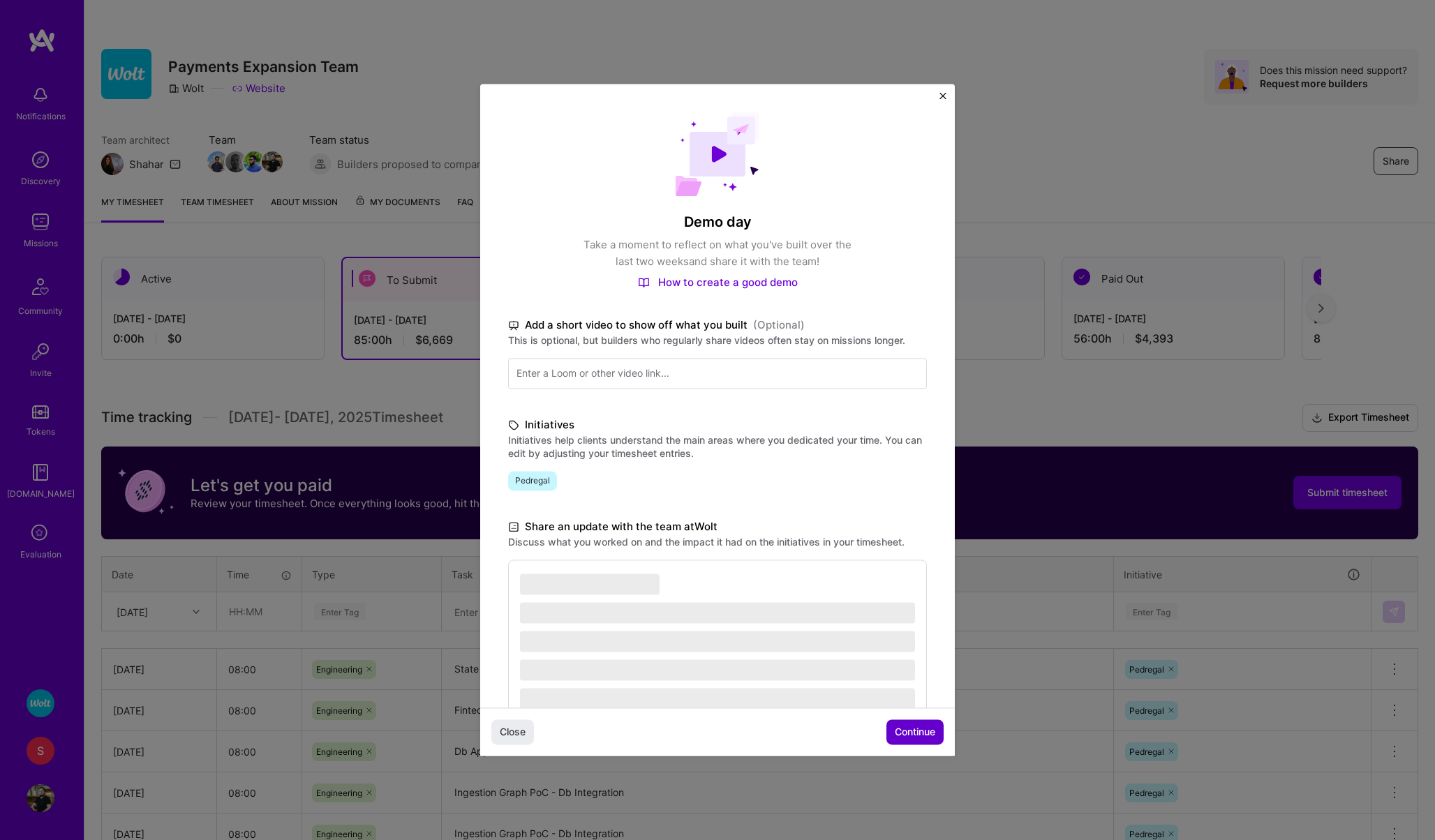
click at [910, 726] on span "Continue" at bounding box center [915, 733] width 40 height 14
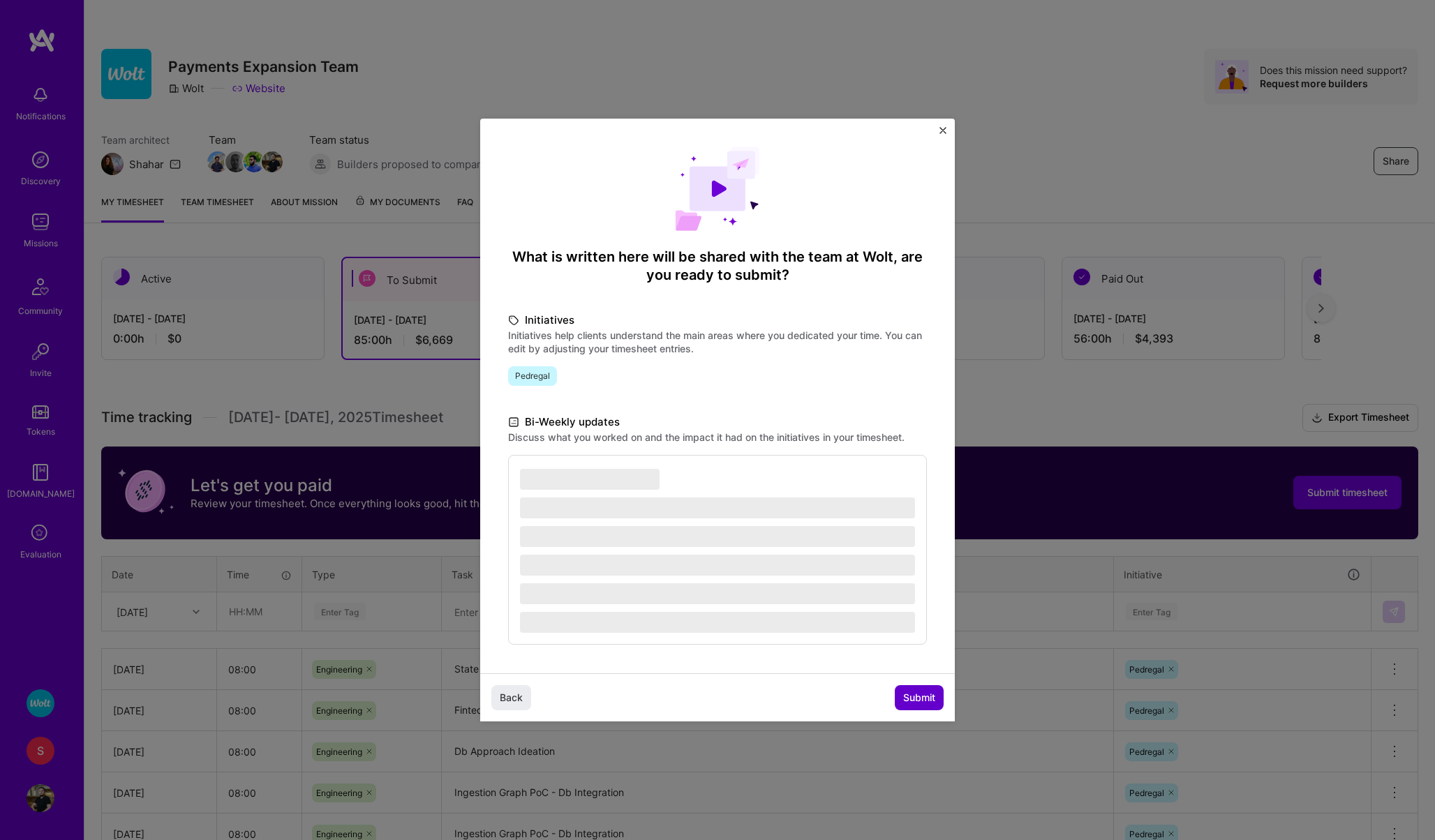
click at [910, 691] on span "Submit" at bounding box center [919, 697] width 32 height 14
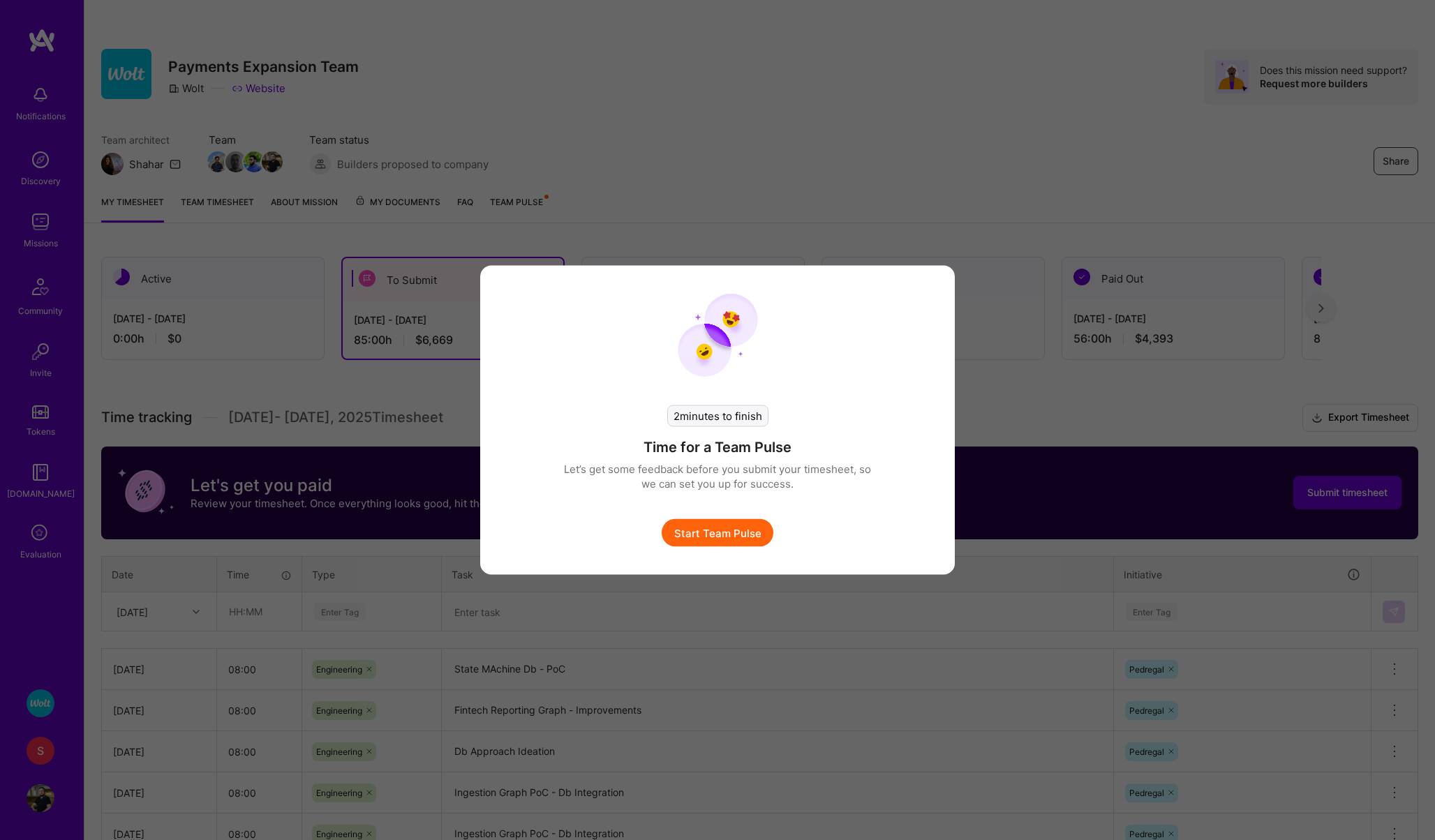
click at [715, 535] on button "Start Team Pulse" at bounding box center [718, 533] width 111 height 28
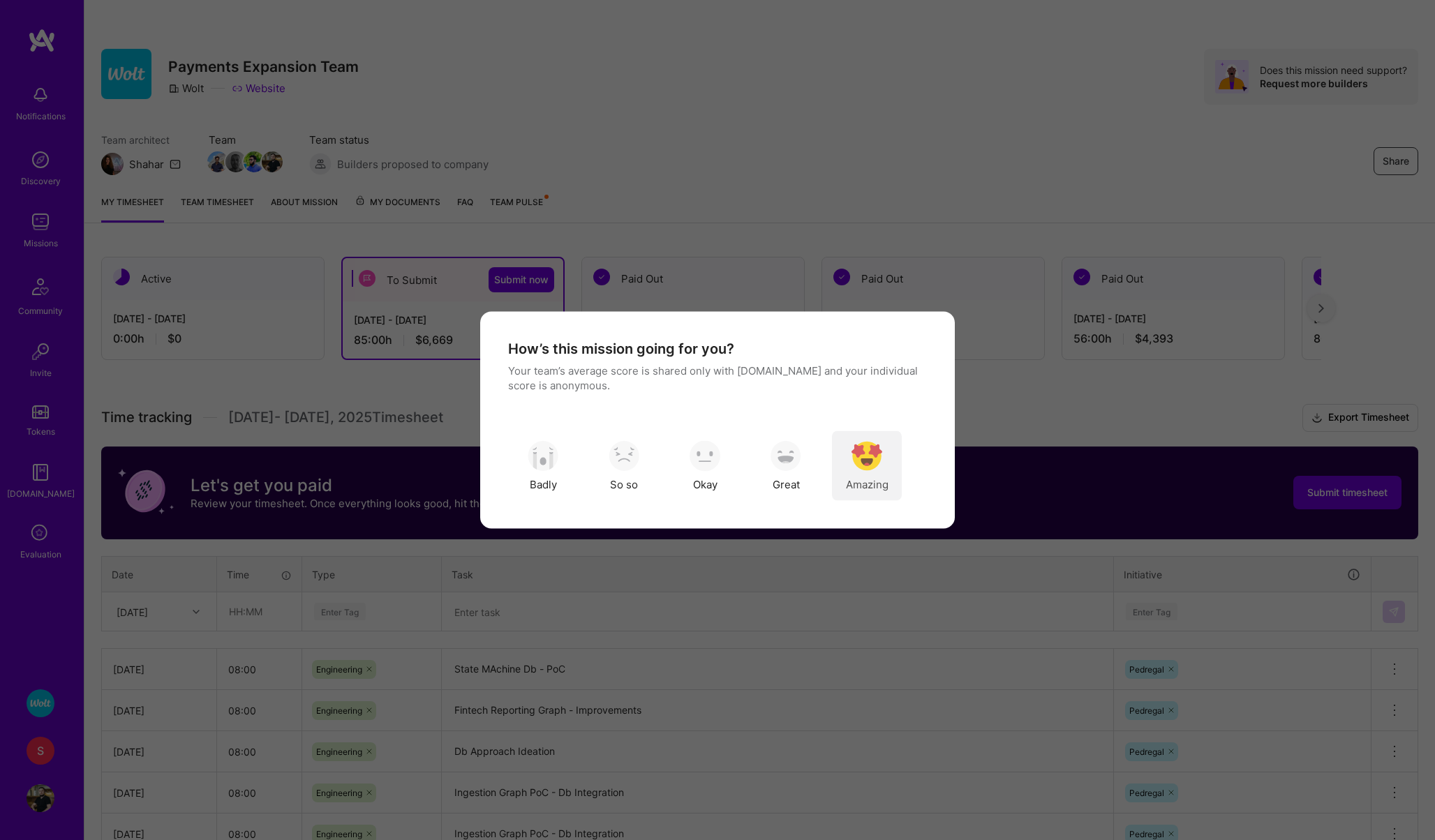
click at [882, 453] on div "Amazing" at bounding box center [867, 466] width 69 height 69
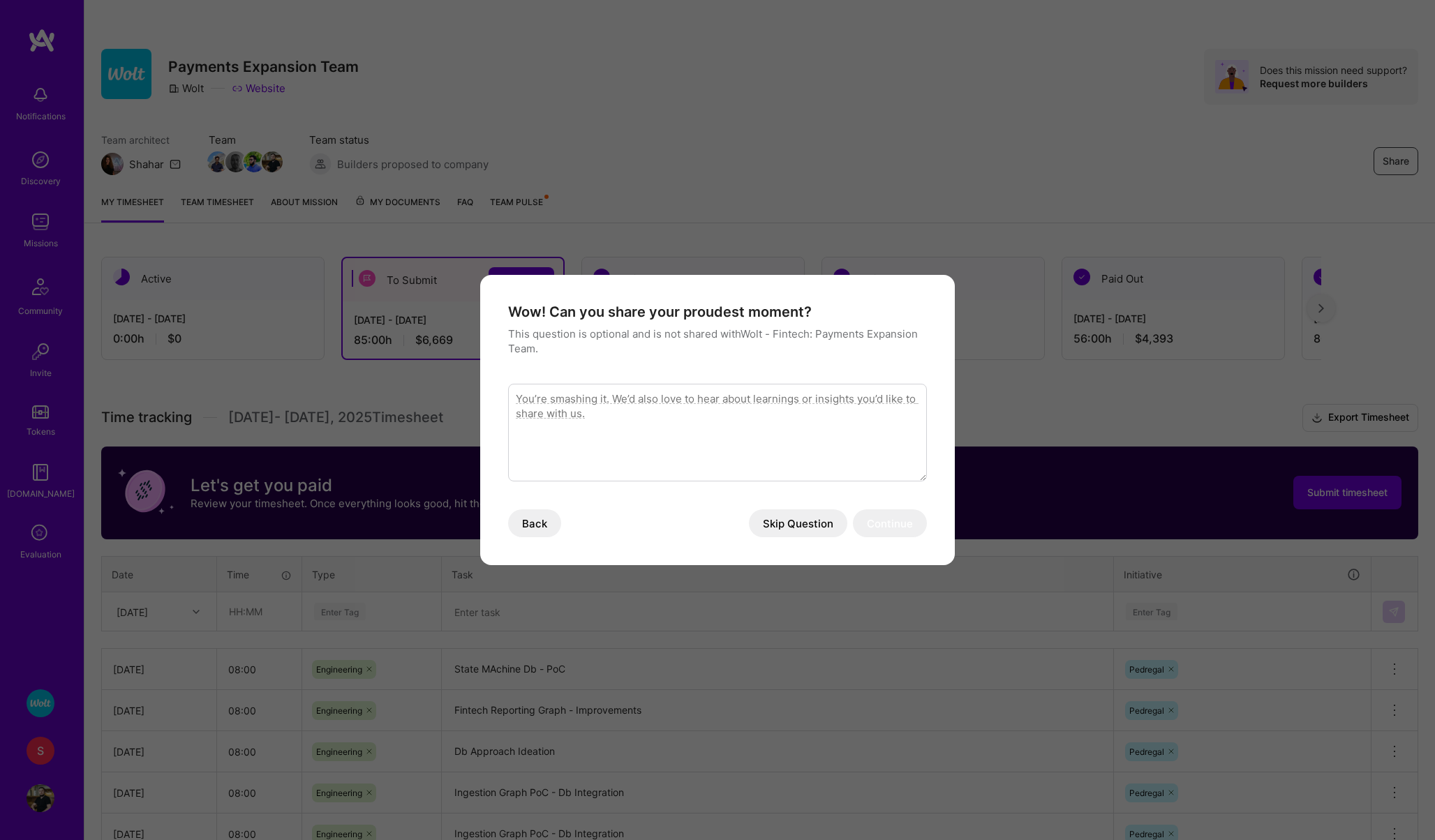
click at [772, 519] on button "Skip Question" at bounding box center [798, 523] width 98 height 28
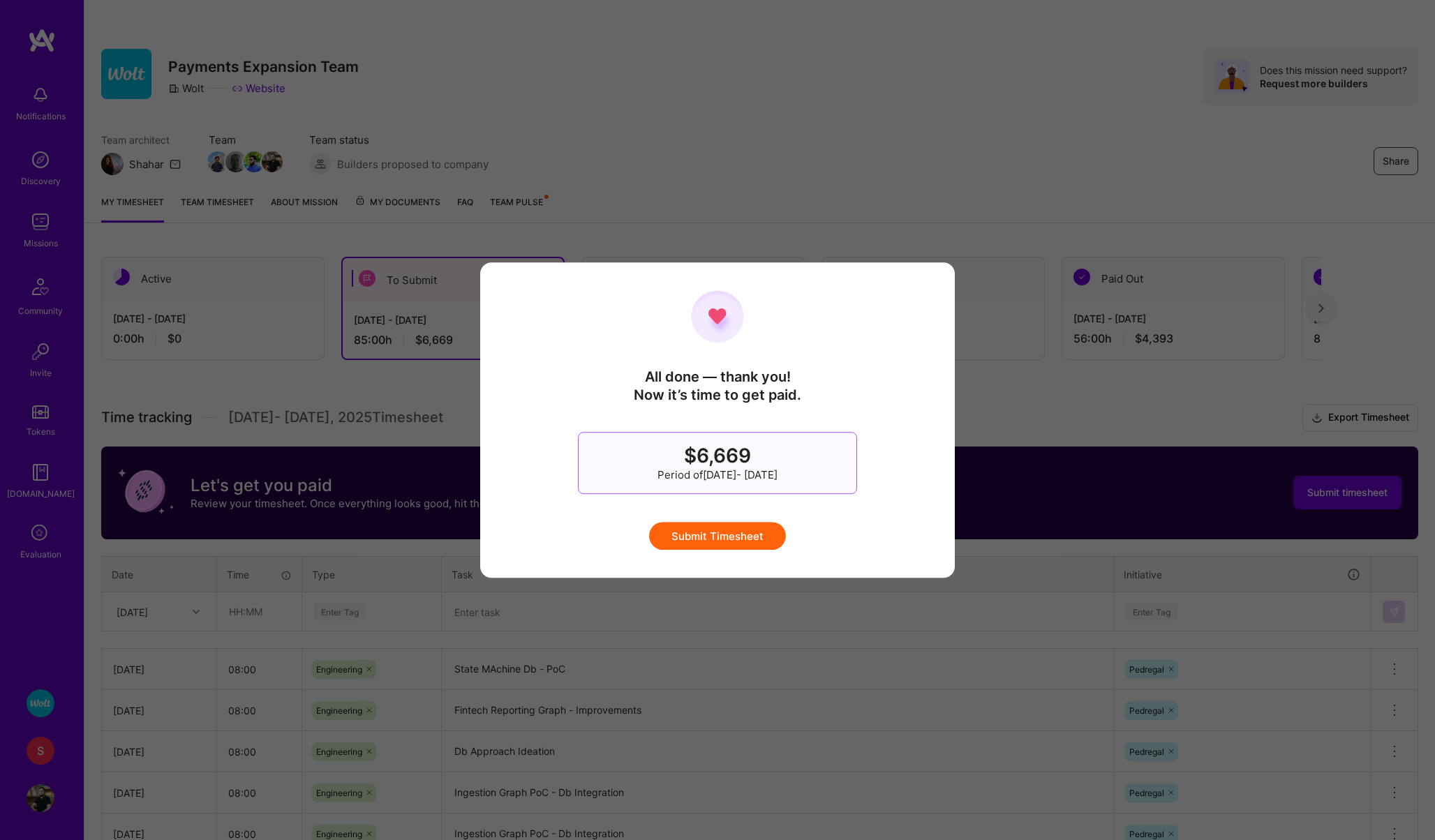
click at [718, 544] on button "Submit Timesheet" at bounding box center [718, 536] width 137 height 28
